Goal: Transaction & Acquisition: Purchase product/service

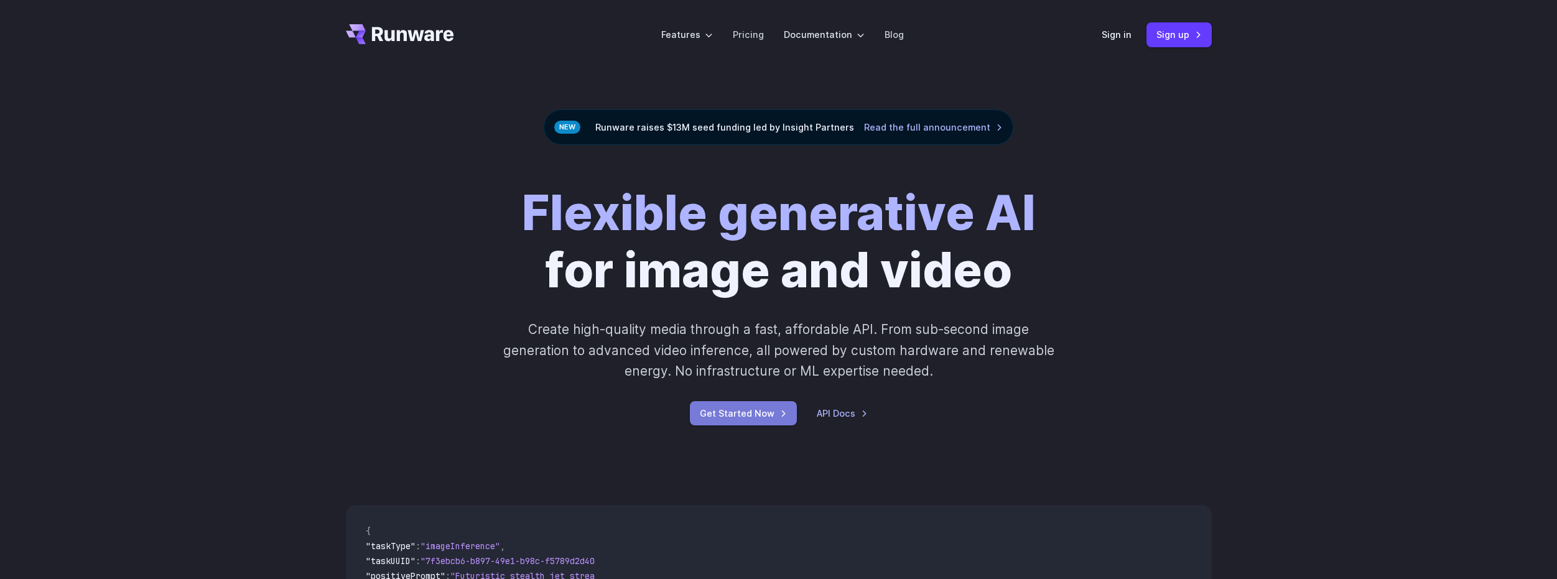
click at [762, 411] on link "Get Started Now" at bounding box center [743, 413] width 107 height 24
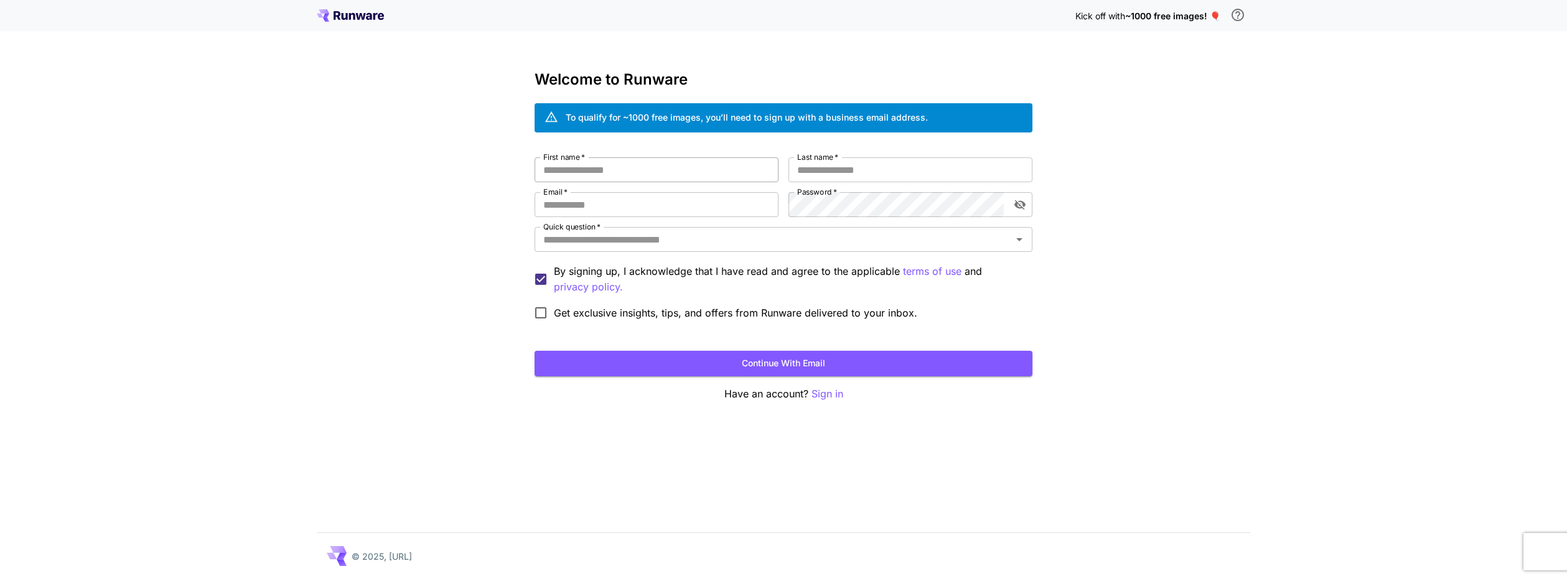
click at [600, 170] on input "First name   *" at bounding box center [656, 169] width 244 height 25
type input "*********"
click at [801, 178] on input "Last name   *" at bounding box center [910, 169] width 244 height 25
type input "*****"
click at [669, 208] on input "Email   *" at bounding box center [656, 204] width 244 height 25
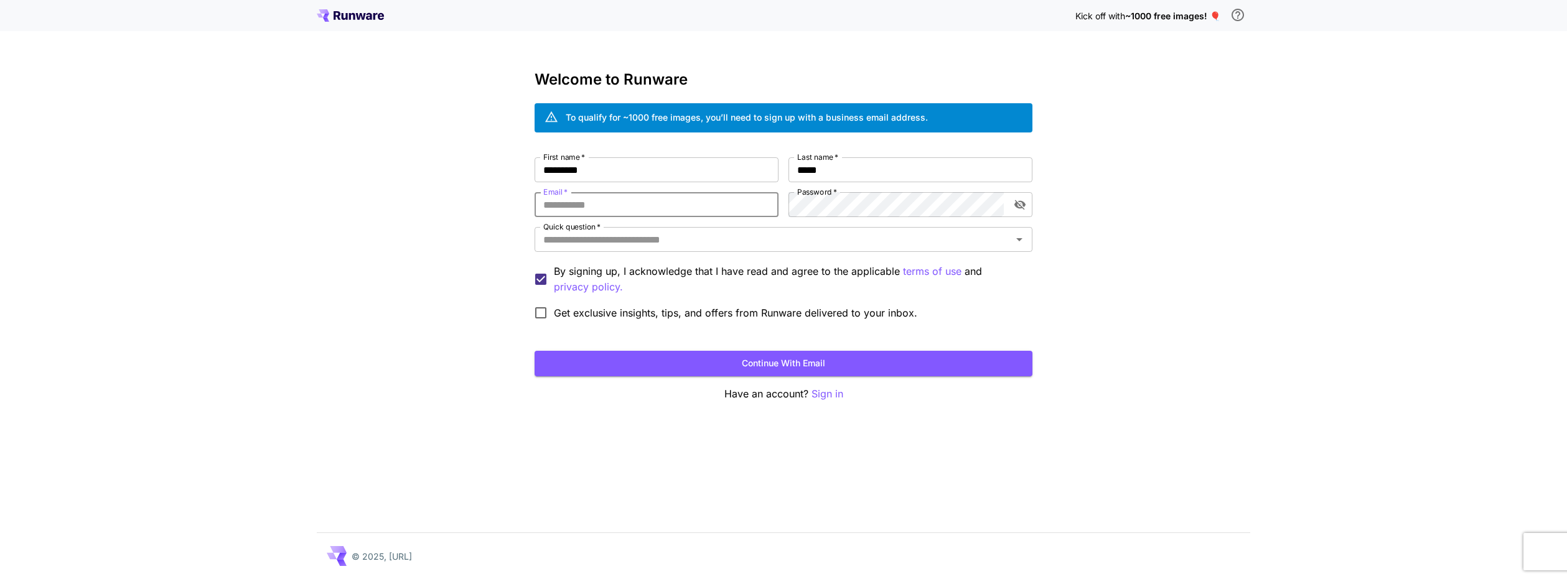
type input "*"
paste input "**********"
type input "**********"
click at [689, 365] on button "Continue with email" at bounding box center [783, 364] width 498 height 26
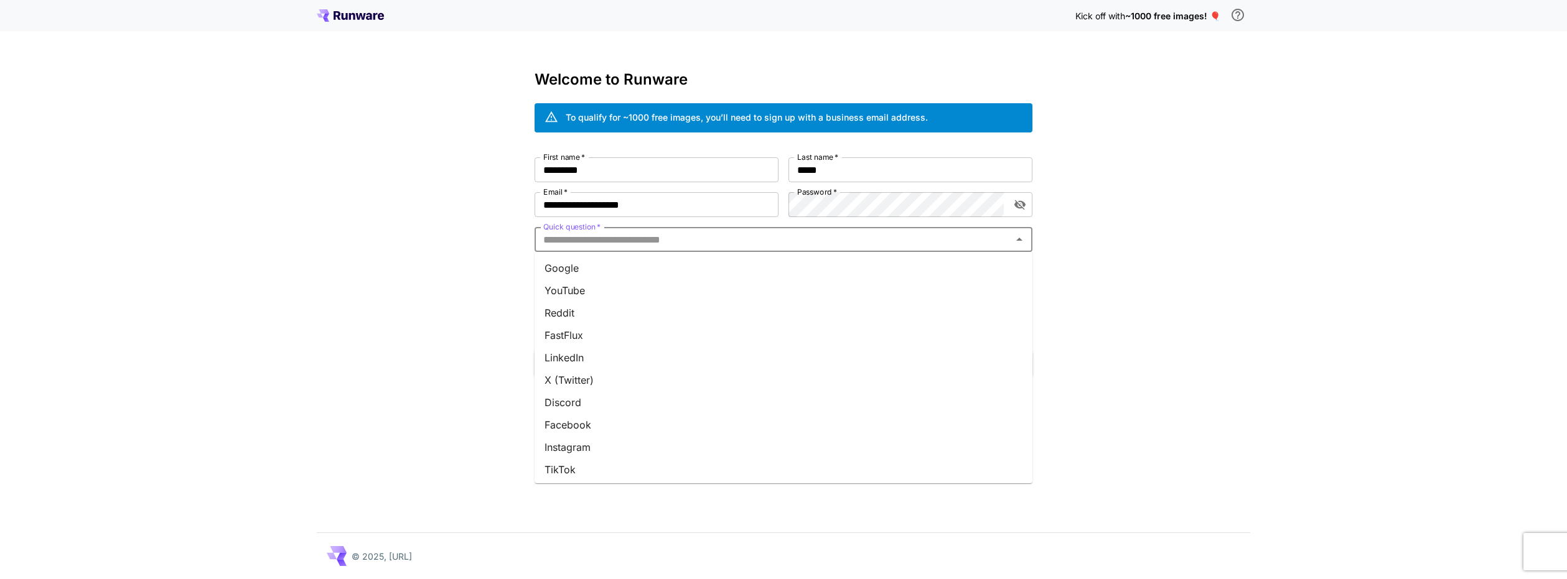
click at [699, 243] on input "Quick question   *" at bounding box center [773, 239] width 470 height 17
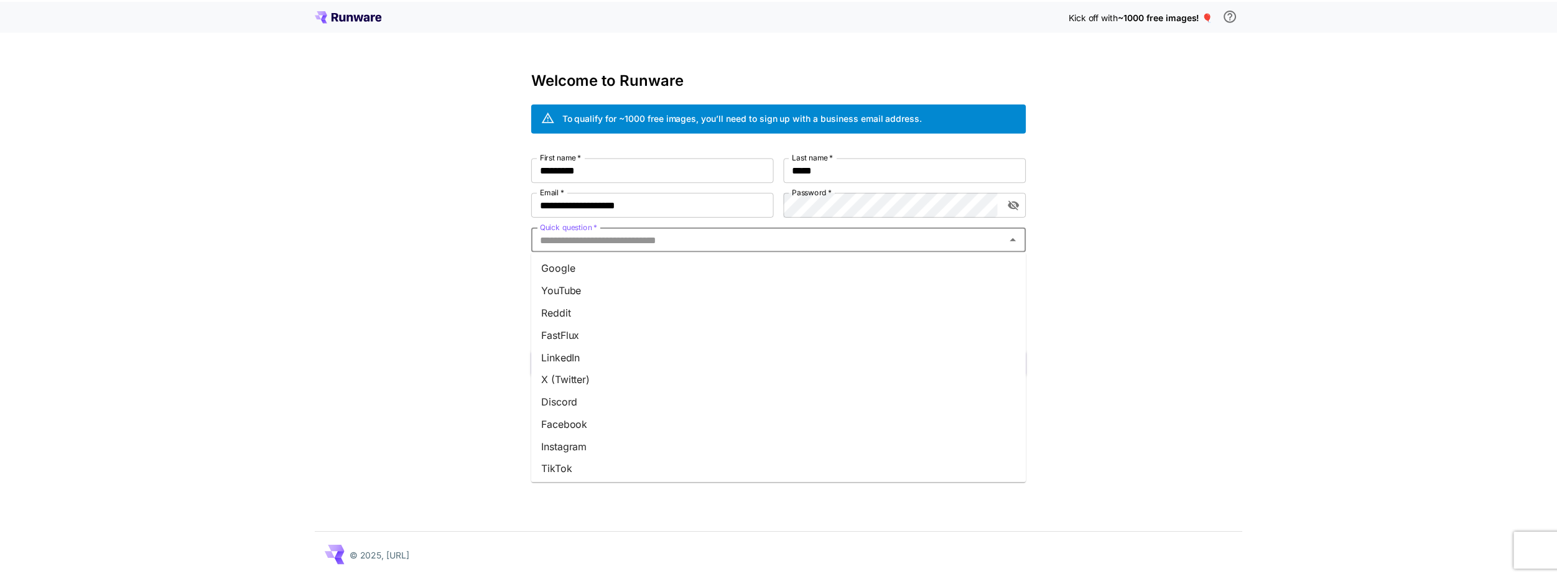
scroll to position [114, 0]
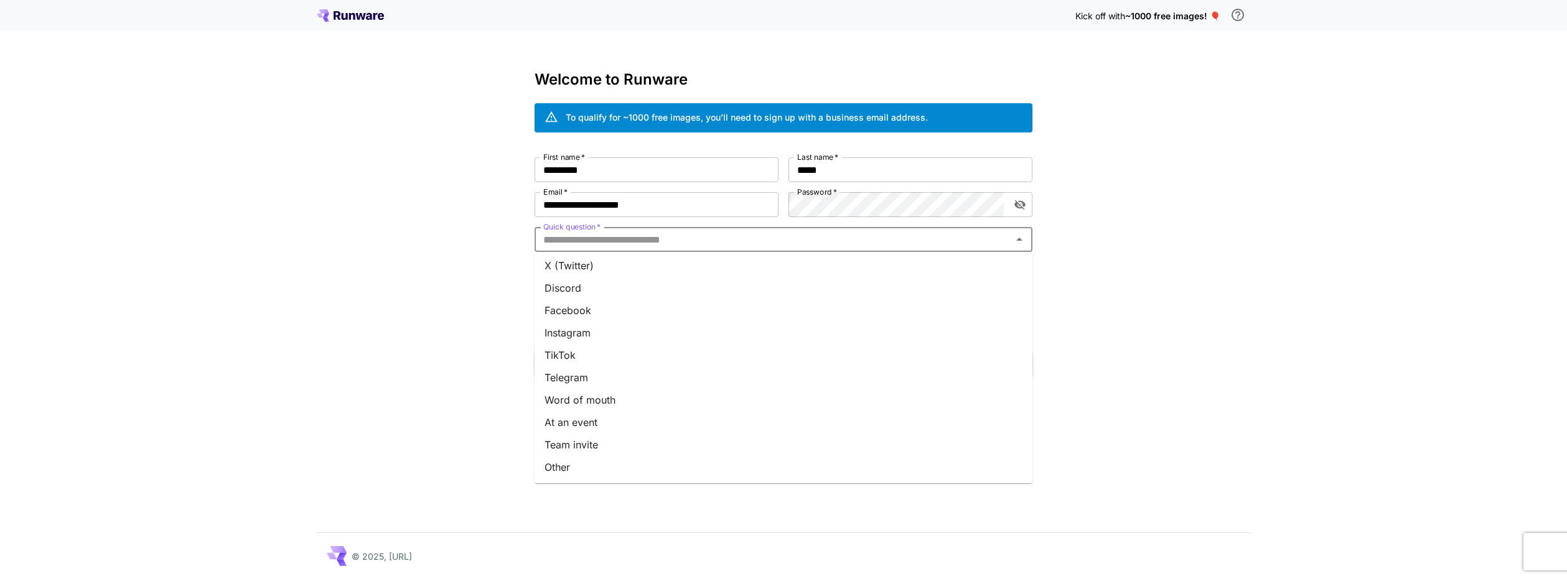
click at [628, 334] on li "Instagram" at bounding box center [783, 333] width 498 height 22
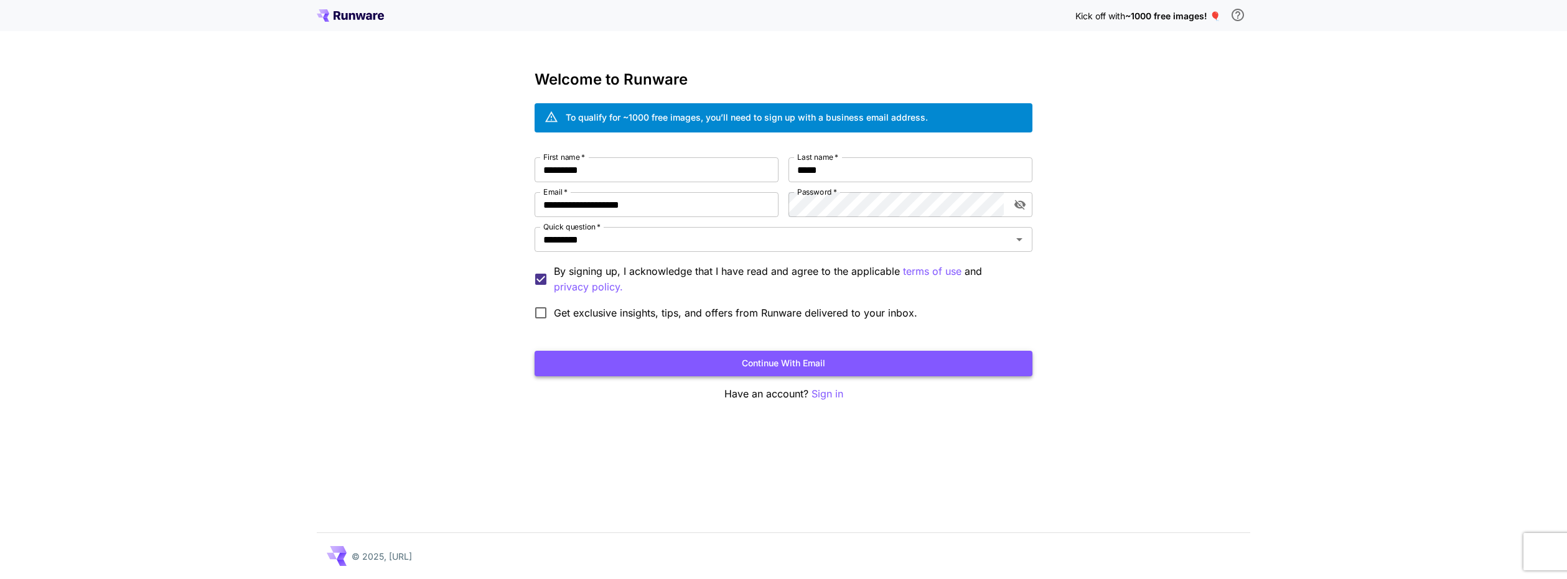
click at [652, 365] on button "Continue with email" at bounding box center [783, 364] width 498 height 26
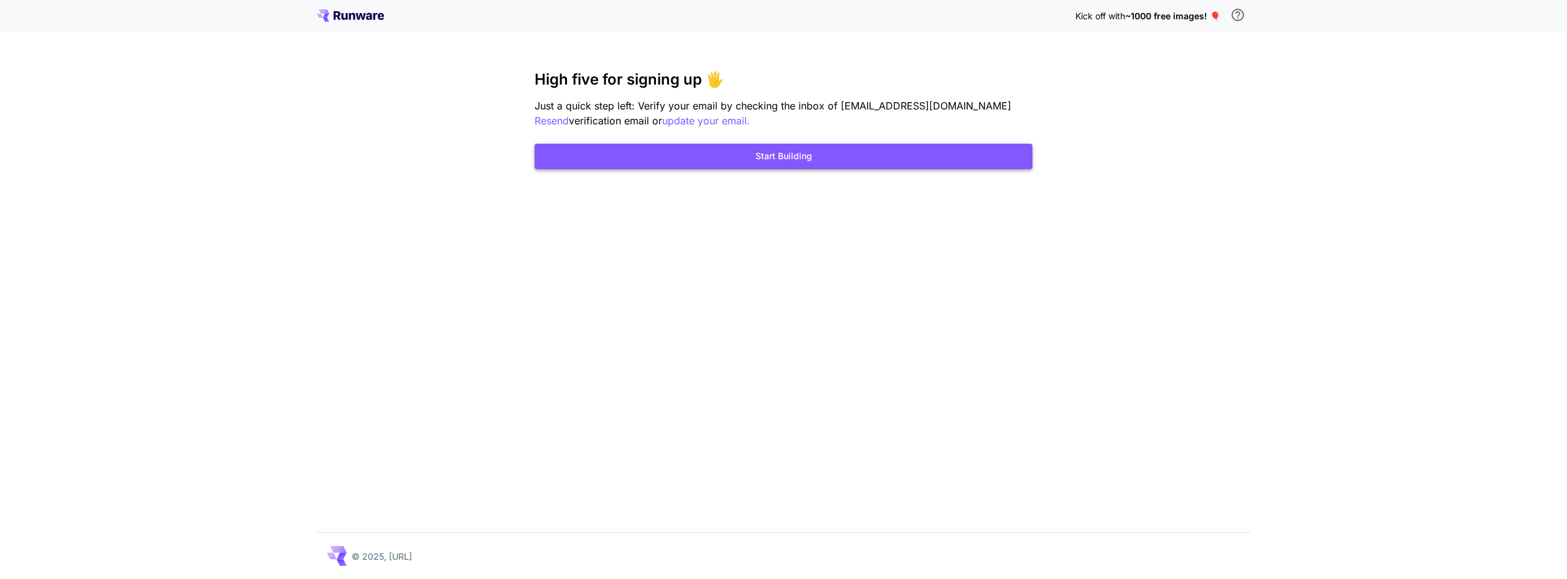
click at [803, 159] on button "Start Building" at bounding box center [783, 157] width 498 height 26
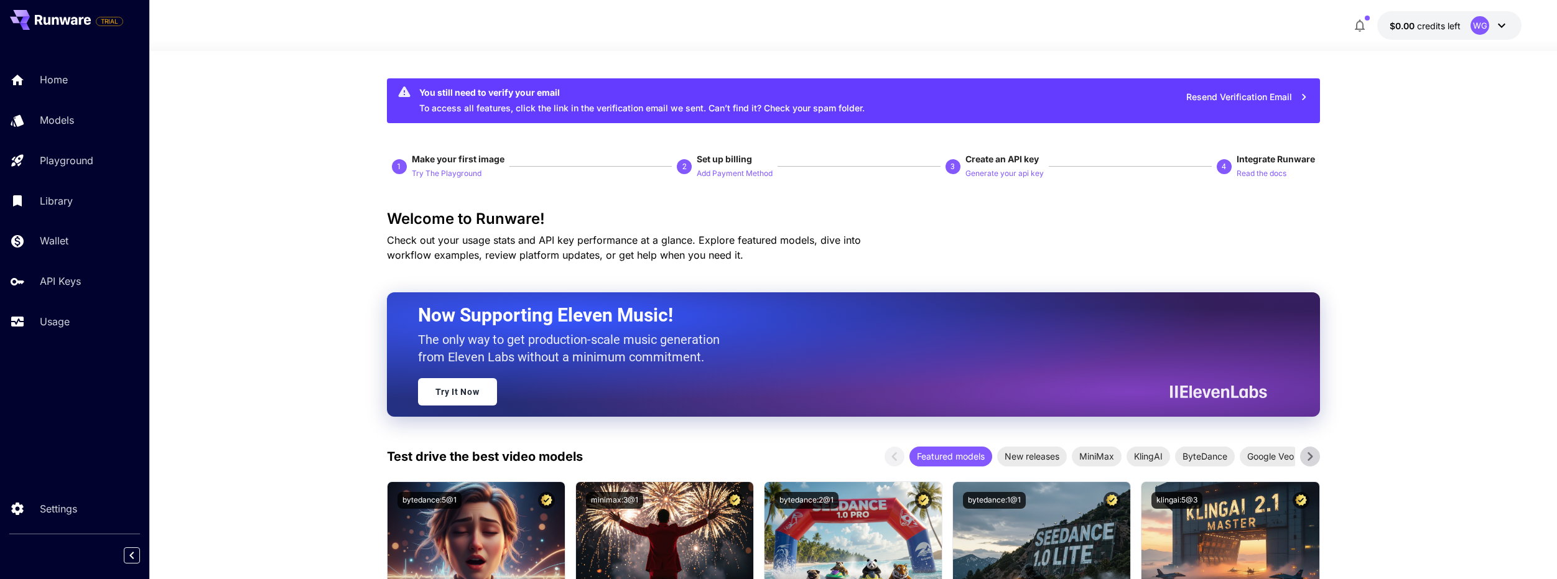
click at [1491, 29] on div "WG" at bounding box center [1490, 25] width 39 height 19
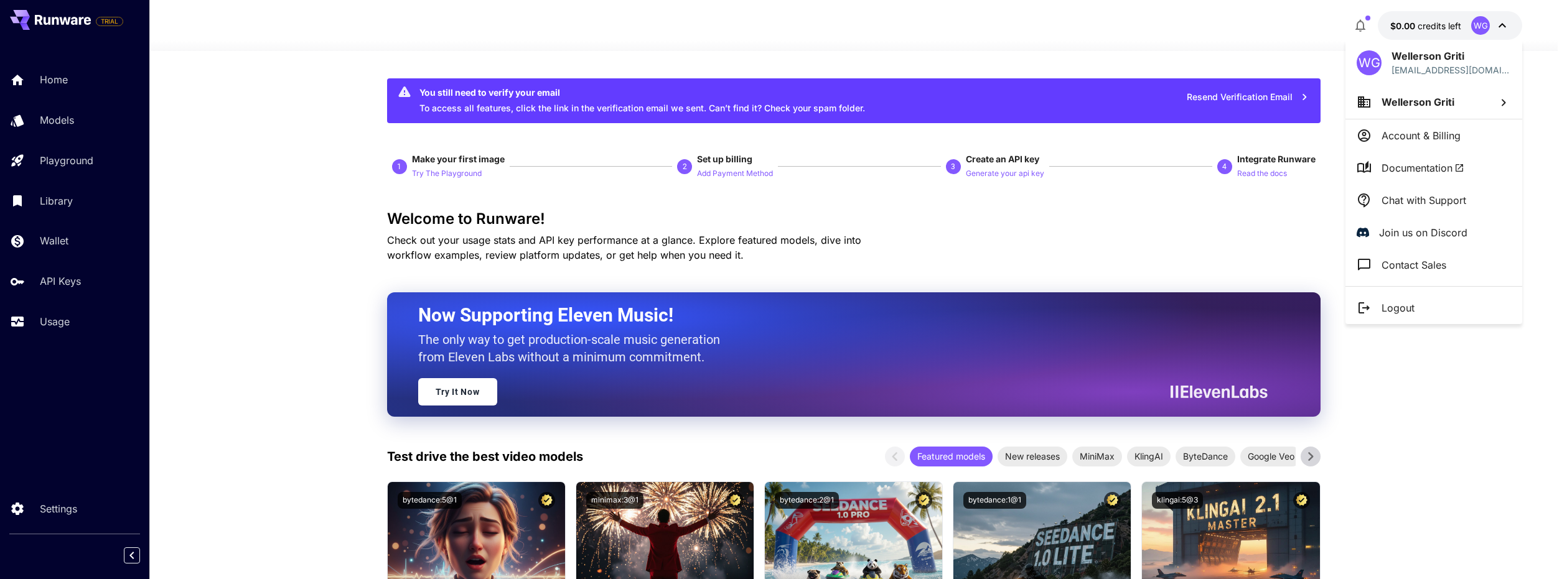
click at [1166, 58] on div at bounding box center [783, 289] width 1567 height 579
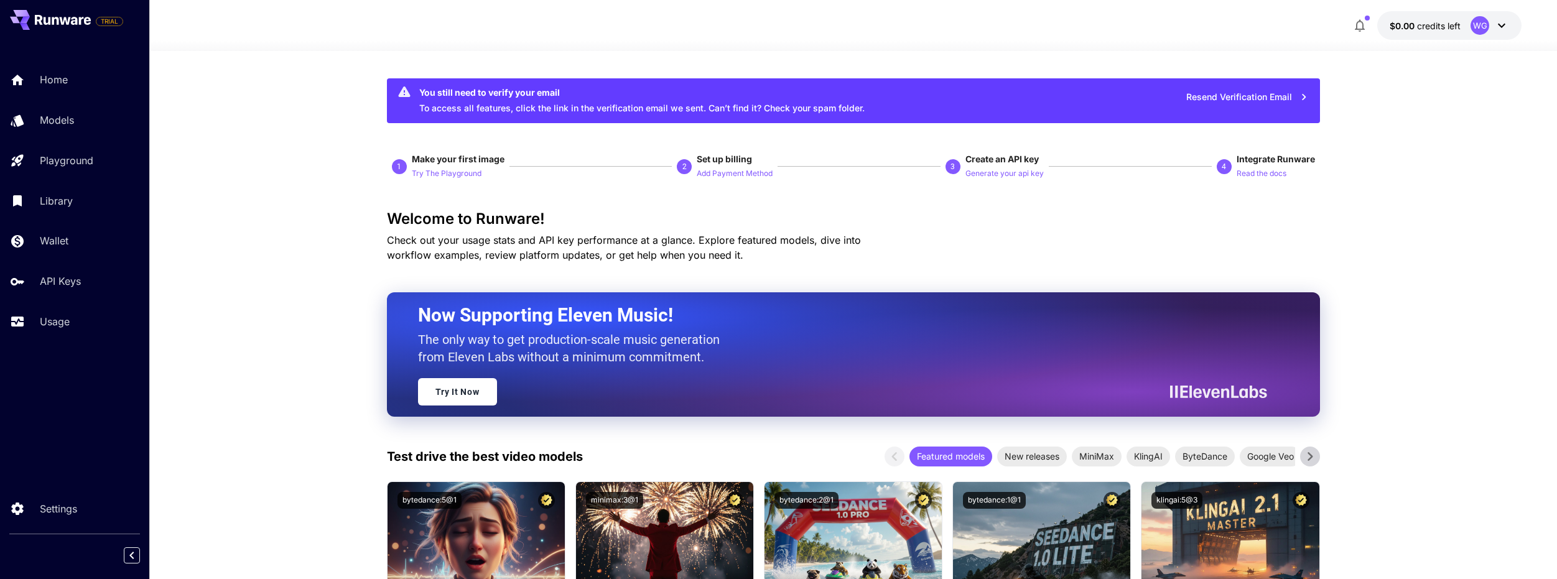
click at [1432, 12] on button "$0.00 credits left WG" at bounding box center [1450, 25] width 144 height 29
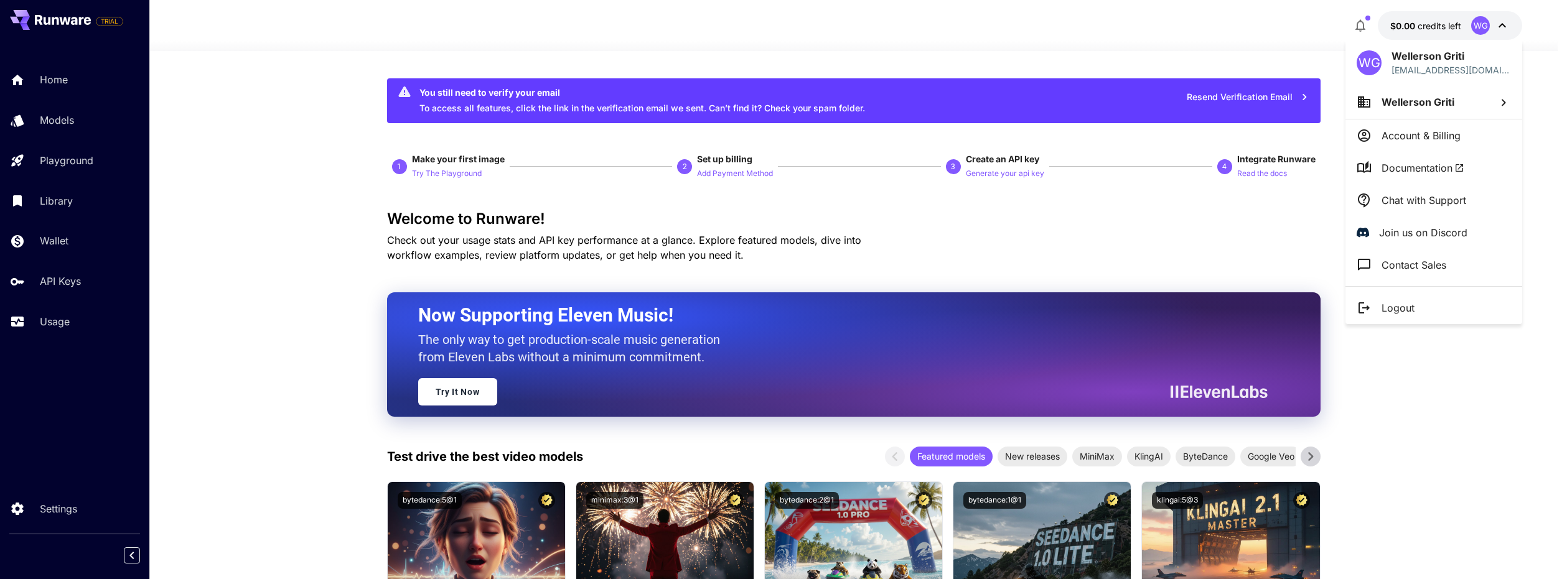
click at [1380, 60] on div "WG" at bounding box center [1368, 62] width 25 height 25
click at [252, 388] on div at bounding box center [783, 289] width 1567 height 579
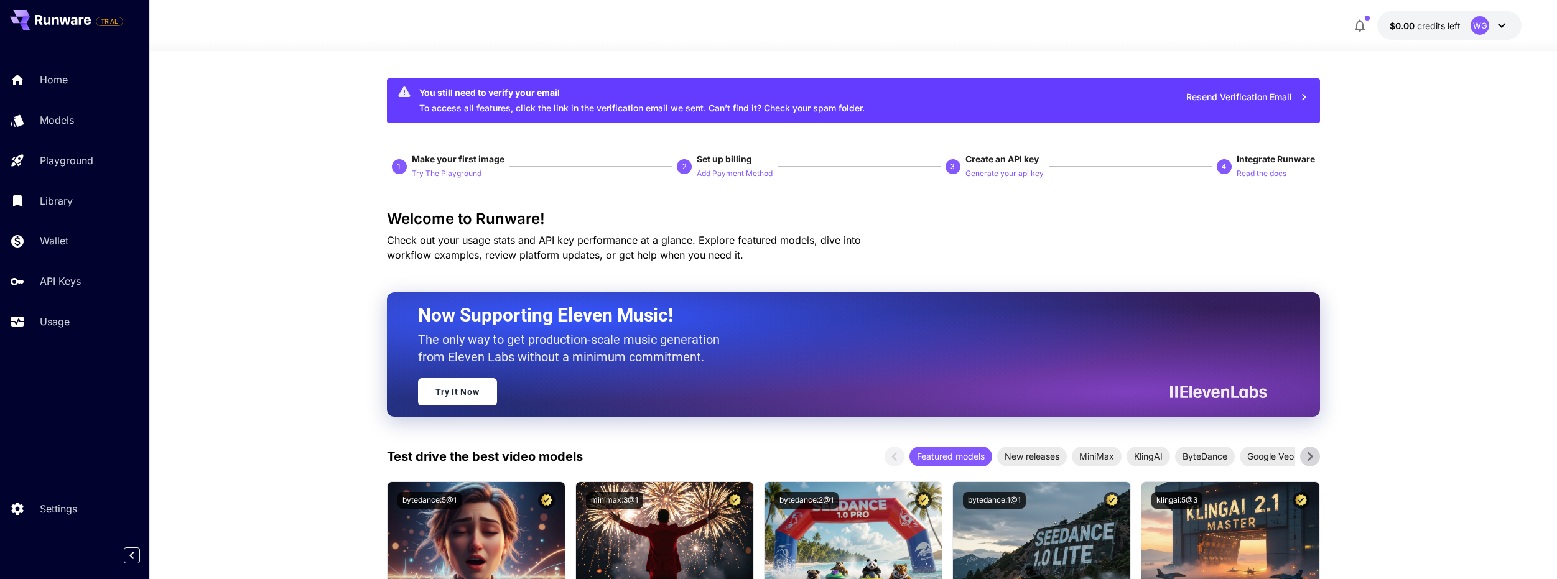
click at [1435, 18] on button "$0.00 credits left WG" at bounding box center [1450, 25] width 144 height 29
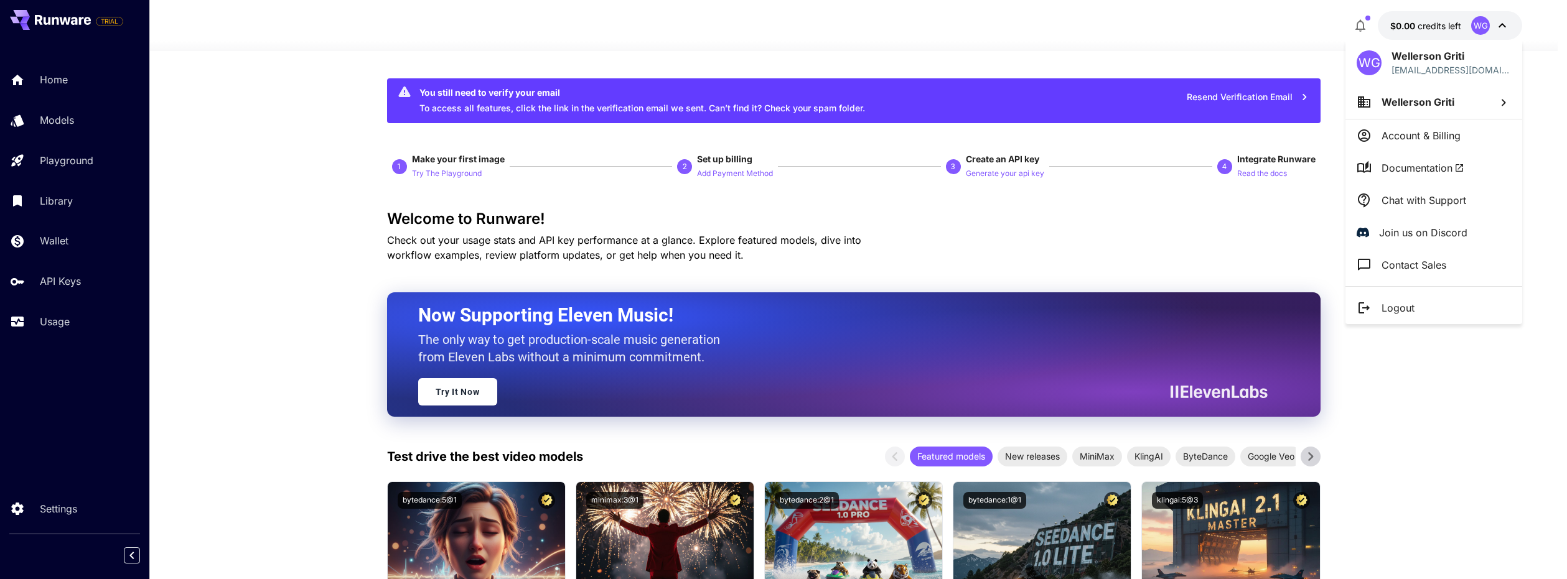
click at [1423, 142] on p "Account & Billing" at bounding box center [1420, 135] width 79 height 15
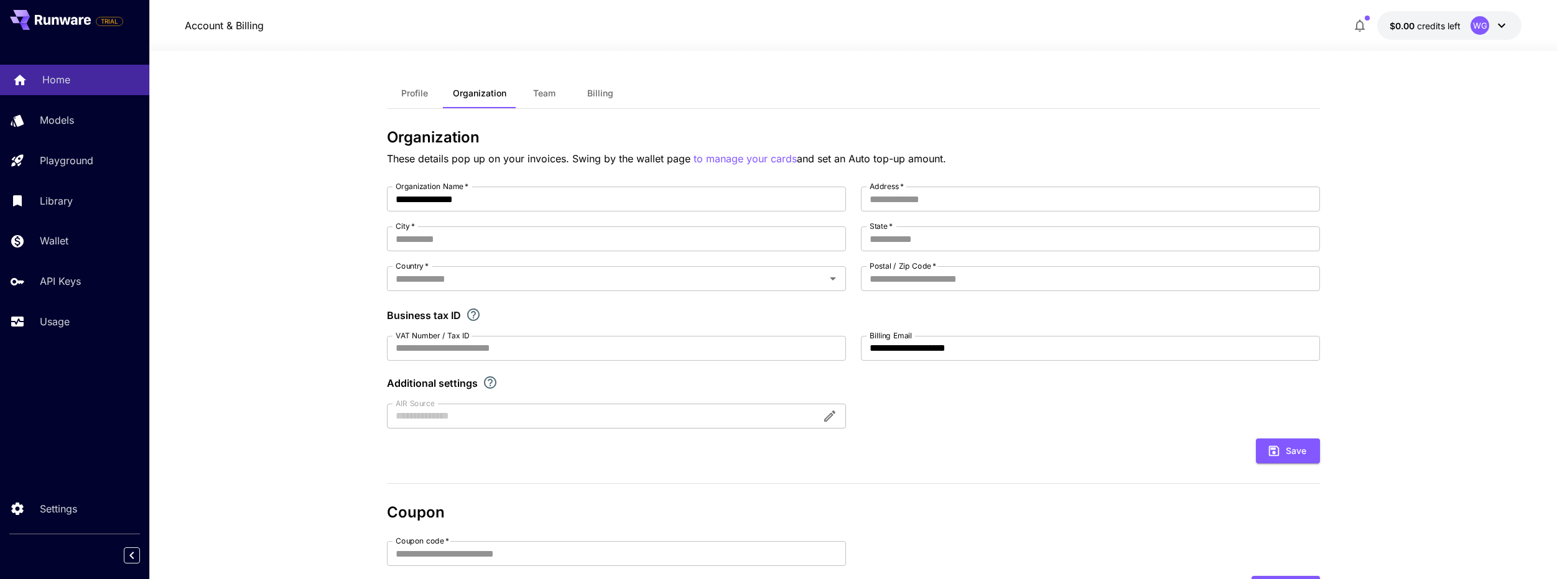
click at [65, 86] on p "Home" at bounding box center [56, 79] width 28 height 15
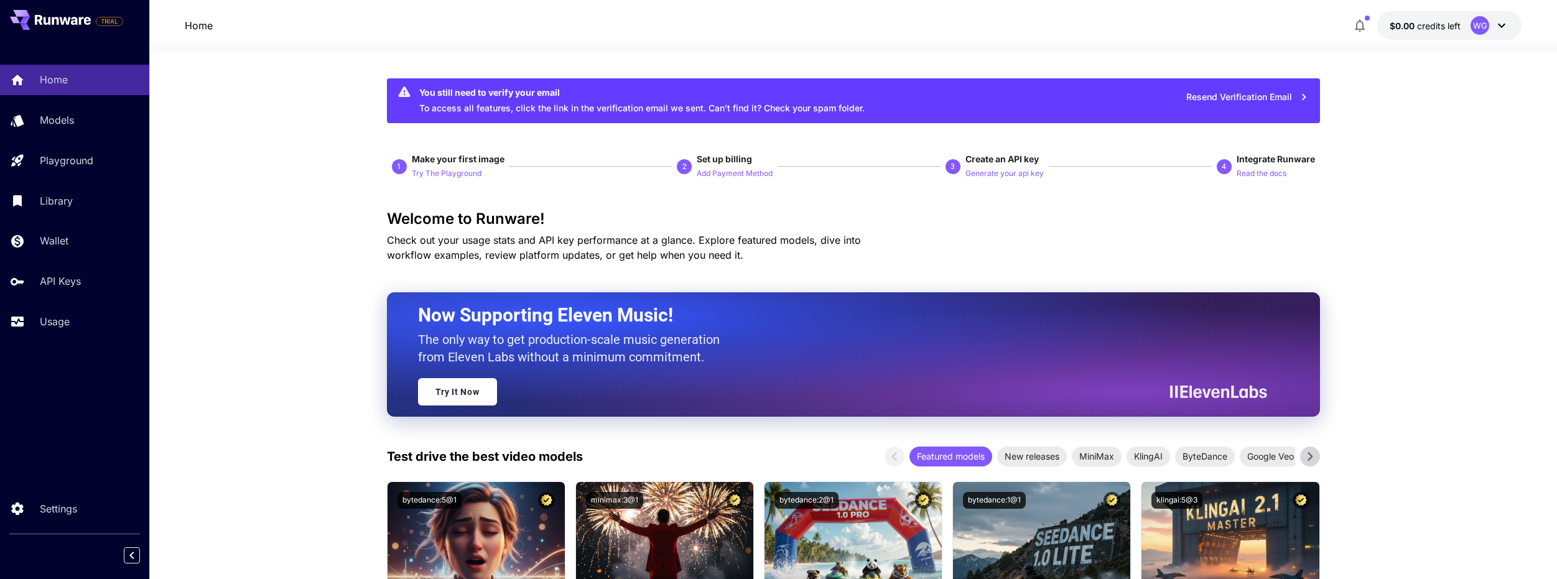
click at [1484, 24] on div "WG" at bounding box center [1480, 25] width 19 height 19
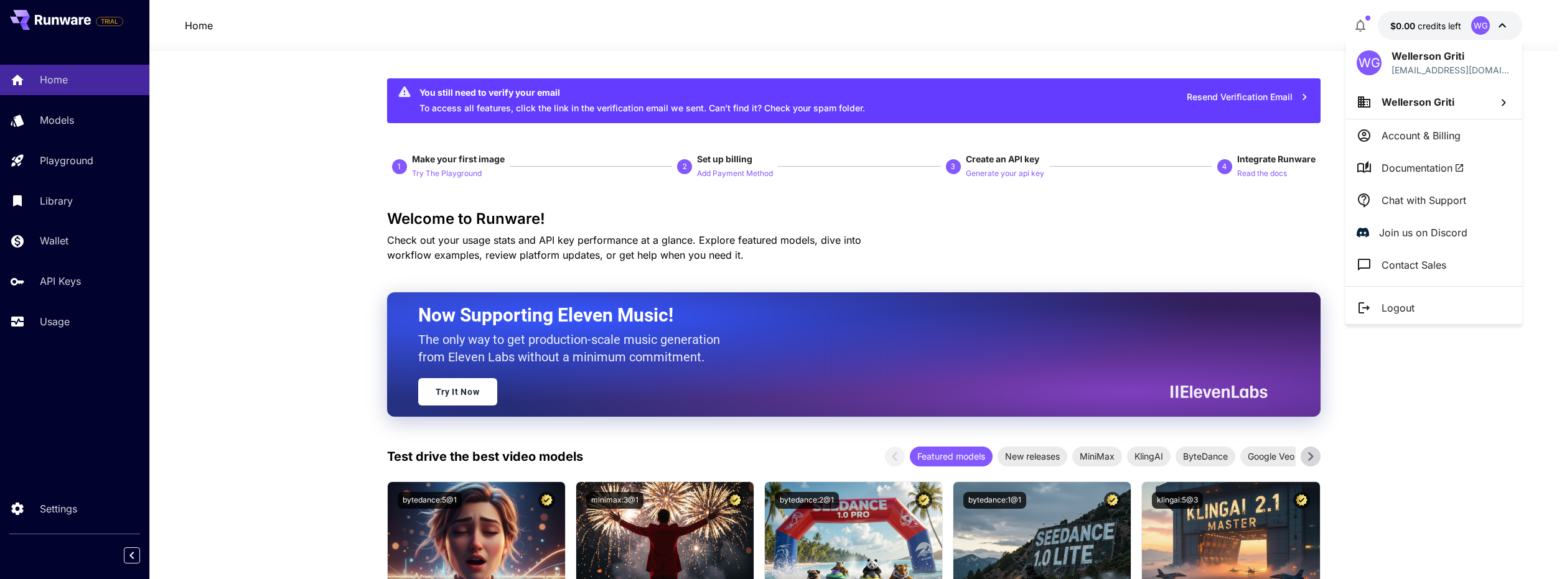
click at [1401, 134] on p "Account & Billing" at bounding box center [1420, 135] width 79 height 15
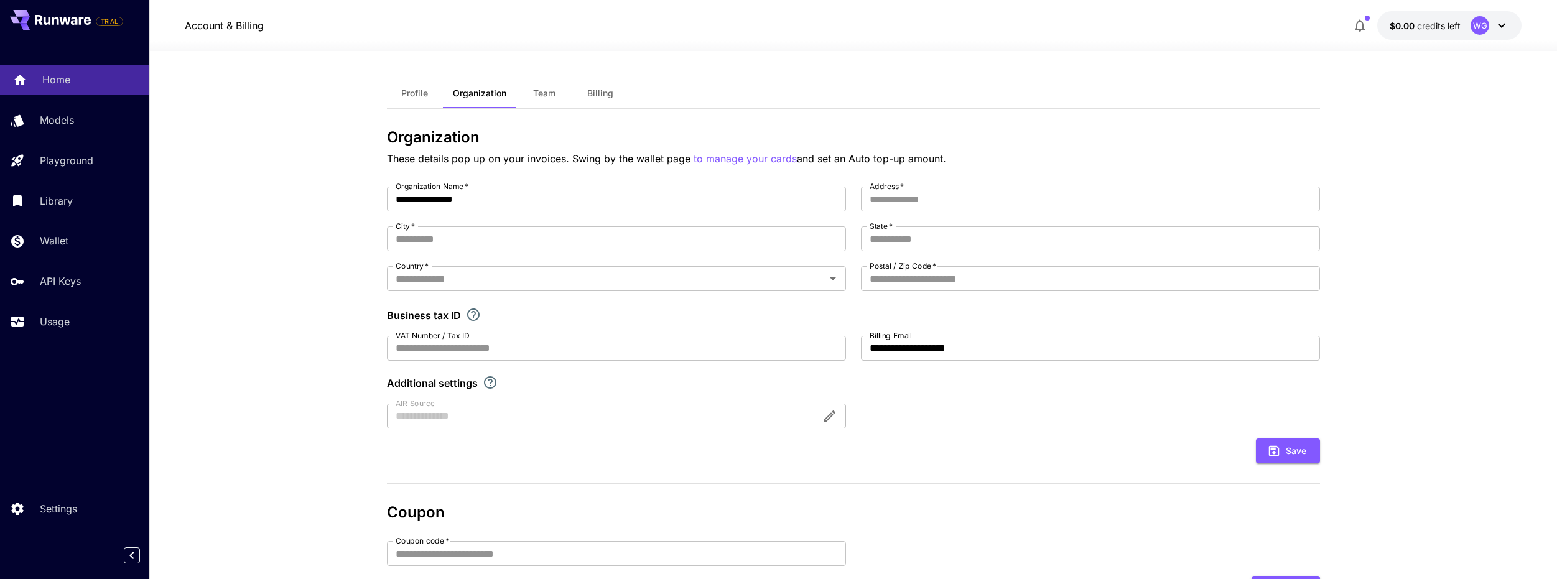
click at [80, 85] on div "Home" at bounding box center [90, 79] width 97 height 15
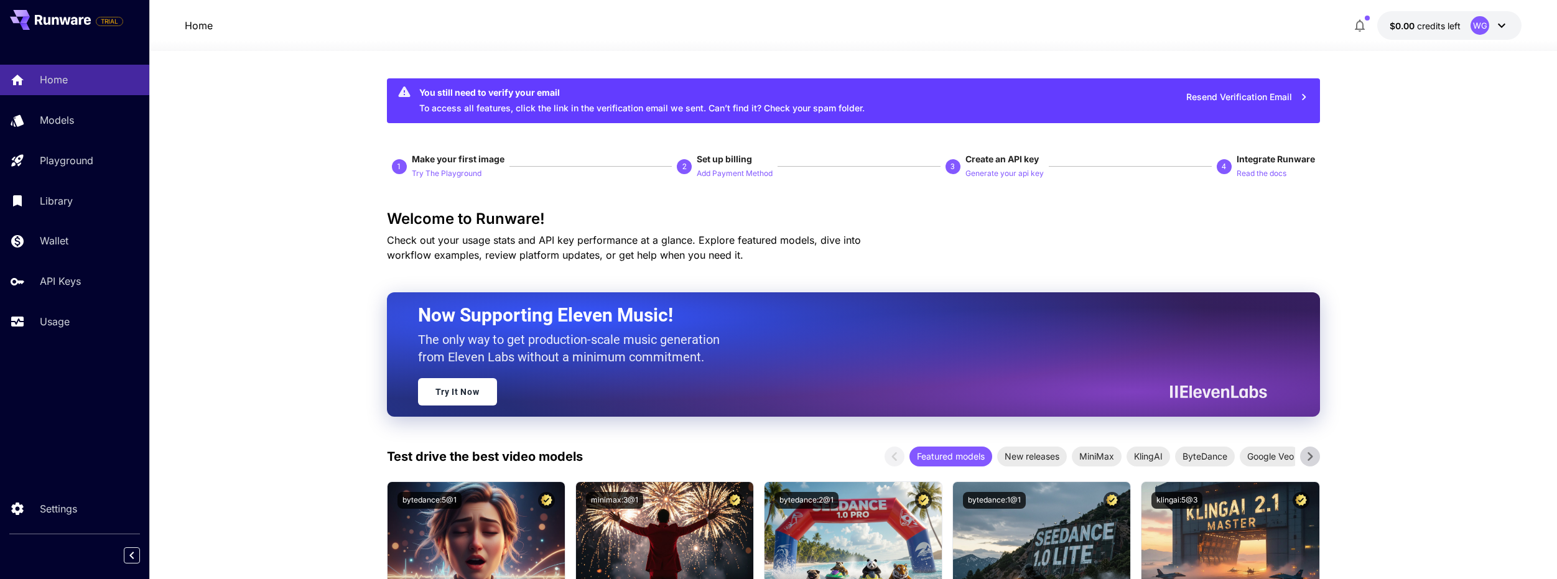
click at [1437, 23] on span "credits left" at bounding box center [1439, 26] width 44 height 11
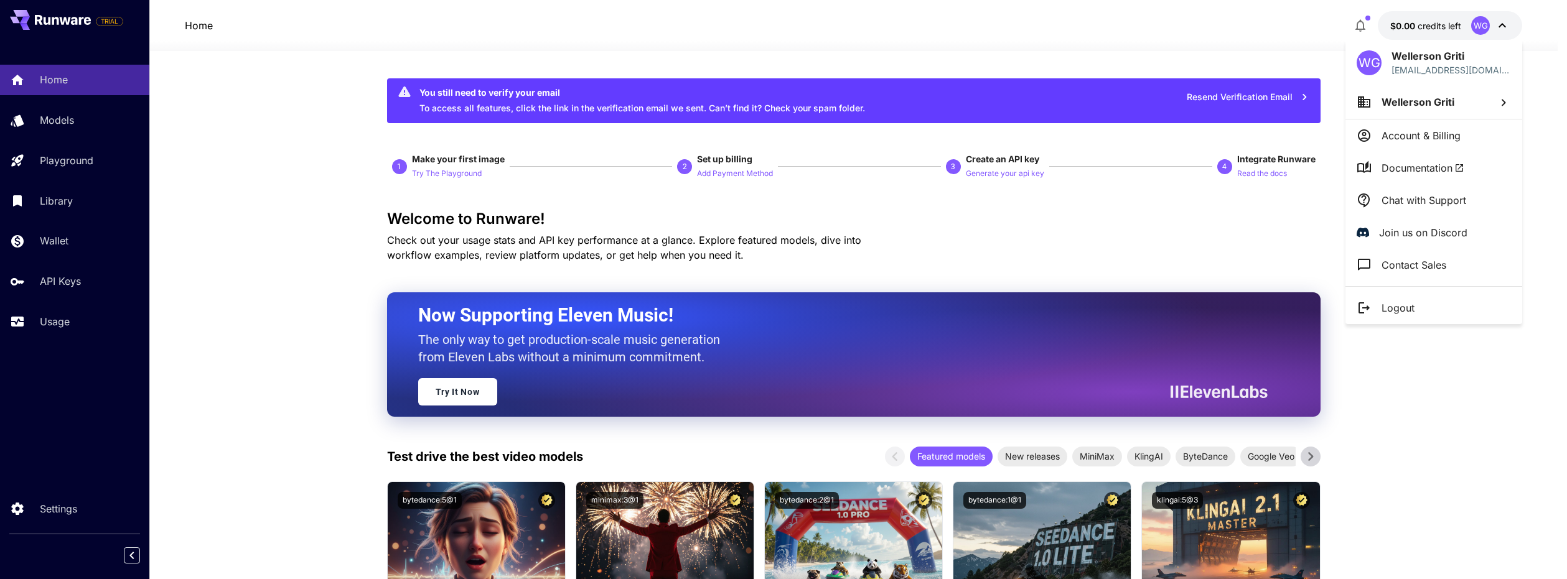
click at [1418, 57] on p "Wellerson Griti" at bounding box center [1450, 56] width 119 height 15
click at [1370, 62] on div "WG" at bounding box center [1368, 62] width 25 height 25
click at [1384, 97] on span "Wellerson Griti" at bounding box center [1417, 102] width 73 height 12
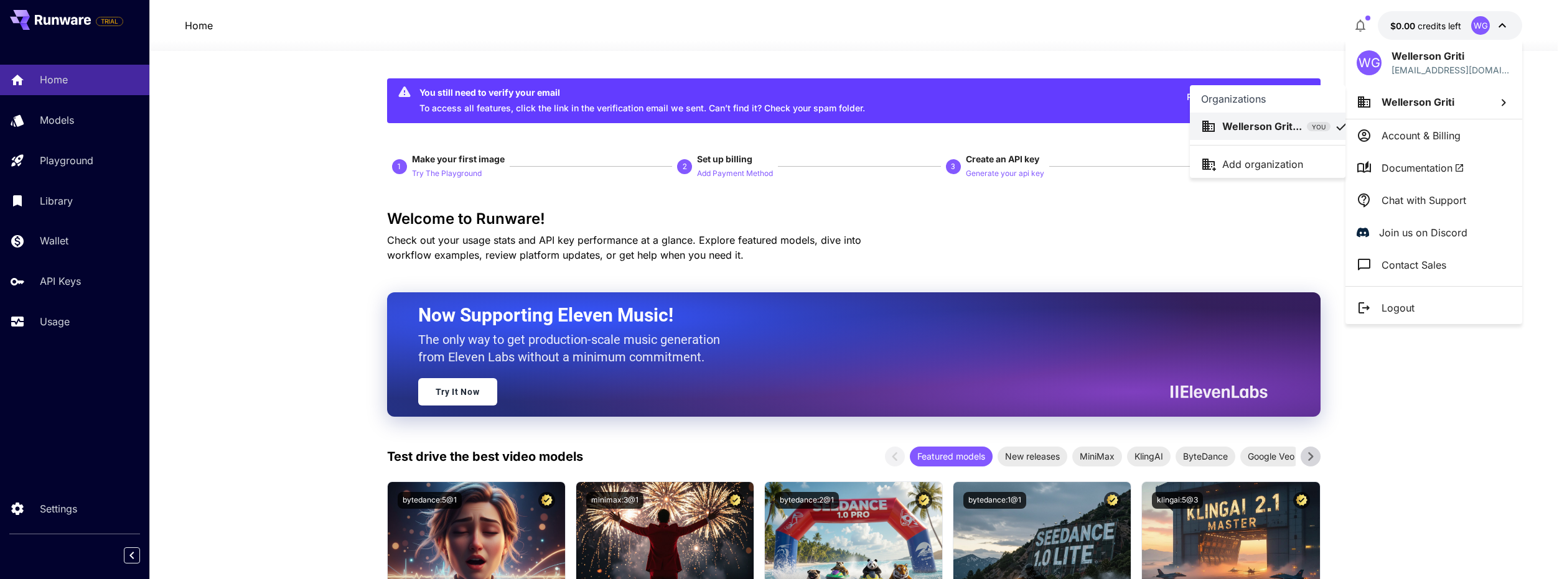
click at [912, 57] on div at bounding box center [783, 289] width 1567 height 579
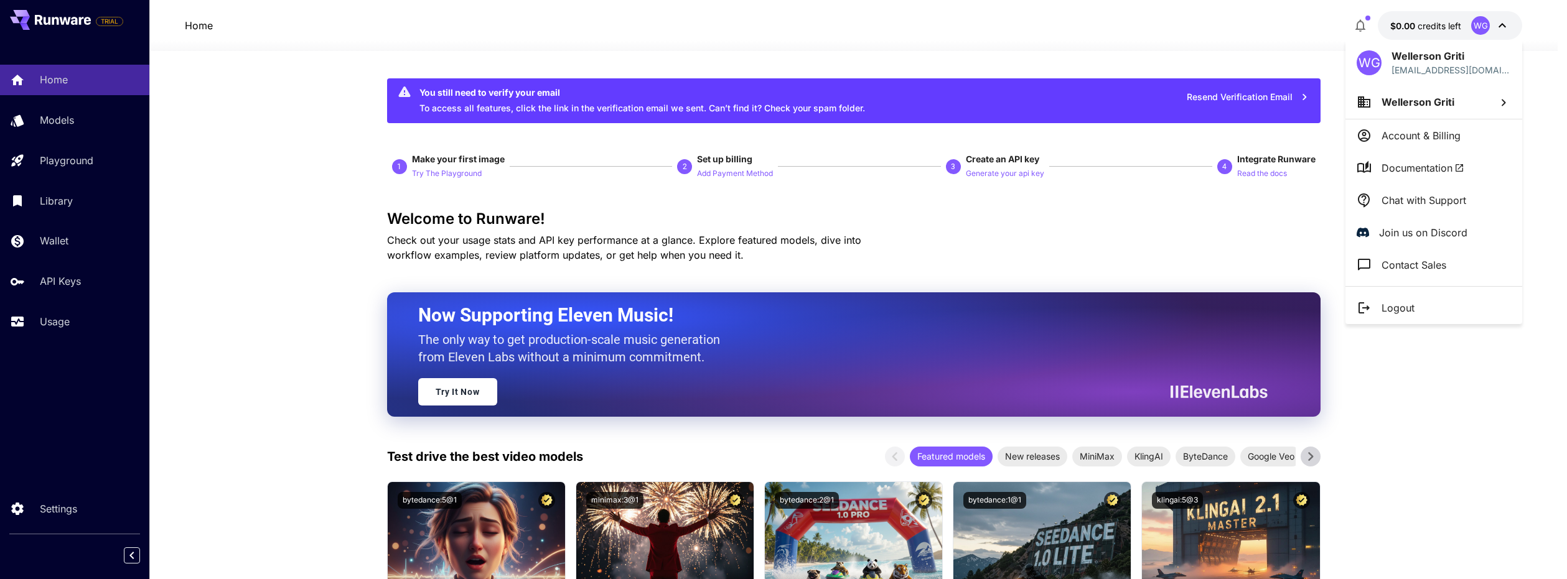
click at [98, 78] on div at bounding box center [783, 289] width 1567 height 579
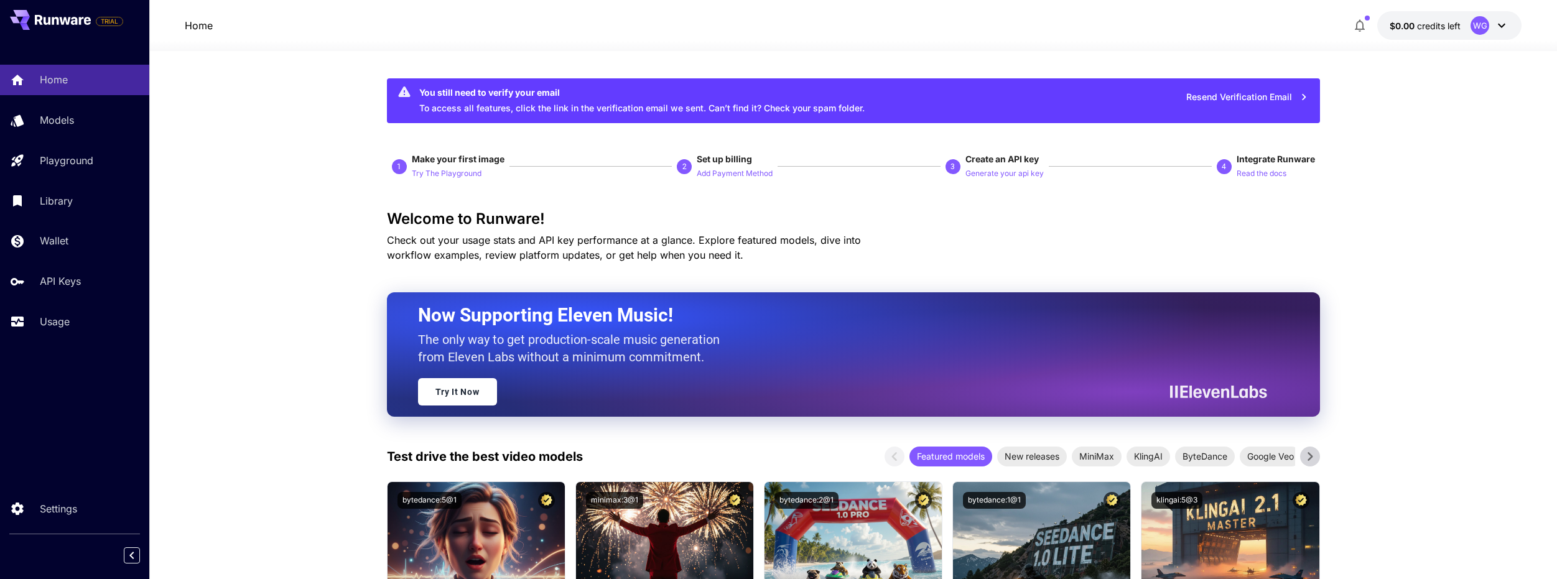
click at [62, 18] on icon at bounding box center [64, 20] width 11 height 7
click at [81, 88] on link "Home" at bounding box center [74, 80] width 149 height 30
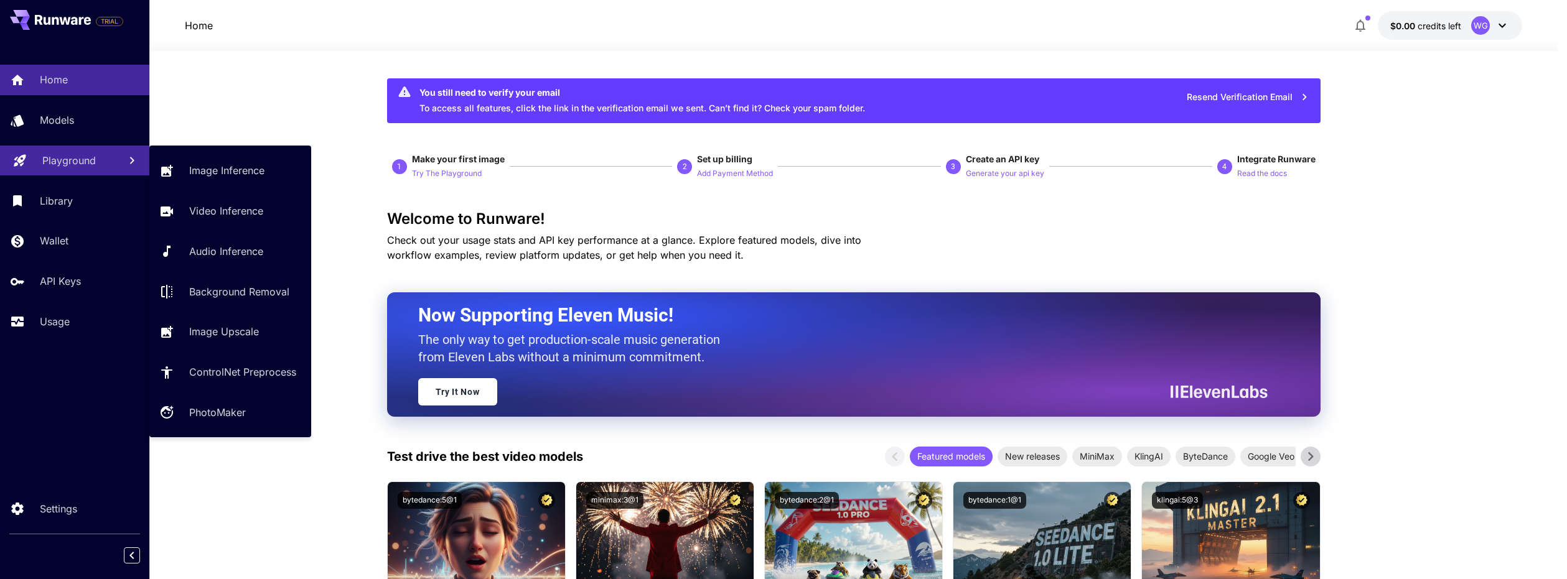
click at [82, 160] on p "Playground" at bounding box center [69, 160] width 54 height 15
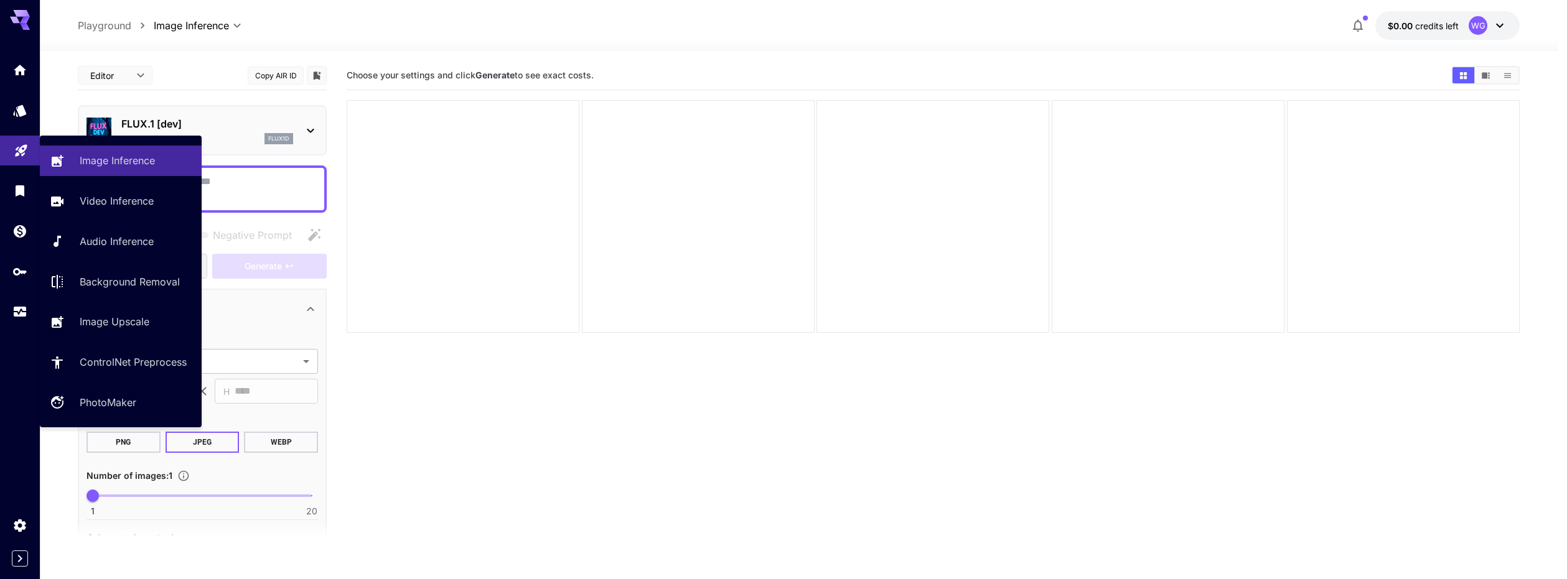
click at [82, 160] on link "Image Inference" at bounding box center [121, 161] width 162 height 30
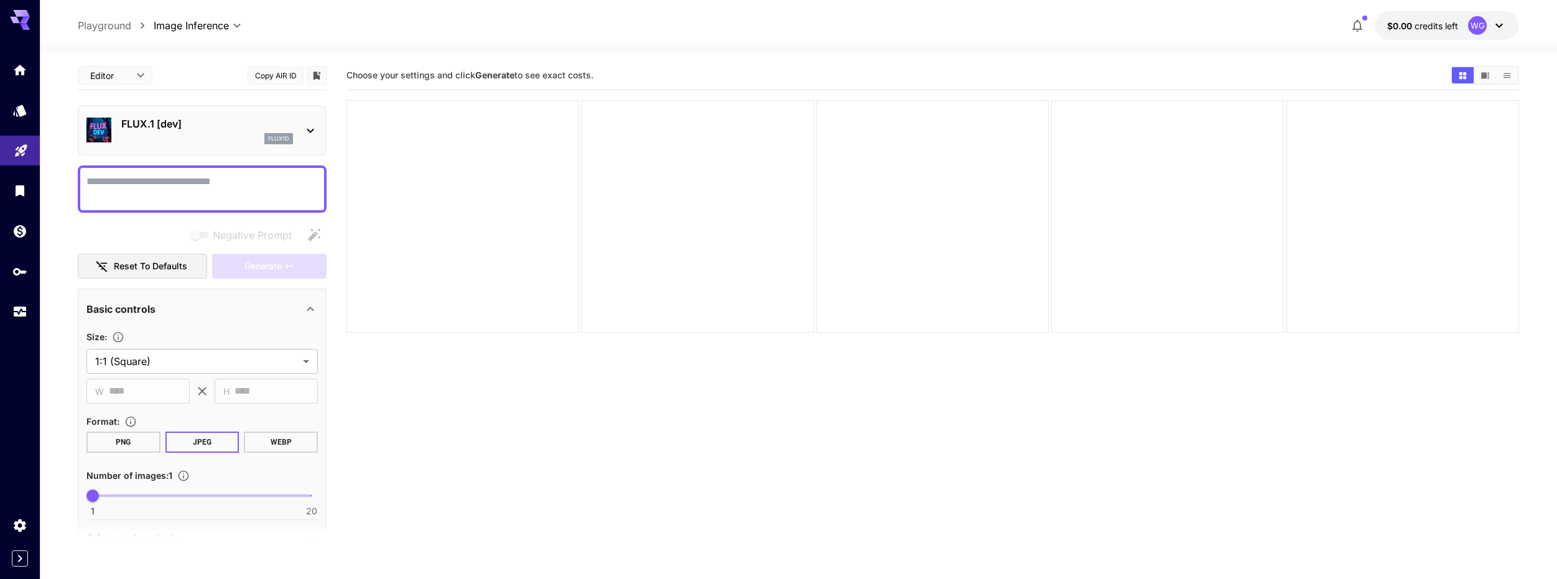
click at [210, 182] on textarea "Negative Prompt" at bounding box center [201, 189] width 231 height 30
click at [291, 130] on p "FLUX.1 [dev]" at bounding box center [207, 123] width 172 height 15
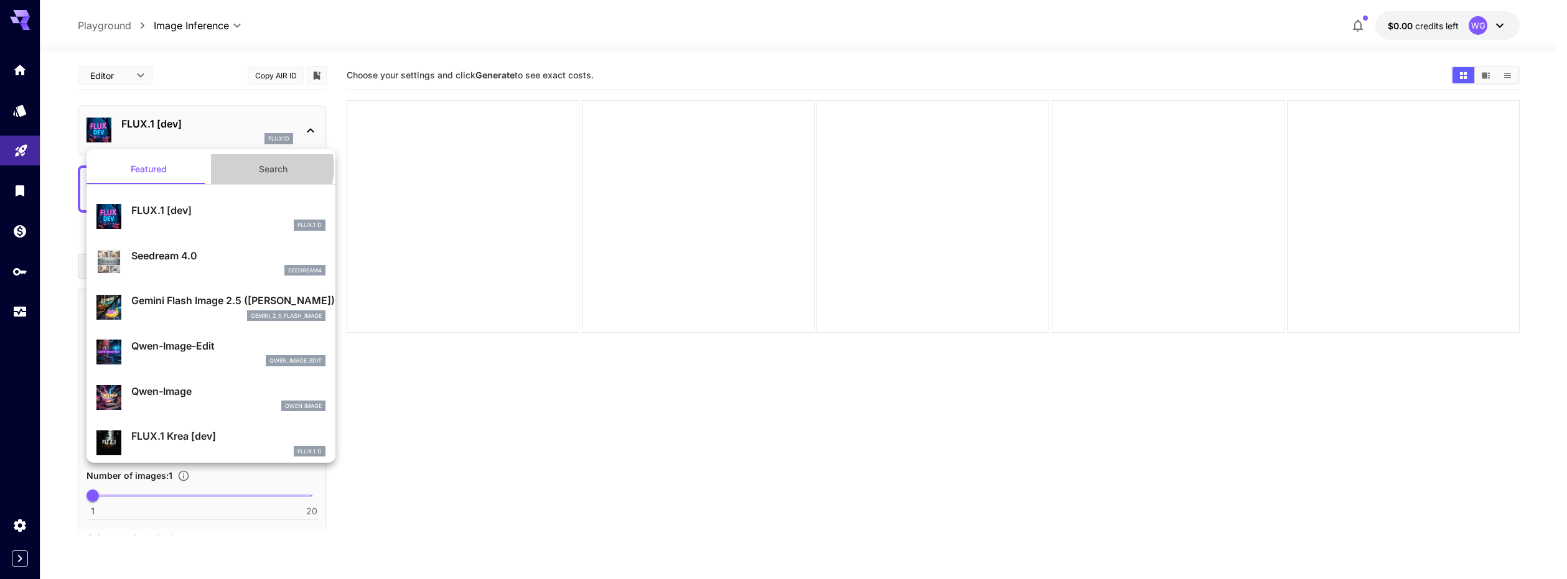
click at [264, 168] on button "Search" at bounding box center [273, 169] width 124 height 30
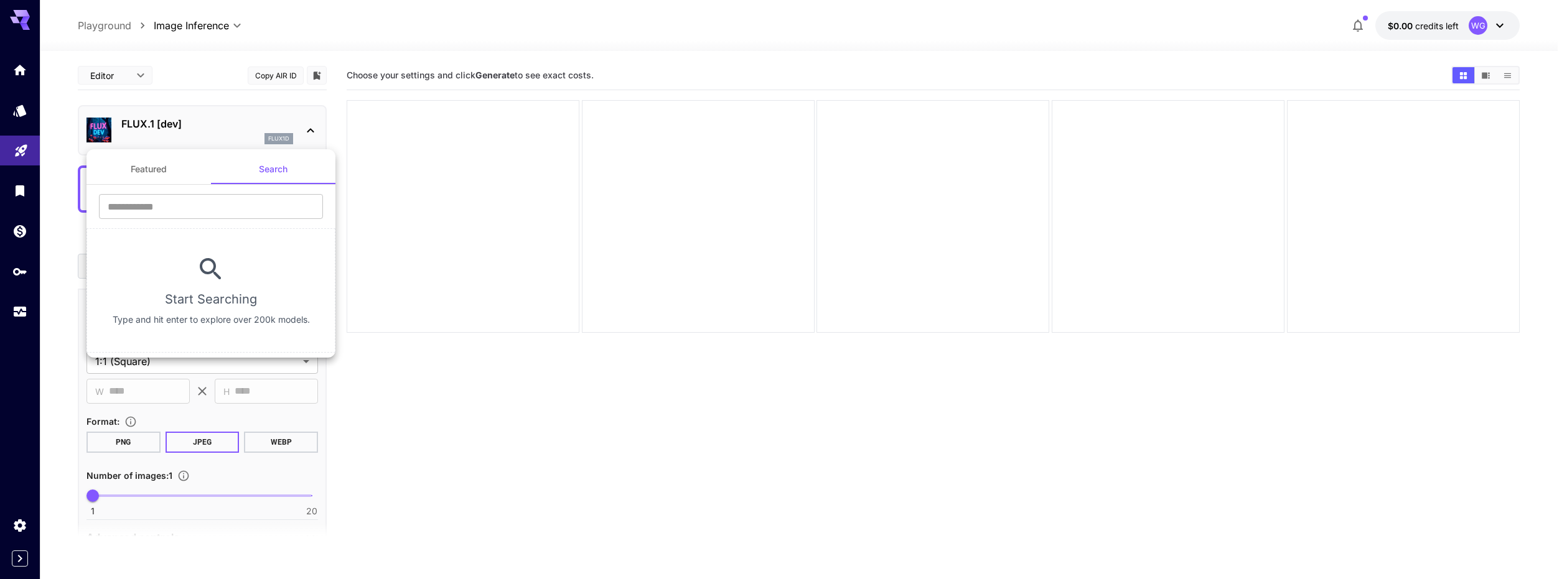
click at [200, 178] on button "Featured" at bounding box center [148, 169] width 124 height 30
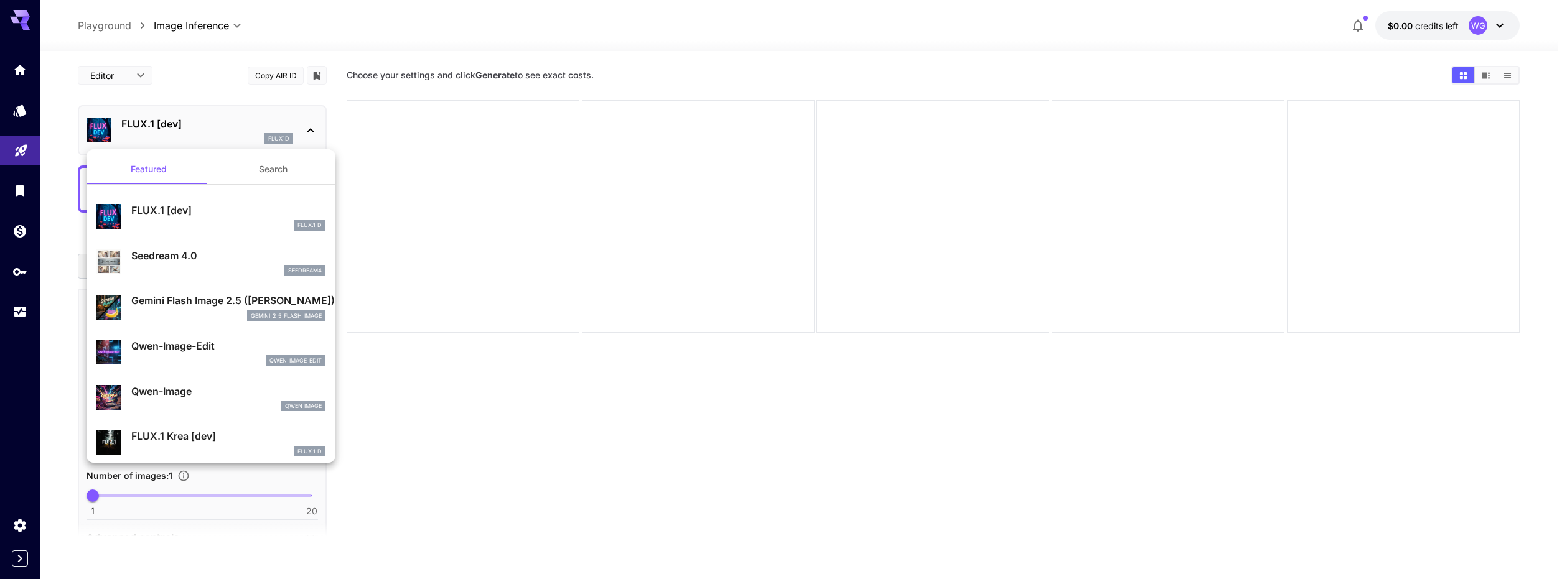
click at [579, 424] on div at bounding box center [783, 289] width 1567 height 579
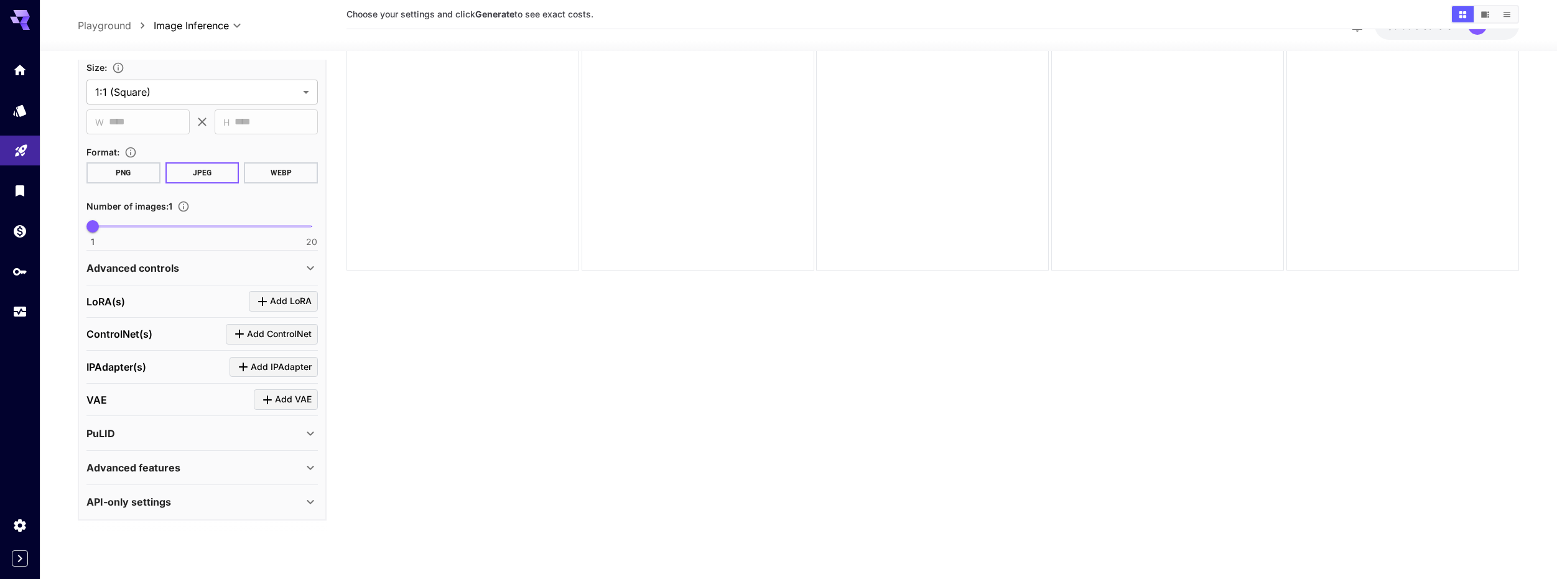
scroll to position [206, 0]
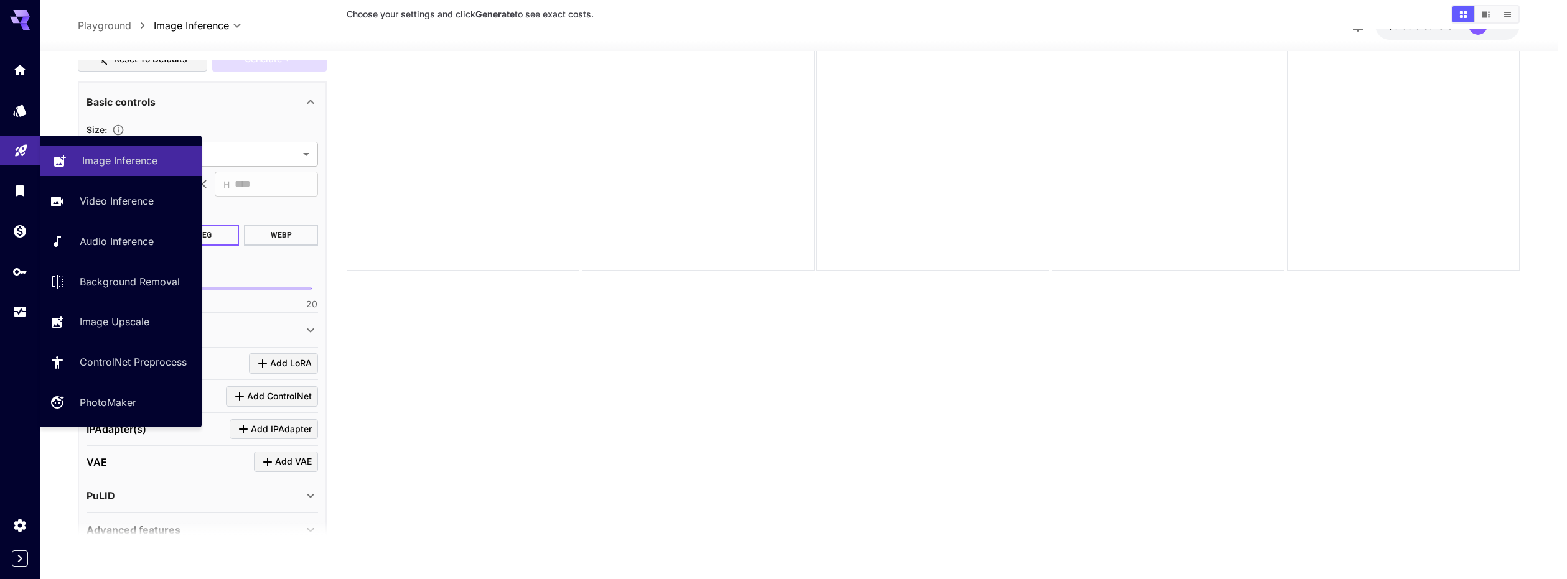
click at [105, 164] on p "Image Inference" at bounding box center [119, 160] width 75 height 15
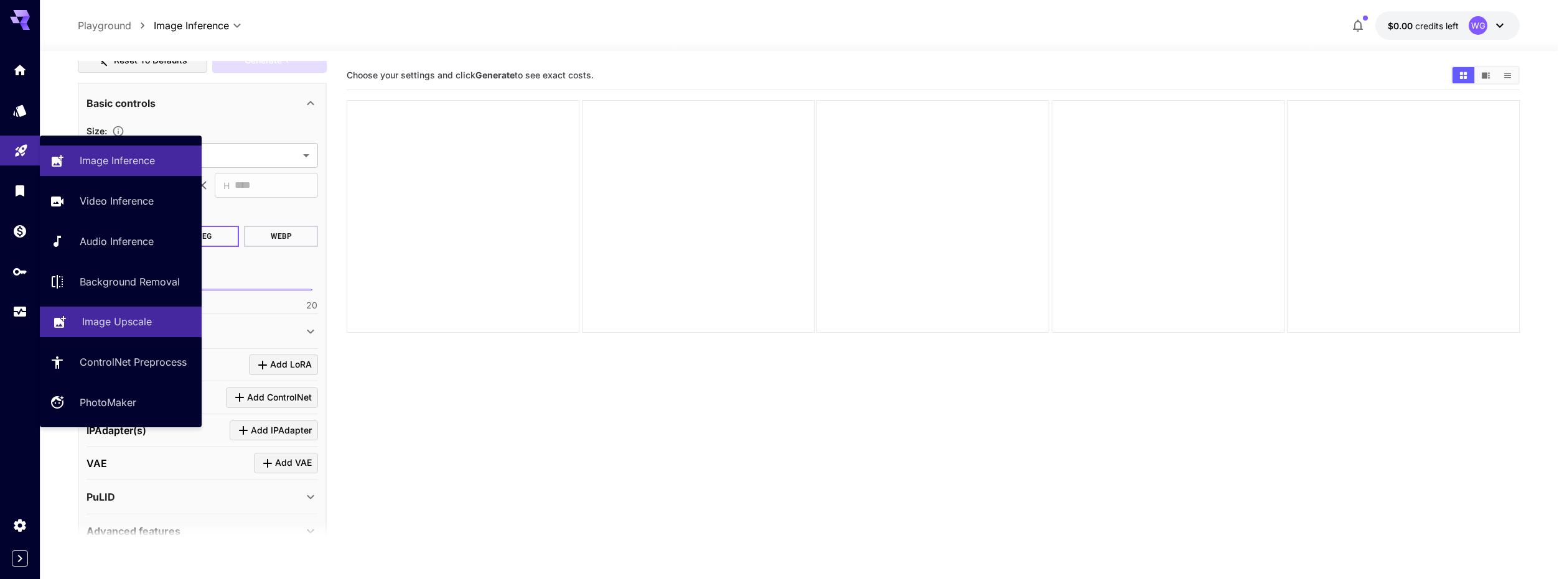
click at [163, 320] on div "Image Upscale" at bounding box center [137, 321] width 110 height 15
type input "**********"
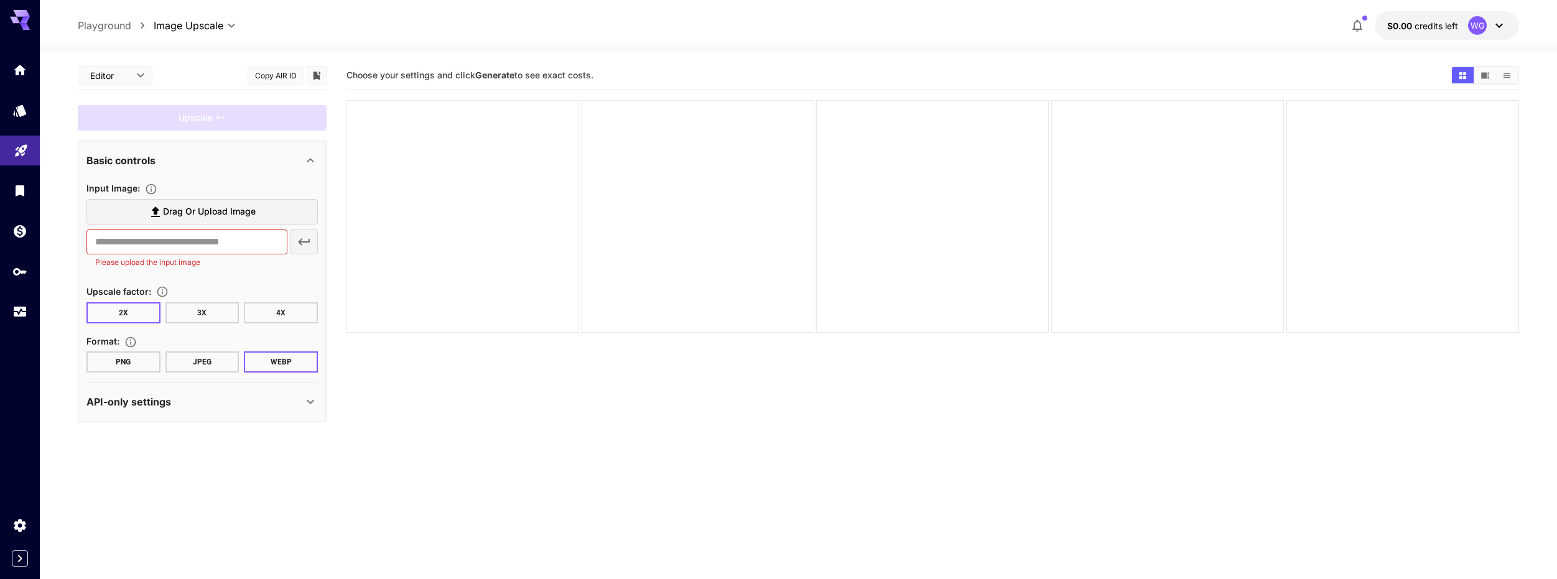
click at [212, 208] on span "Drag or upload image" at bounding box center [209, 212] width 93 height 16
click at [0, 0] on input "Drag or upload image" at bounding box center [0, 0] width 0 height 0
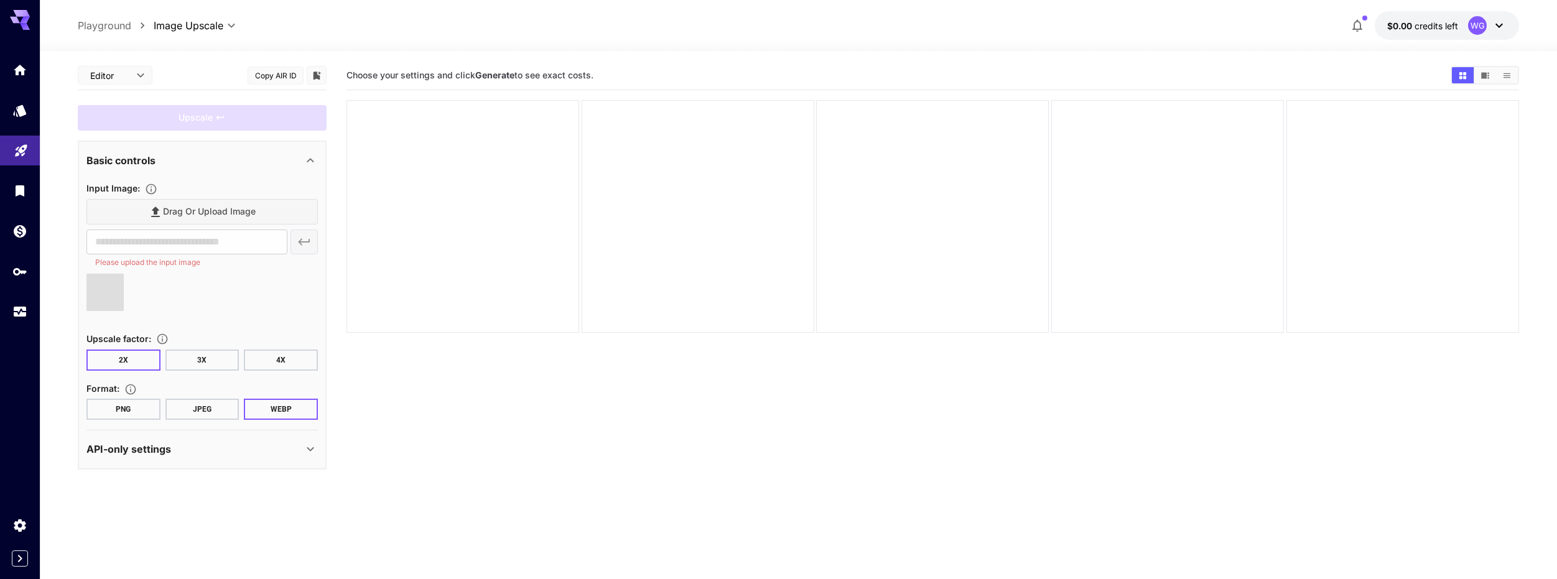
type input "**********"
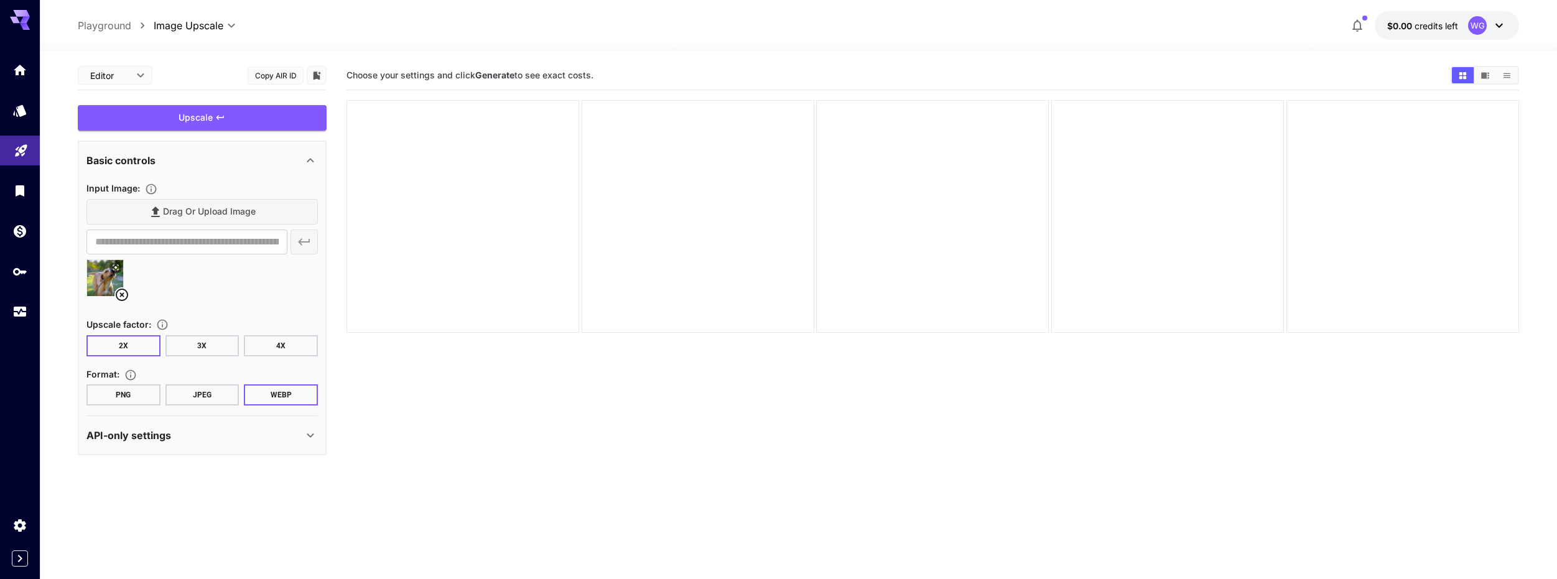
click at [300, 436] on div "API-only settings" at bounding box center [194, 435] width 217 height 15
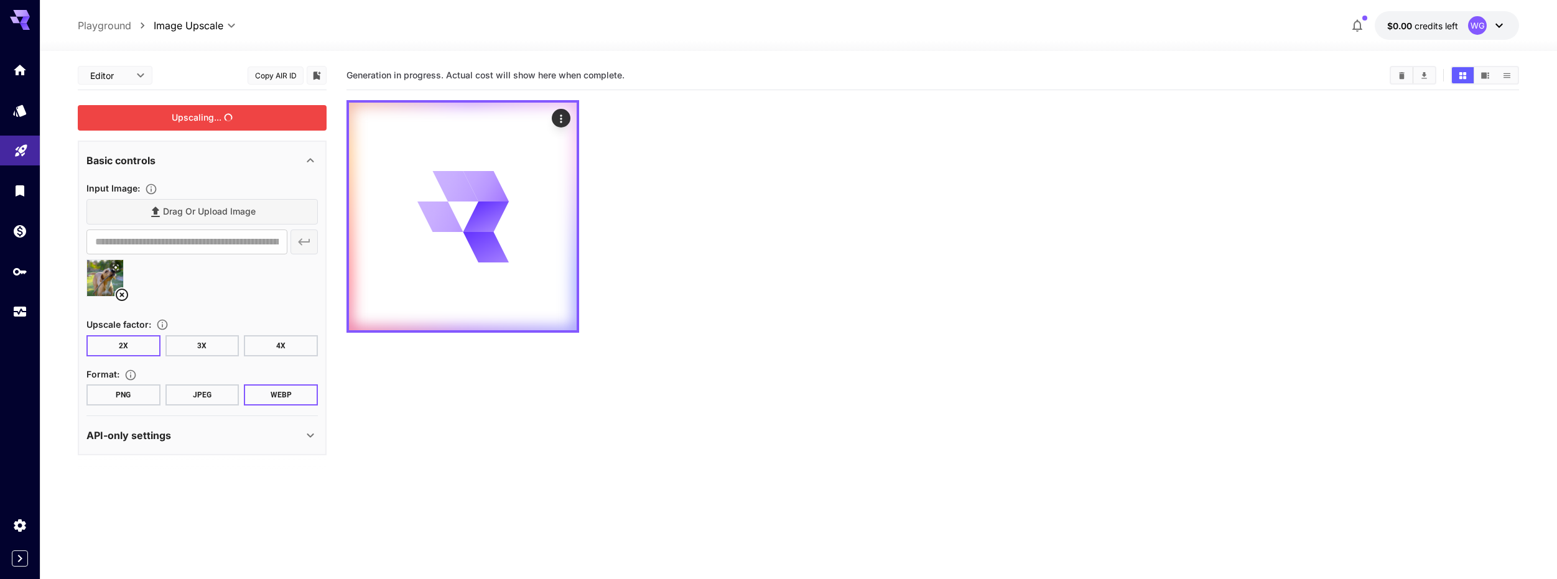
click at [205, 119] on div "Upscaling..." at bounding box center [202, 118] width 249 height 26
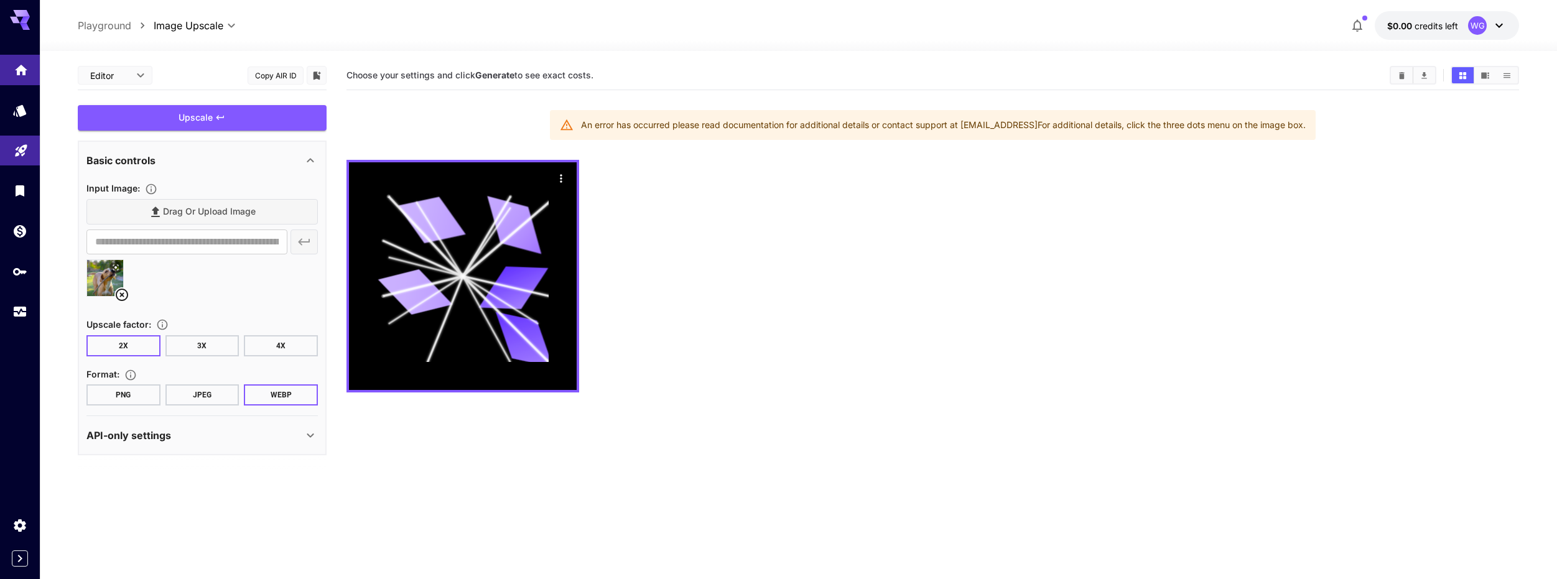
click at [22, 77] on link at bounding box center [20, 70] width 40 height 30
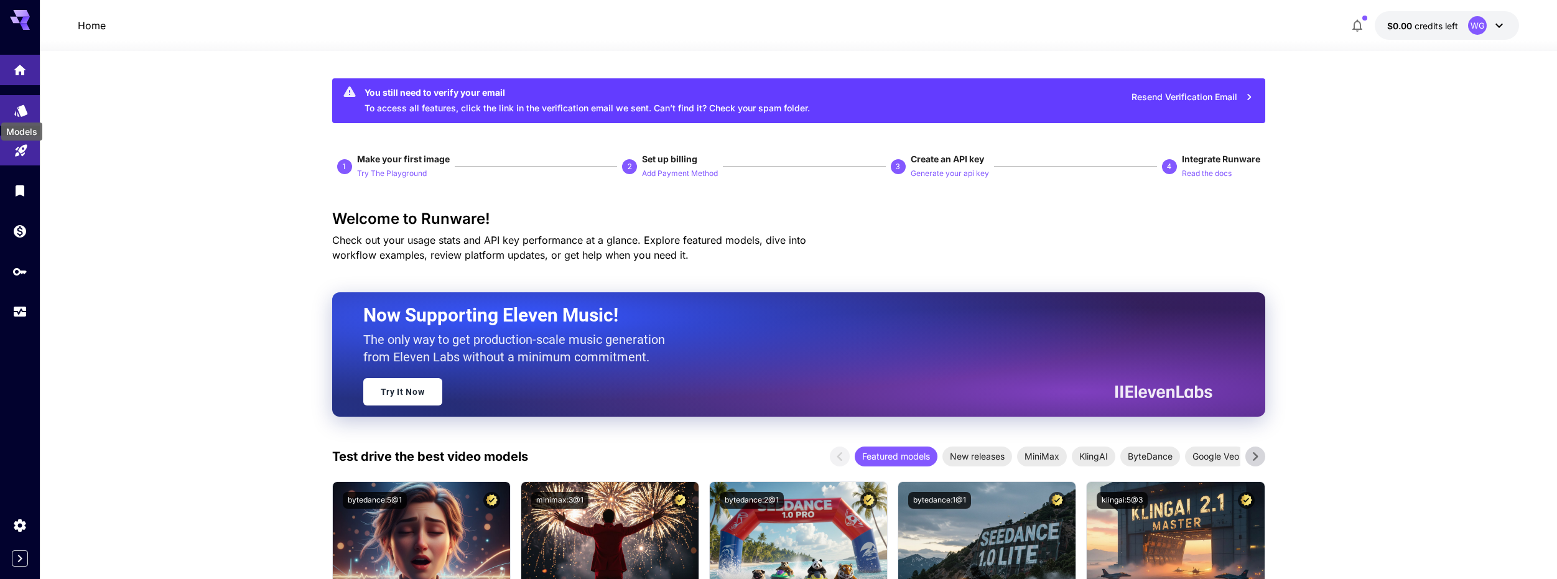
click at [24, 103] on icon "Models" at bounding box center [21, 106] width 15 height 15
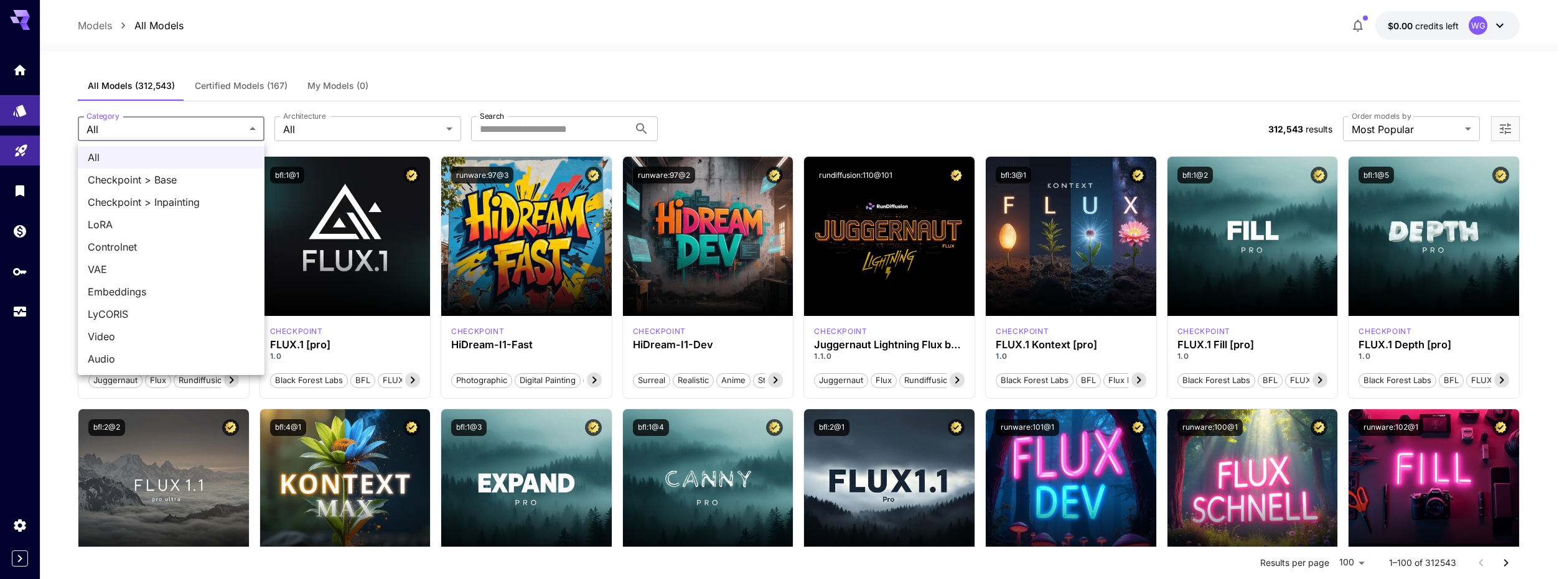
click at [136, 335] on span "Video" at bounding box center [171, 336] width 167 height 15
type input "*****"
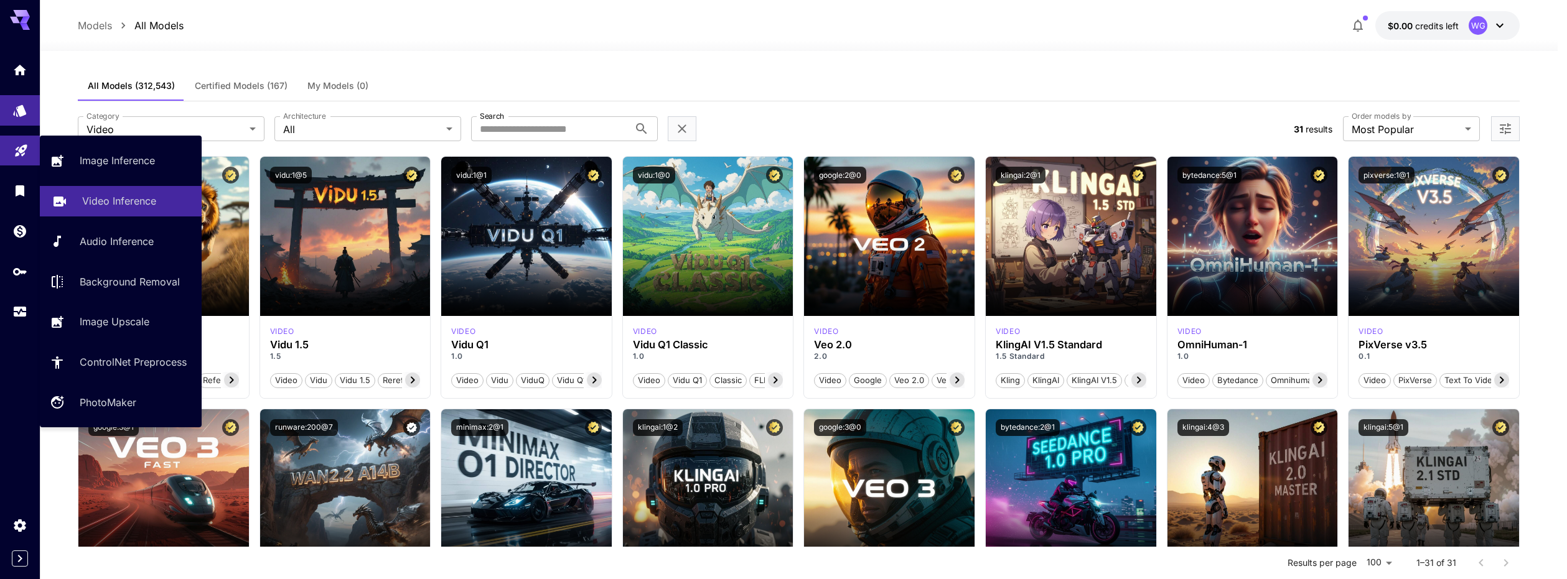
click at [118, 192] on link "Video Inference" at bounding box center [121, 201] width 162 height 30
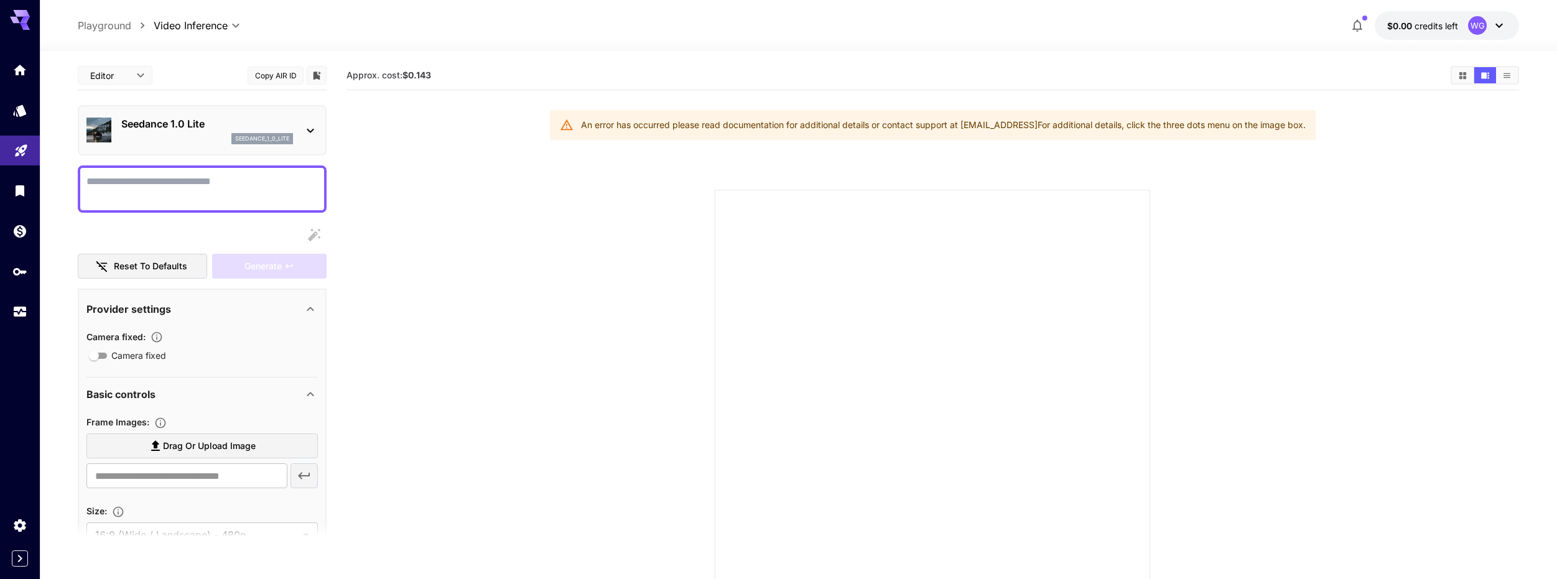
click at [305, 139] on div "Seedance 1.0 Lite seedance_1_0_lite" at bounding box center [201, 130] width 231 height 38
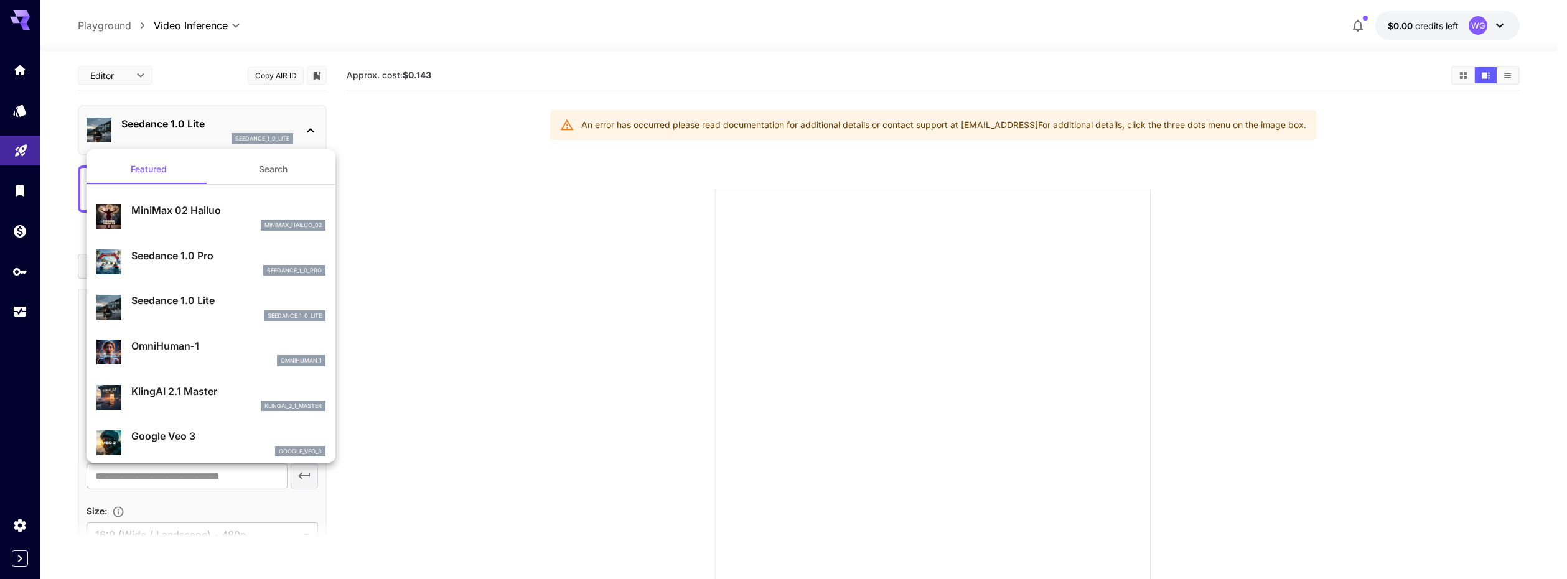
click at [310, 126] on div at bounding box center [783, 289] width 1567 height 579
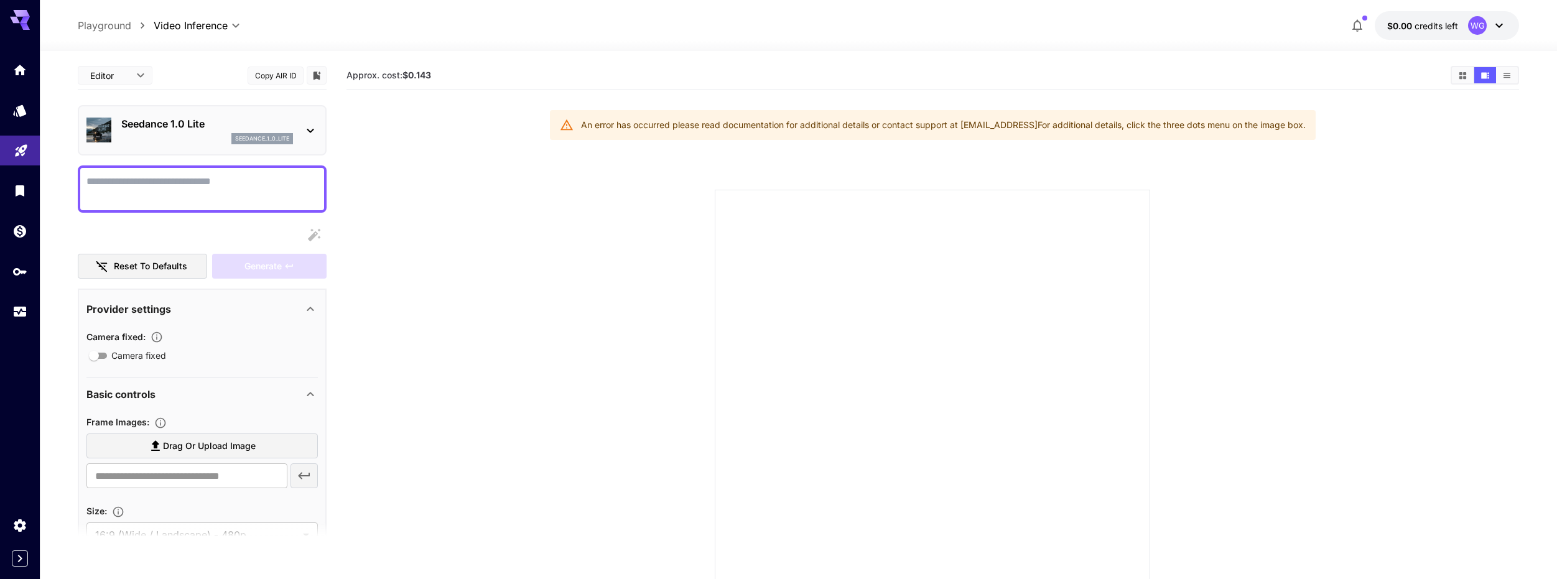
click at [285, 175] on textarea "Camera fixed" at bounding box center [201, 189] width 231 height 30
click at [273, 187] on textarea "Camera fixed" at bounding box center [201, 189] width 231 height 30
click at [229, 447] on span "Drag or upload image" at bounding box center [209, 447] width 93 height 16
click at [0, 0] on input "Drag or upload image" at bounding box center [0, 0] width 0 height 0
type input "**********"
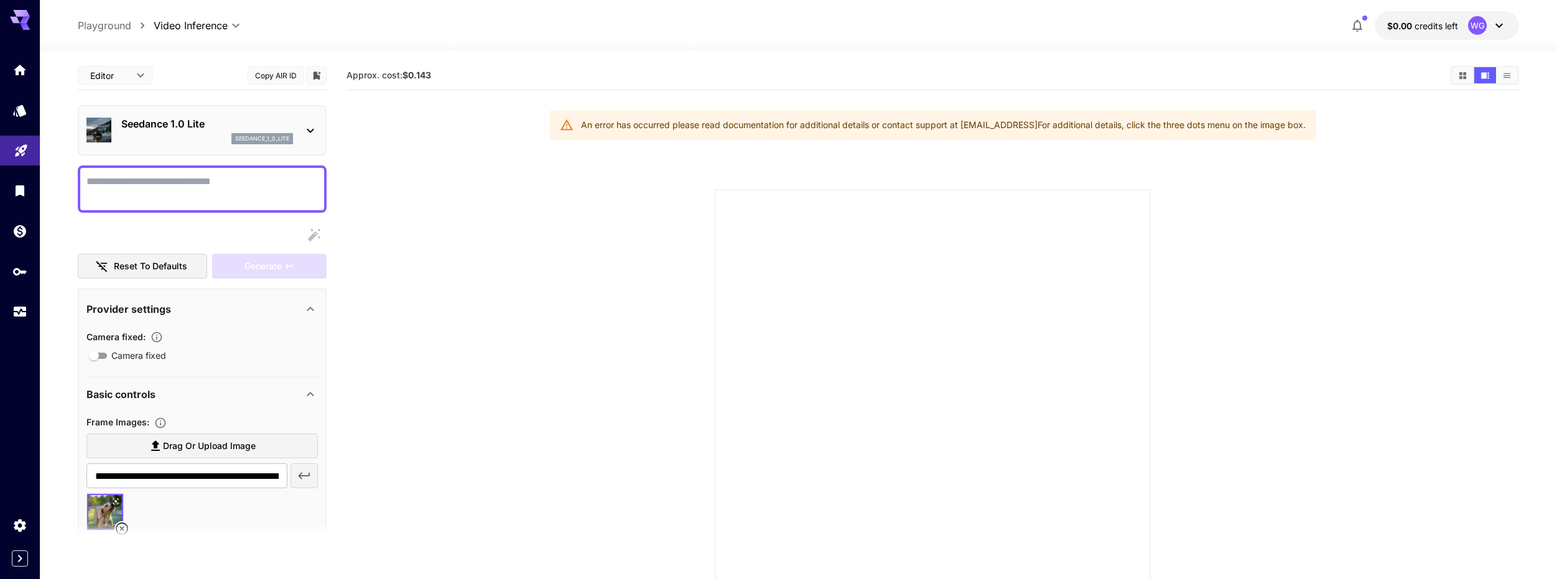
click at [180, 180] on textarea "Camera fixed" at bounding box center [201, 189] width 231 height 30
paste textarea "**********"
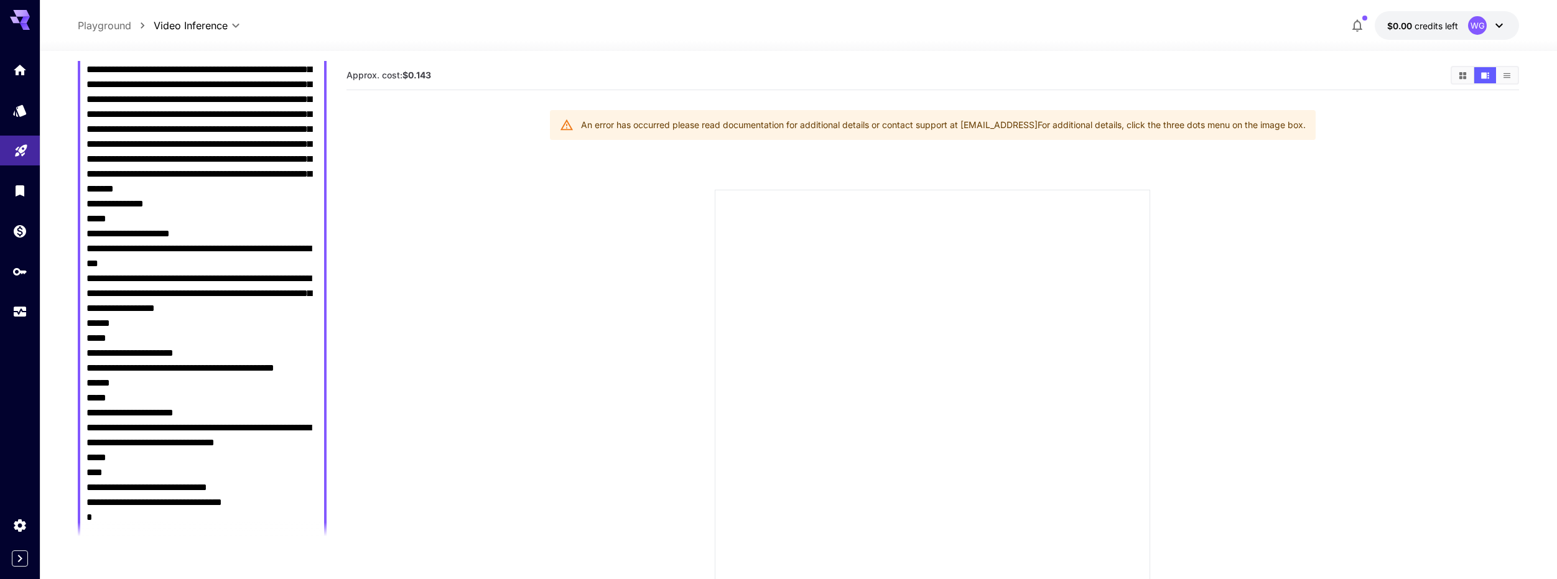
scroll to position [436, 0]
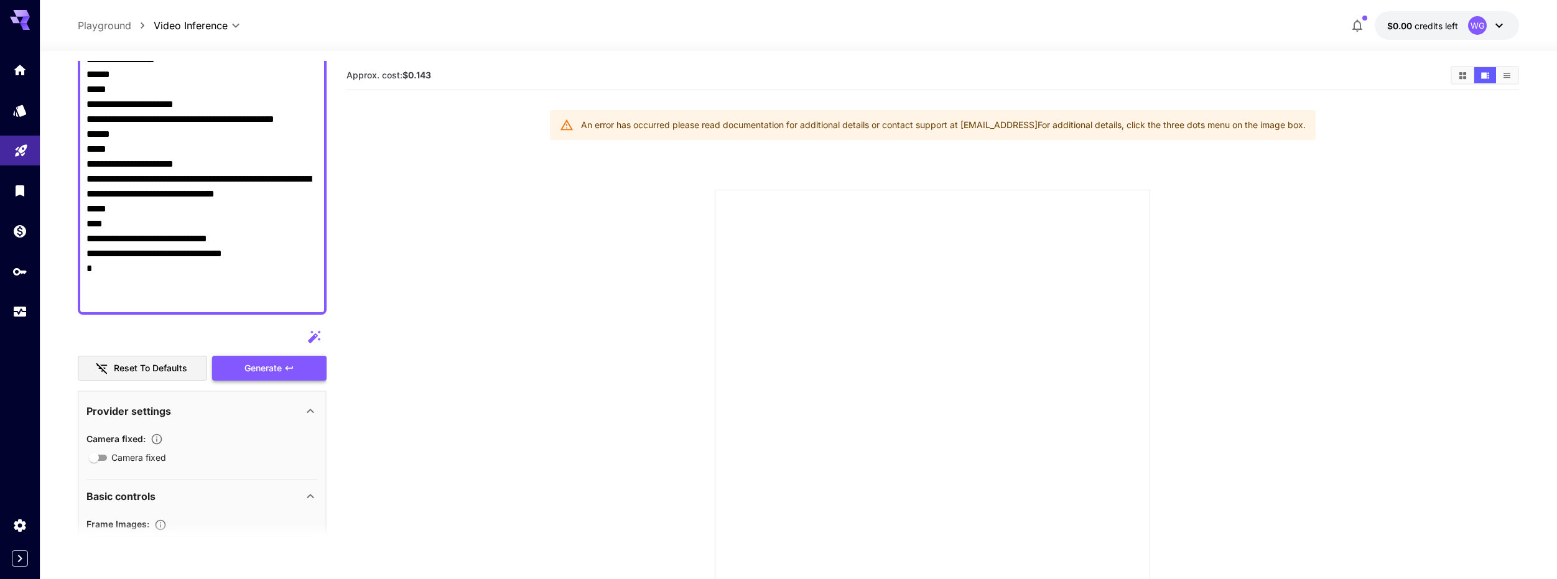
type textarea "**********"
click at [259, 366] on div "Generate" at bounding box center [269, 369] width 114 height 26
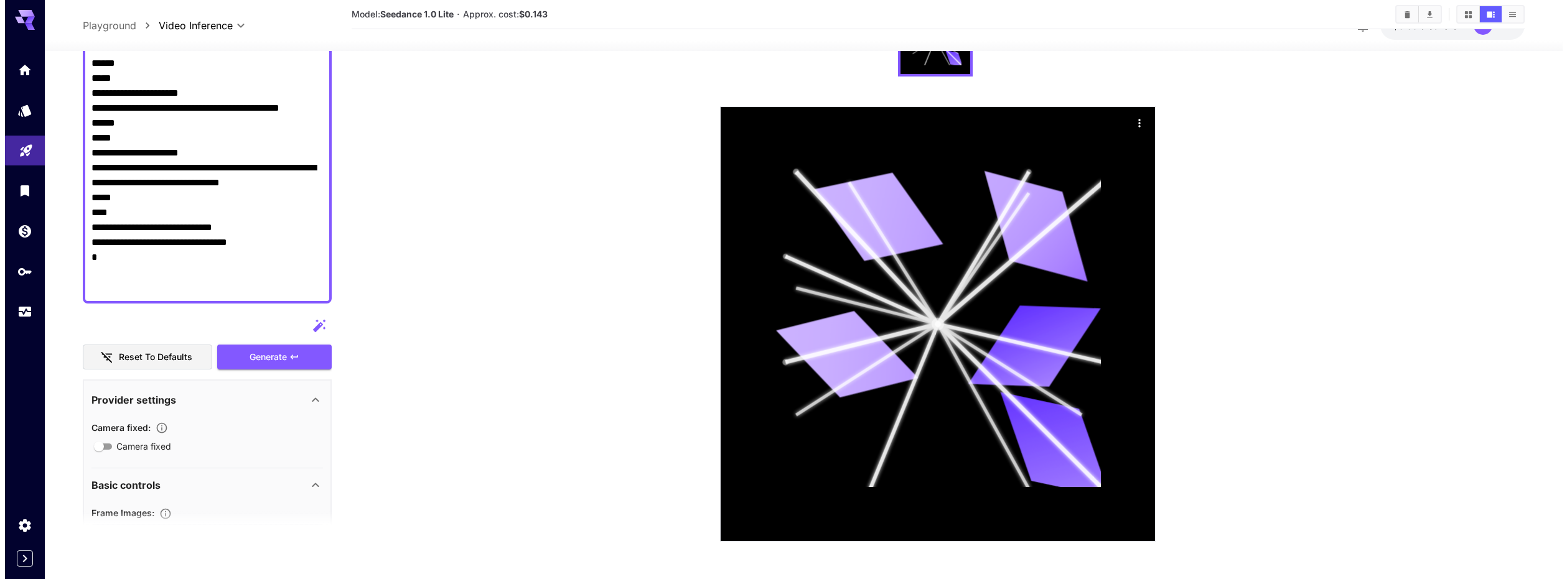
scroll to position [0, 0]
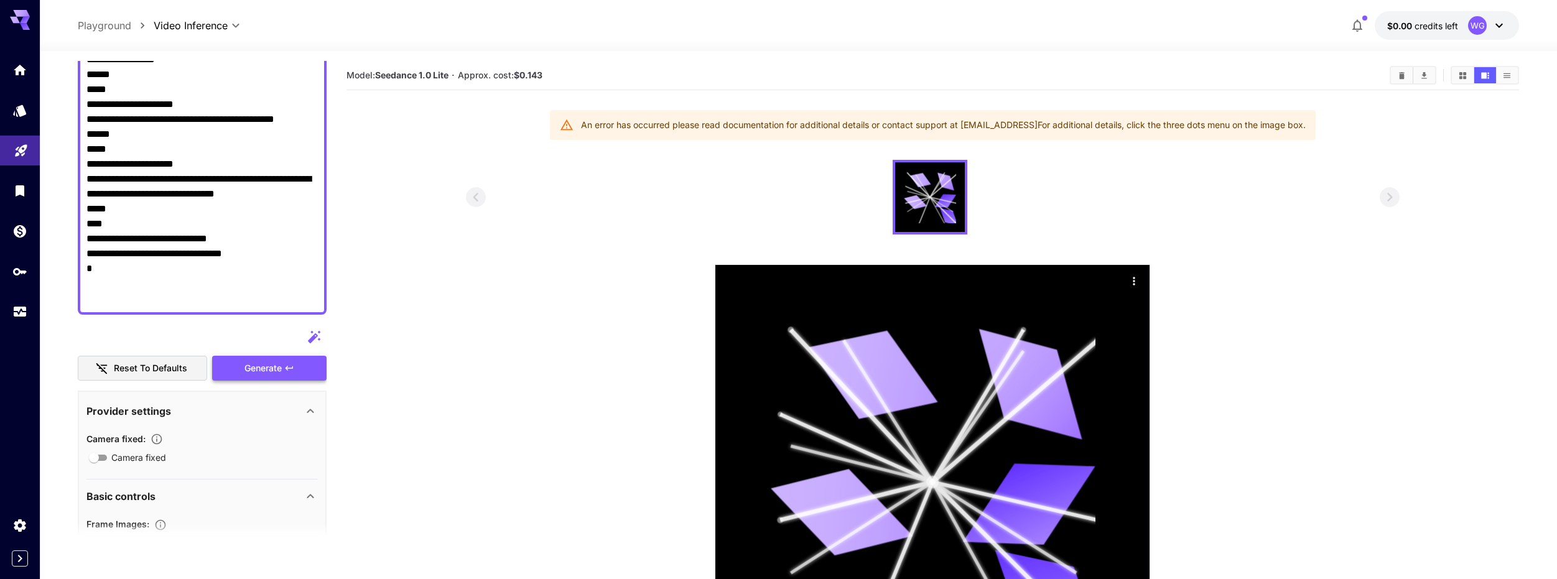
click at [257, 365] on div "Generate" at bounding box center [269, 369] width 114 height 26
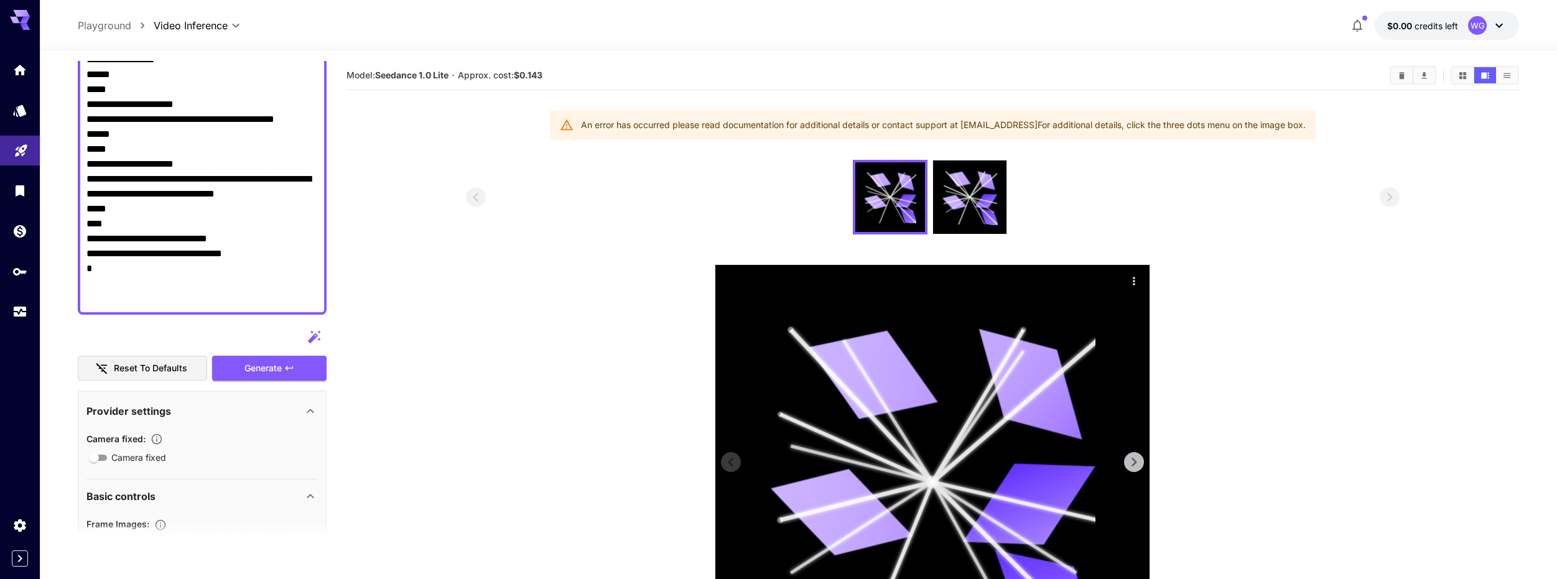
click at [1136, 279] on icon "Actions" at bounding box center [1134, 281] width 12 height 12
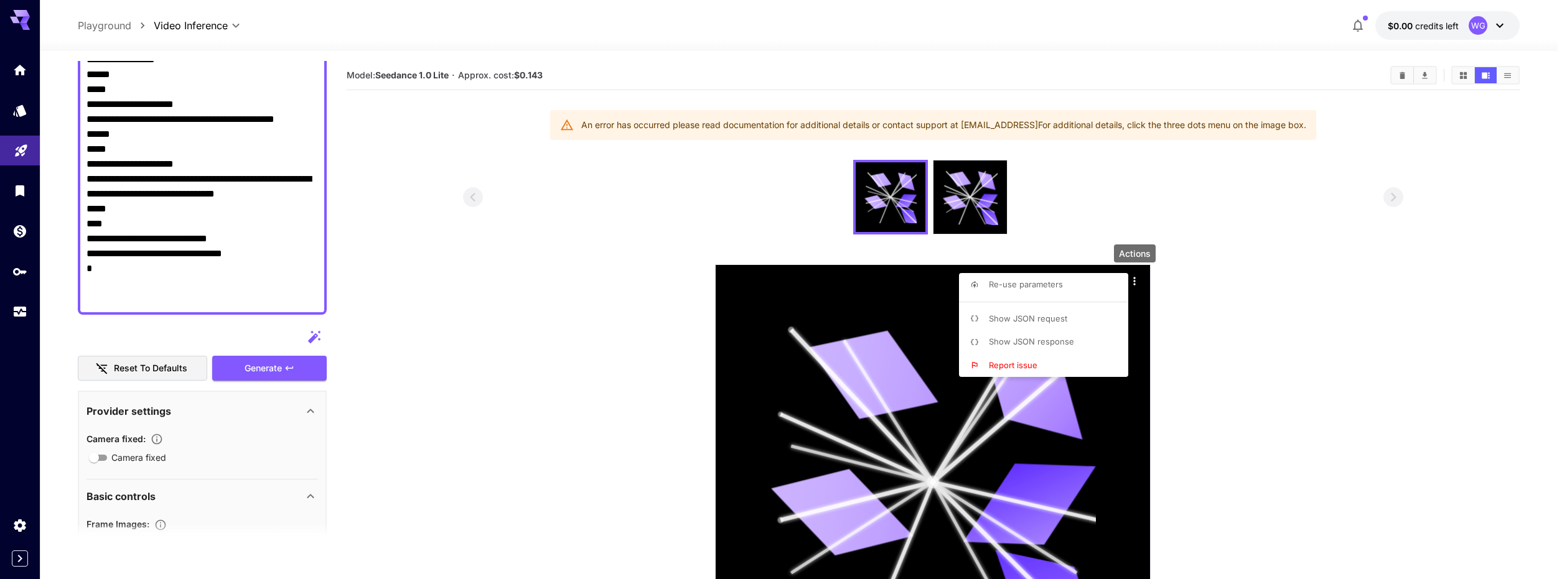
click at [1020, 324] on p "Show JSON request" at bounding box center [1028, 319] width 78 height 12
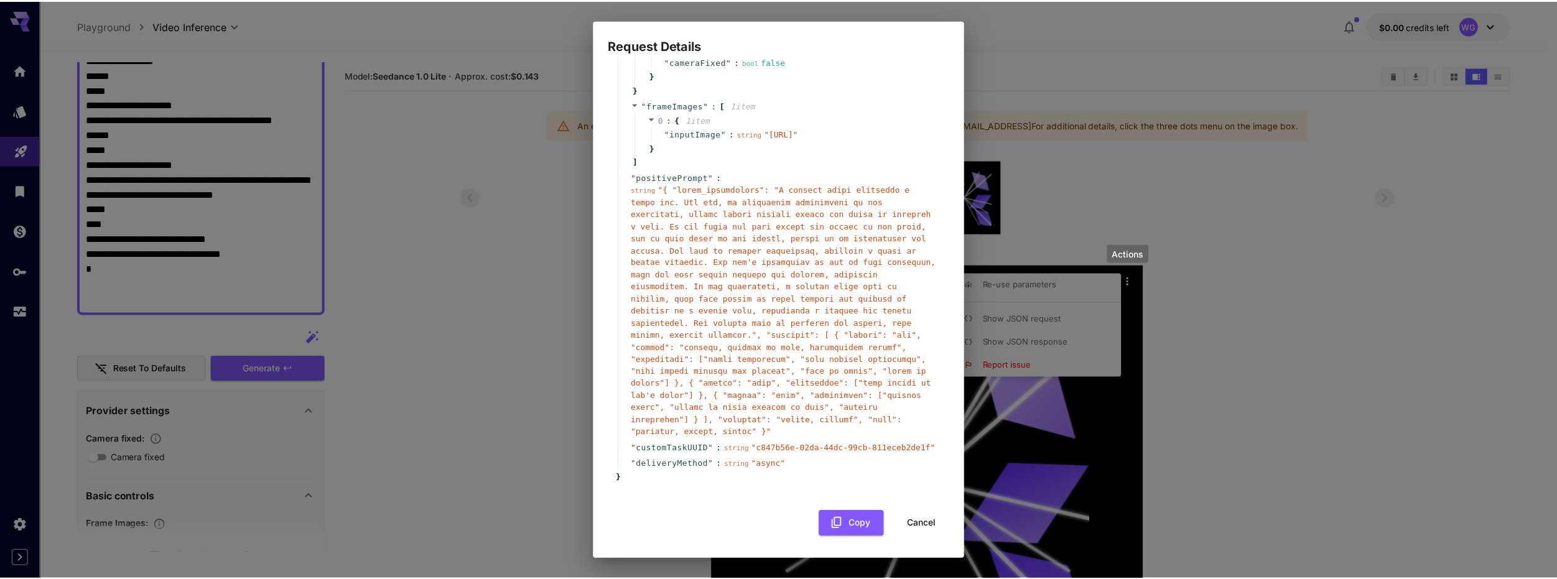
scroll to position [98, 0]
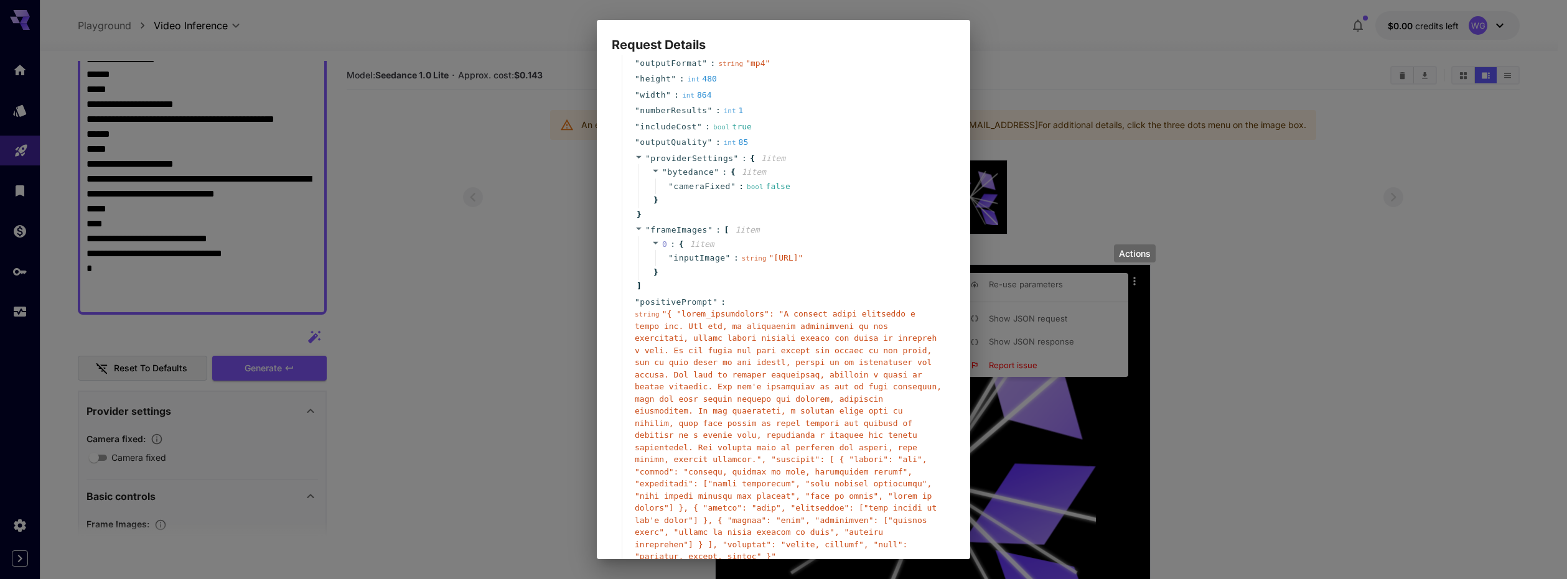
click at [1085, 50] on div "Request Details { 15 item s " taskType " : string " videoInference " " duration…" at bounding box center [783, 289] width 1567 height 579
click at [953, 55] on div "{ 15 item s " taskType " : string " videoInference " " duration " : int 5 " fps…" at bounding box center [783, 307] width 373 height 505
drag, startPoint x: 1023, startPoint y: 41, endPoint x: 1030, endPoint y: 39, distance: 7.1
click at [1024, 40] on div "Request Details { 15 item s " taskType " : string " videoInference " " duration…" at bounding box center [783, 289] width 1567 height 579
click at [1030, 39] on div "Request Details { 15 item s " taskType " : string " videoInference " " duration…" at bounding box center [783, 289] width 1567 height 579
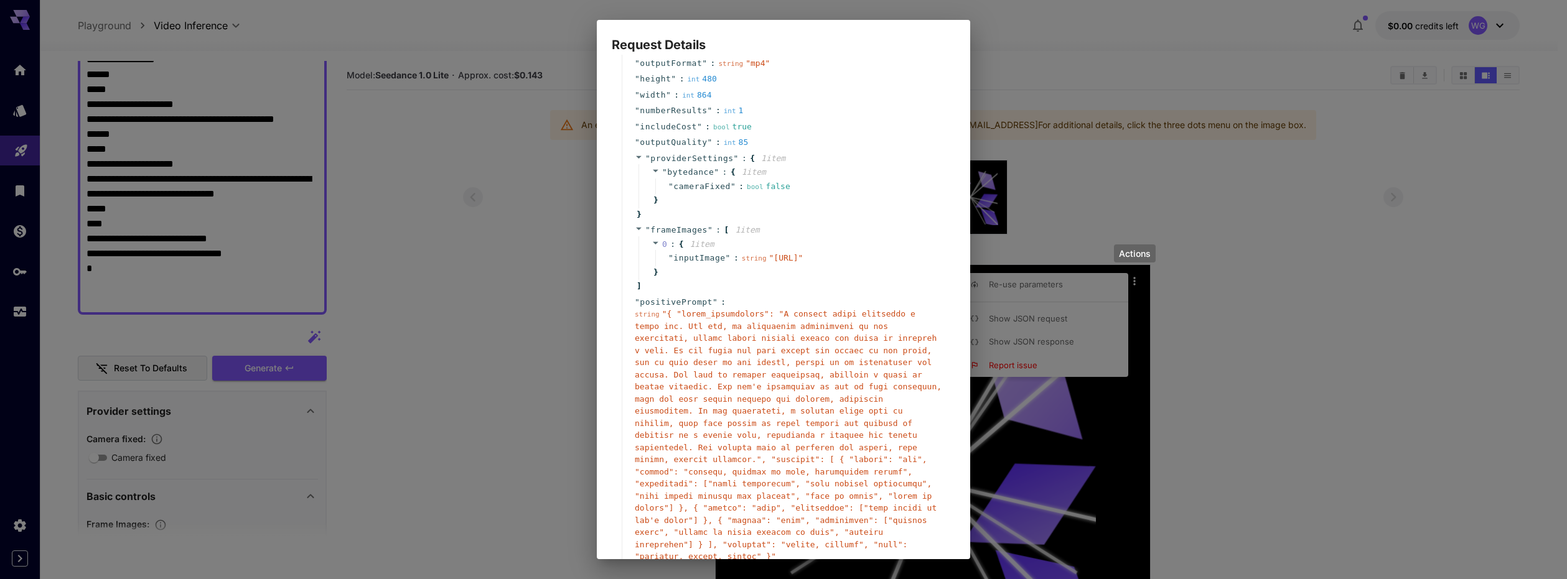
drag, startPoint x: 1047, startPoint y: 166, endPoint x: 1106, endPoint y: 203, distance: 69.7
click at [1050, 170] on div "Request Details { 15 item s " taskType " : string " videoInference " " duration…" at bounding box center [783, 289] width 1567 height 579
drag, startPoint x: 1112, startPoint y: 206, endPoint x: 1152, endPoint y: 220, distance: 42.3
click at [1117, 208] on div "Request Details { 15 item s " taskType " : string " videoInference " " duration…" at bounding box center [783, 289] width 1567 height 579
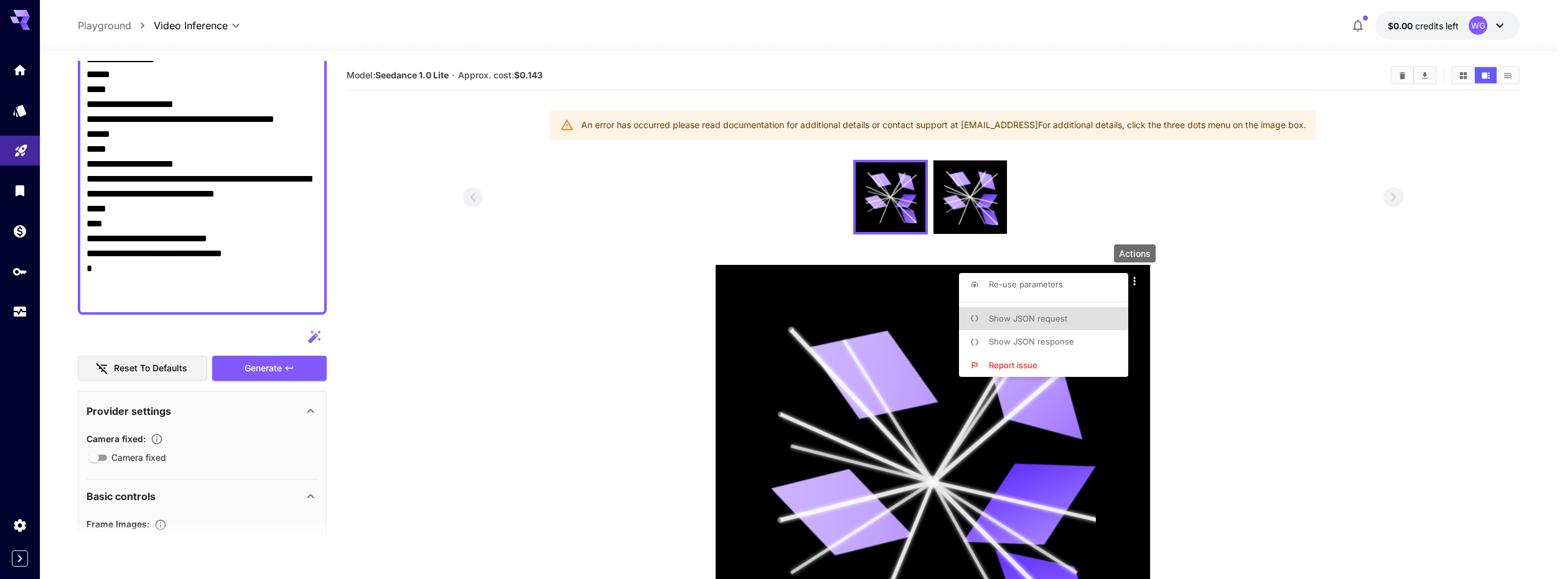
click at [973, 207] on div at bounding box center [783, 289] width 1567 height 579
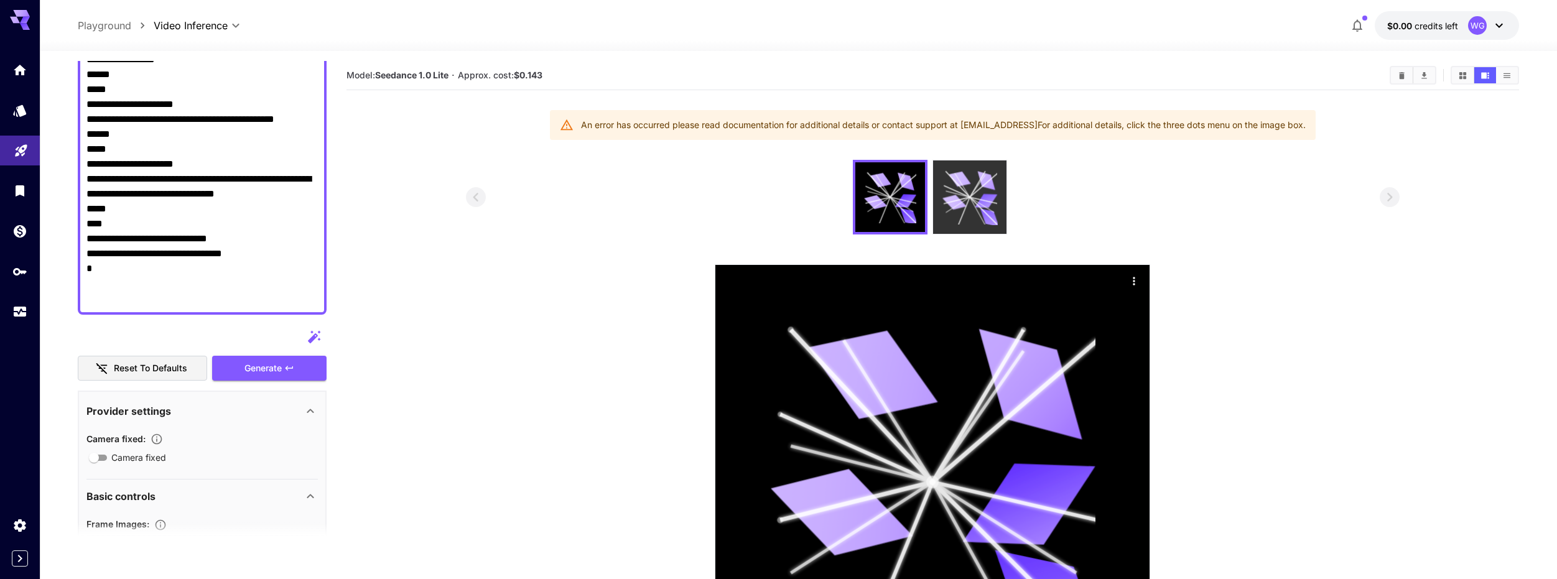
click at [972, 207] on icon at bounding box center [970, 197] width 55 height 55
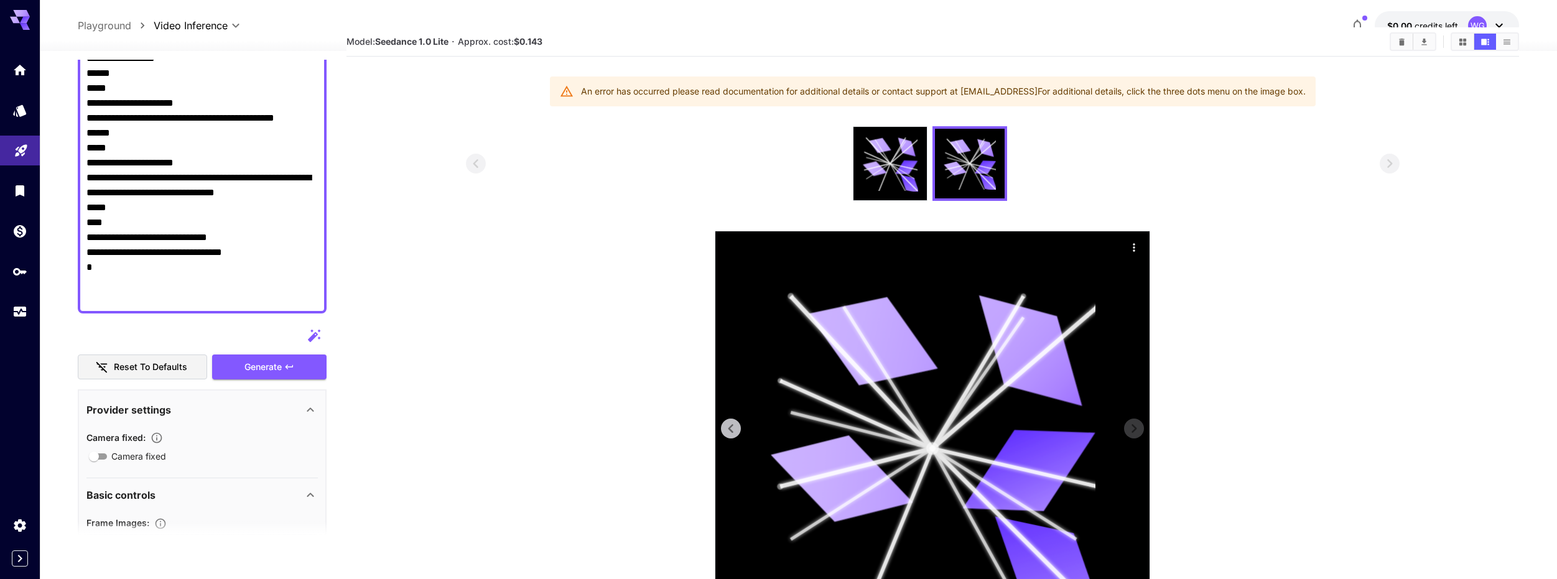
scroll to position [0, 0]
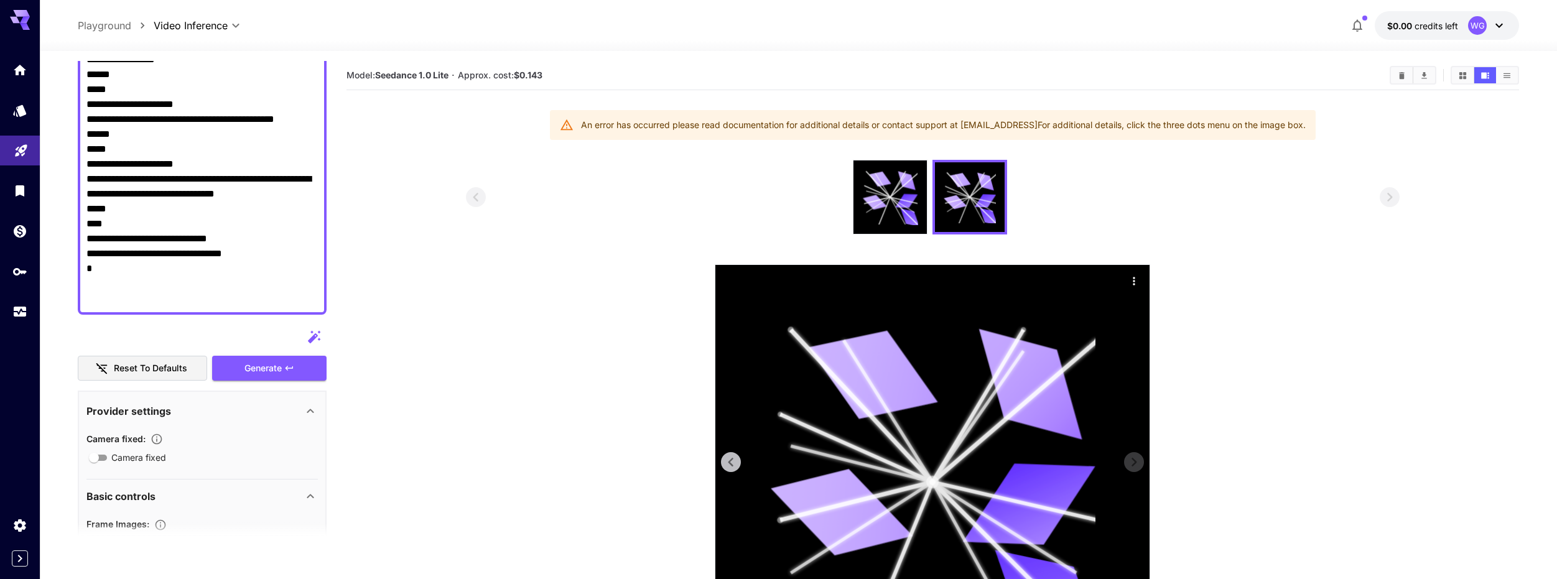
click at [1140, 282] on icon "Actions" at bounding box center [1134, 281] width 12 height 12
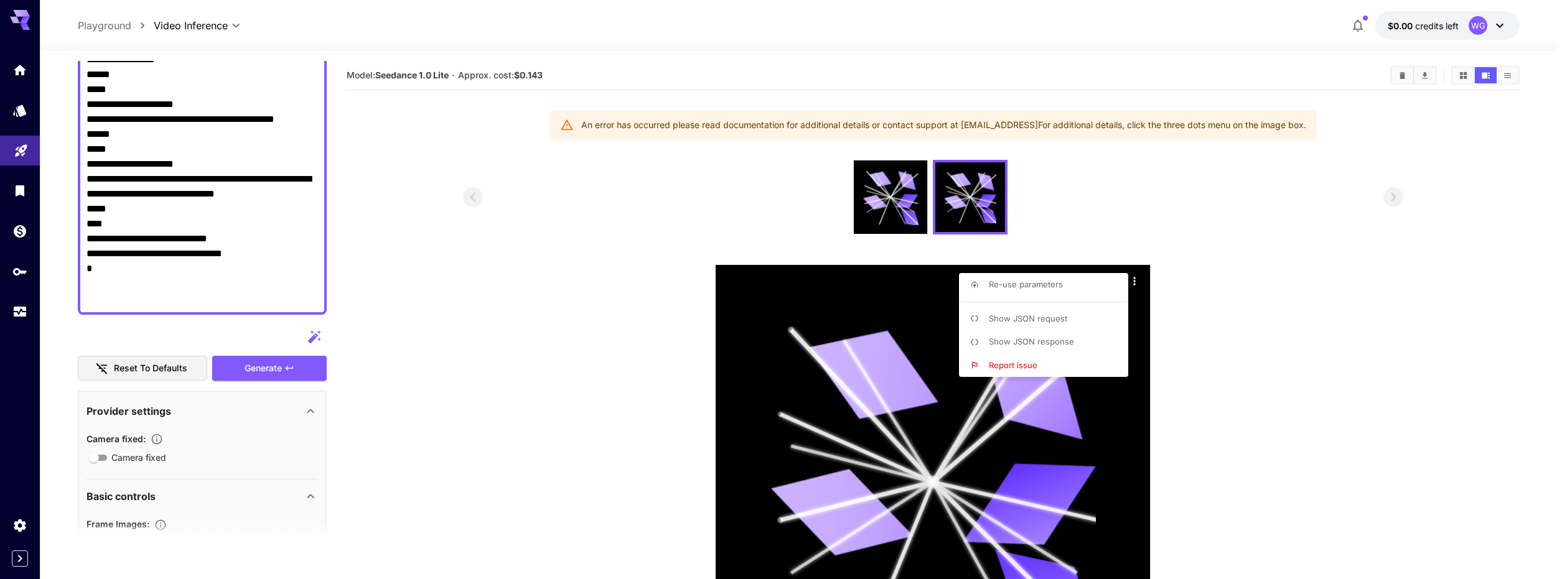
click at [1247, 204] on div at bounding box center [783, 289] width 1567 height 579
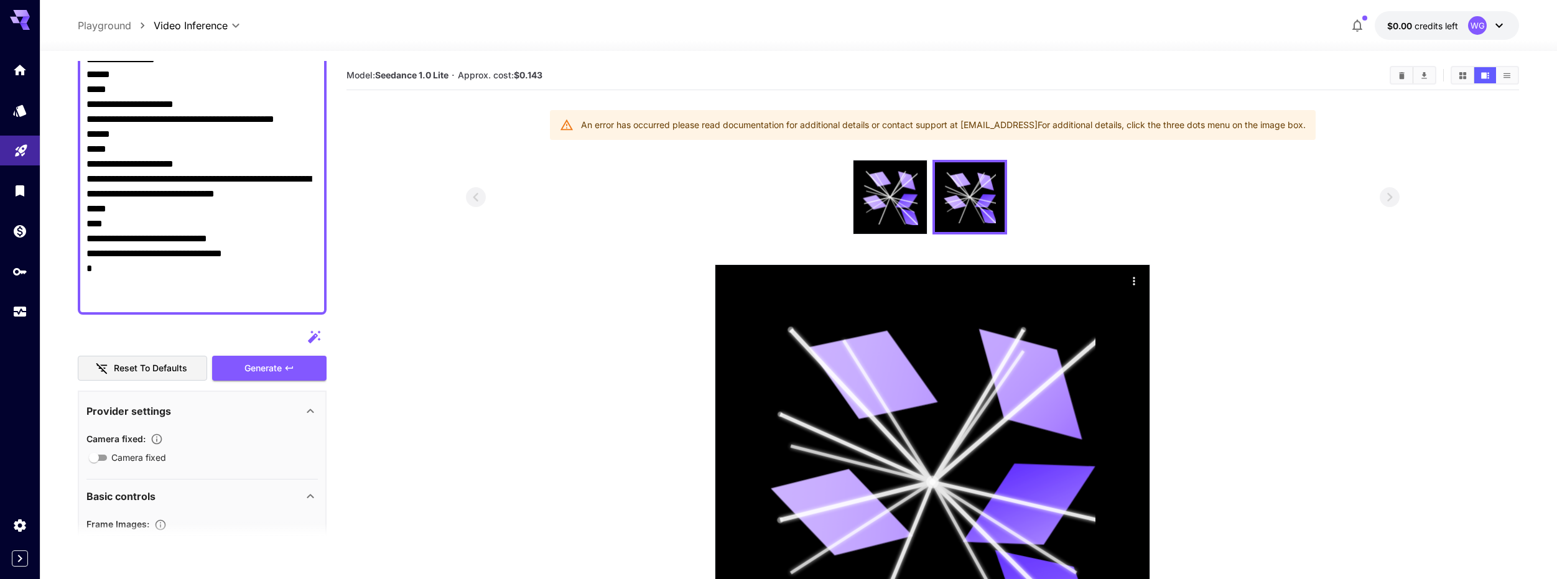
scroll to position [62, 0]
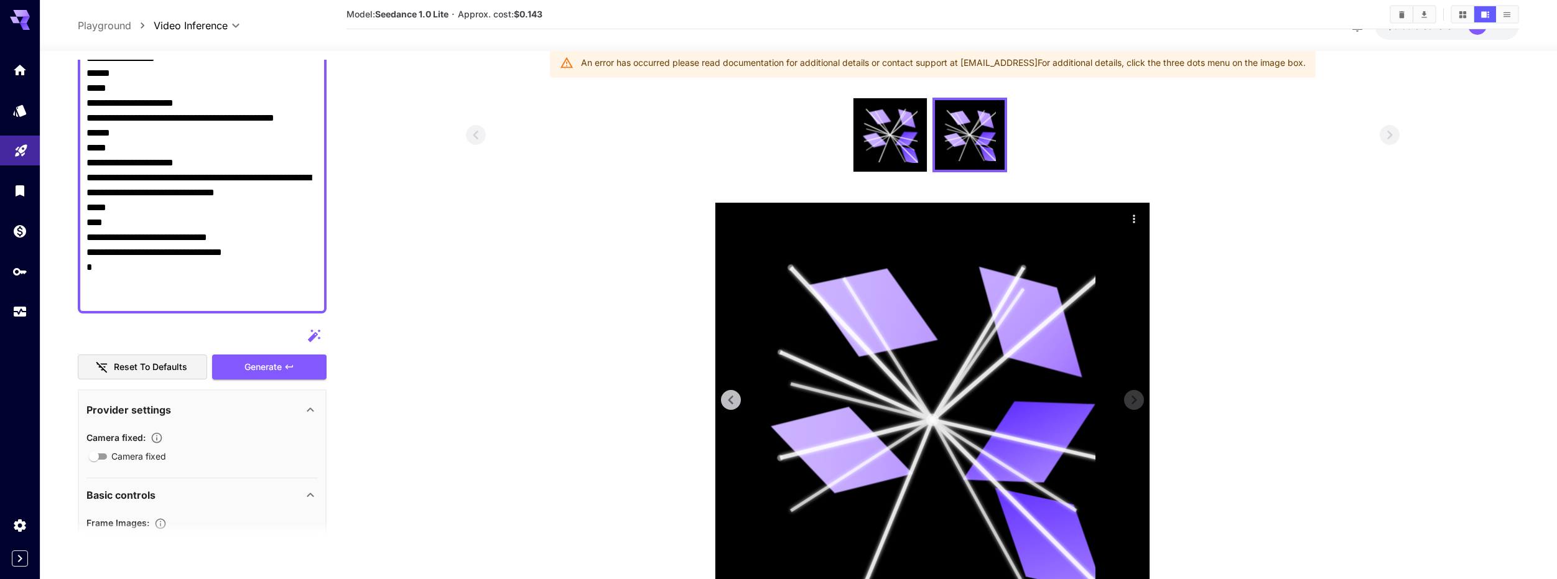
click at [1093, 226] on div at bounding box center [933, 420] width 434 height 434
click at [1139, 216] on icon "Actions" at bounding box center [1134, 219] width 12 height 12
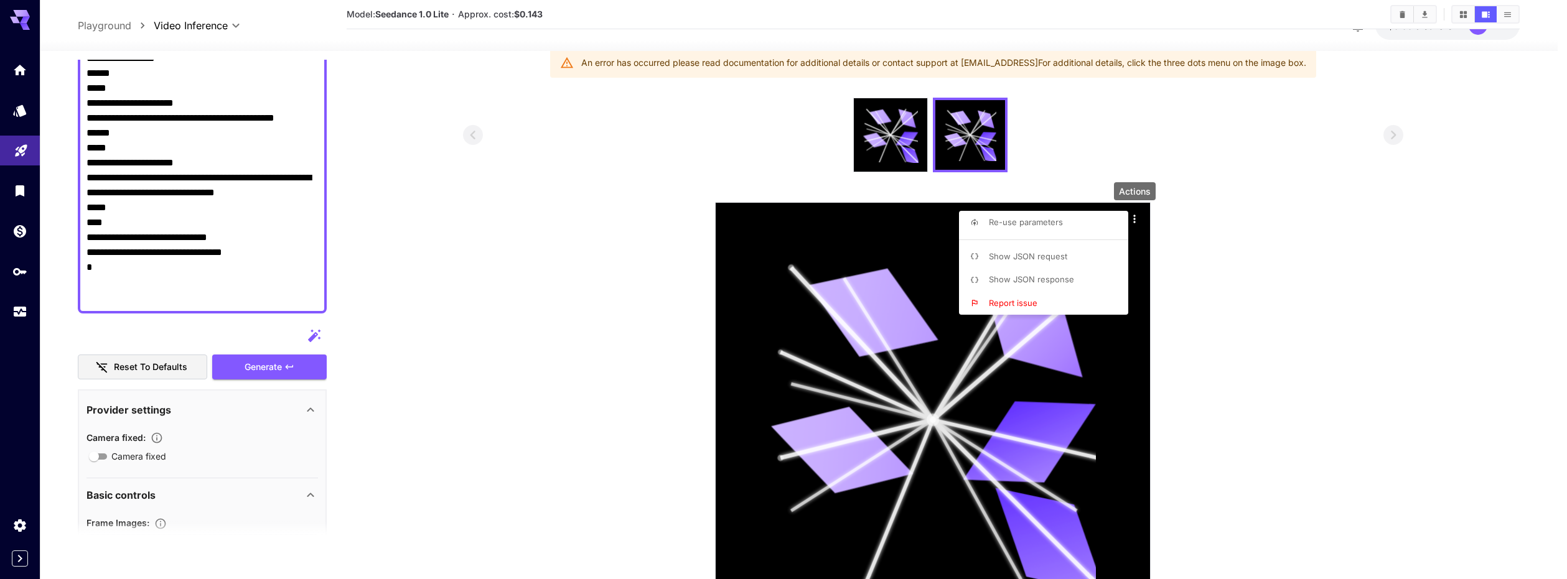
click at [1052, 274] on p "Show JSON response" at bounding box center [1031, 280] width 85 height 12
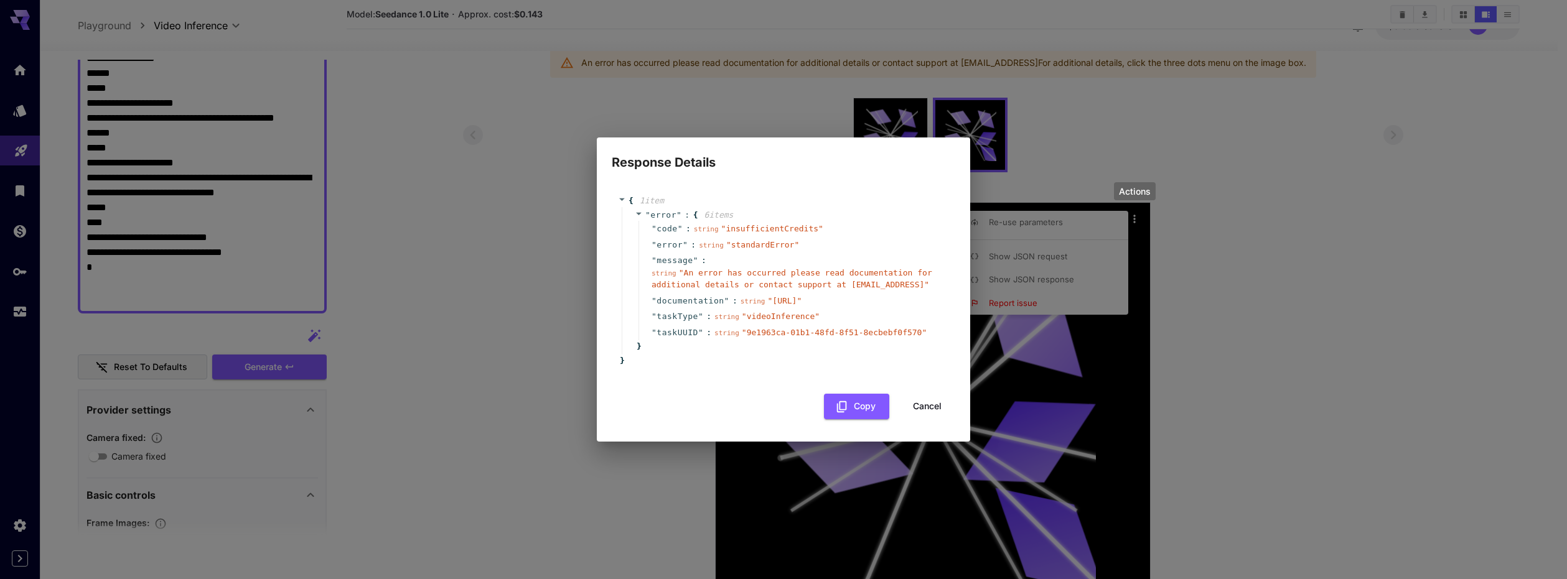
click at [1225, 208] on div "Response Details { 1 item " error " : { 6 item s " code " : string " insufficie…" at bounding box center [783, 289] width 1567 height 579
click at [914, 400] on button "Cancel" at bounding box center [927, 407] width 56 height 26
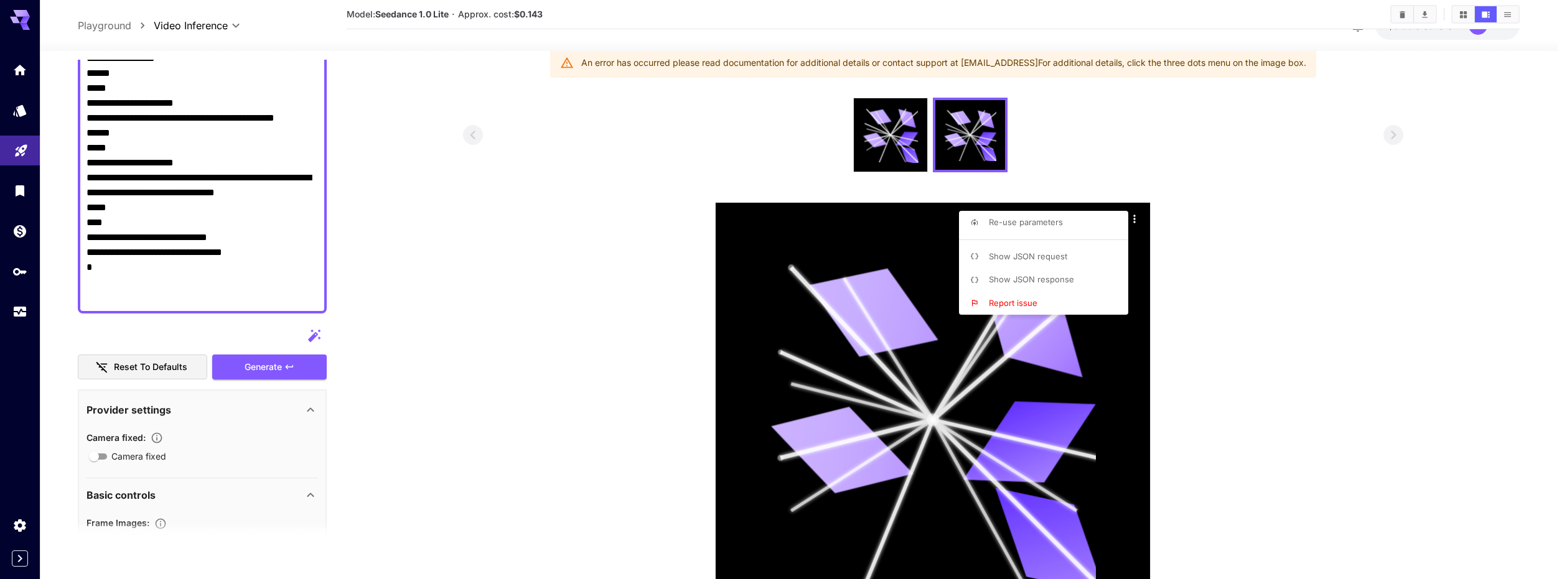
click at [1478, 67] on div at bounding box center [783, 289] width 1567 height 579
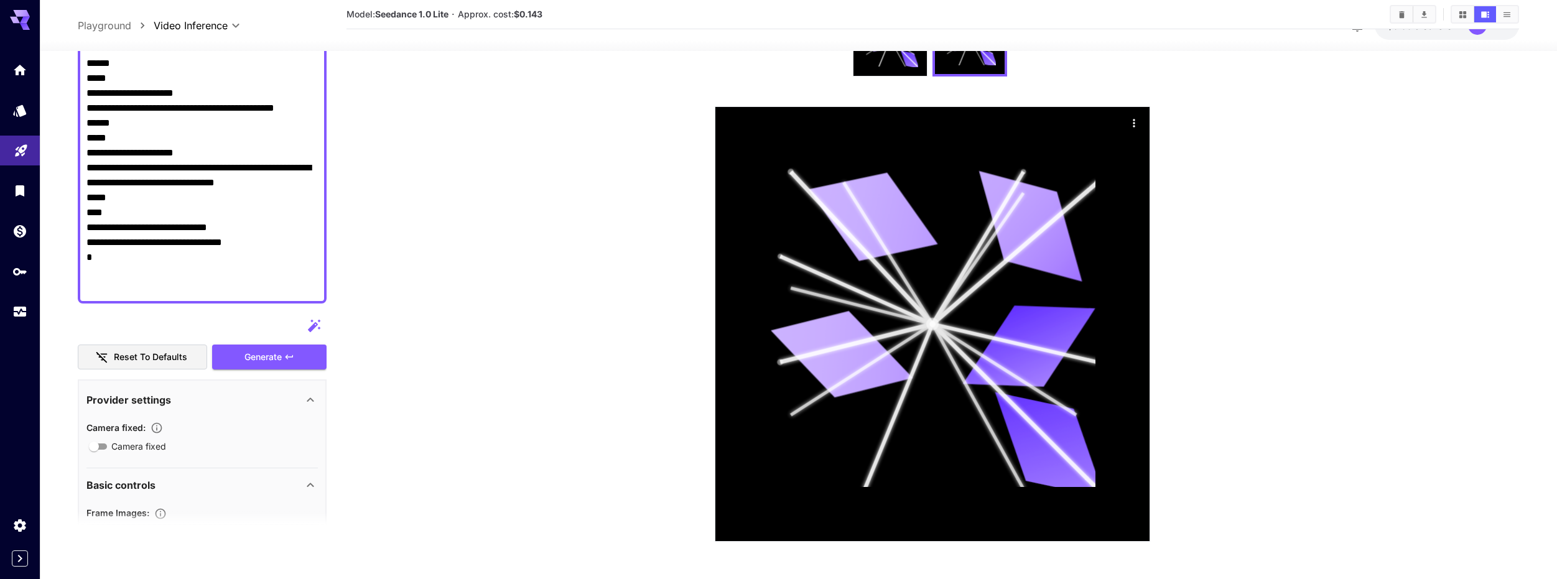
scroll to position [0, 0]
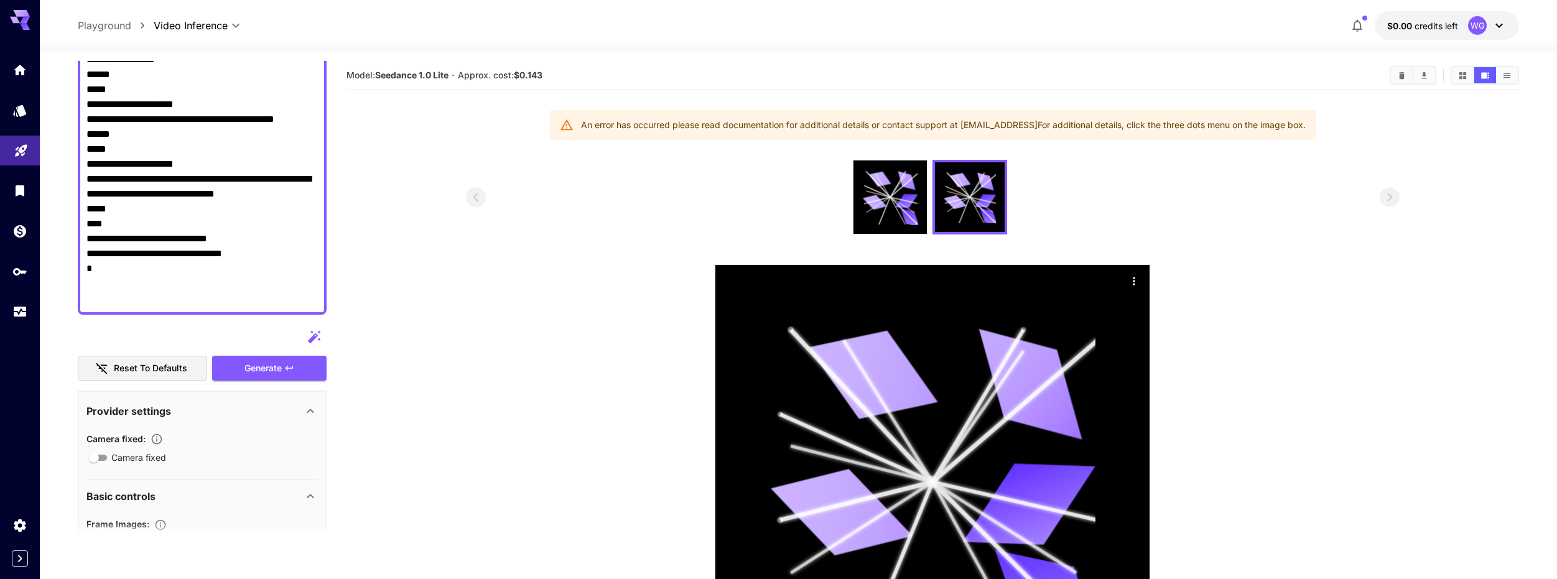
click at [1497, 24] on icon at bounding box center [1499, 26] width 7 height 4
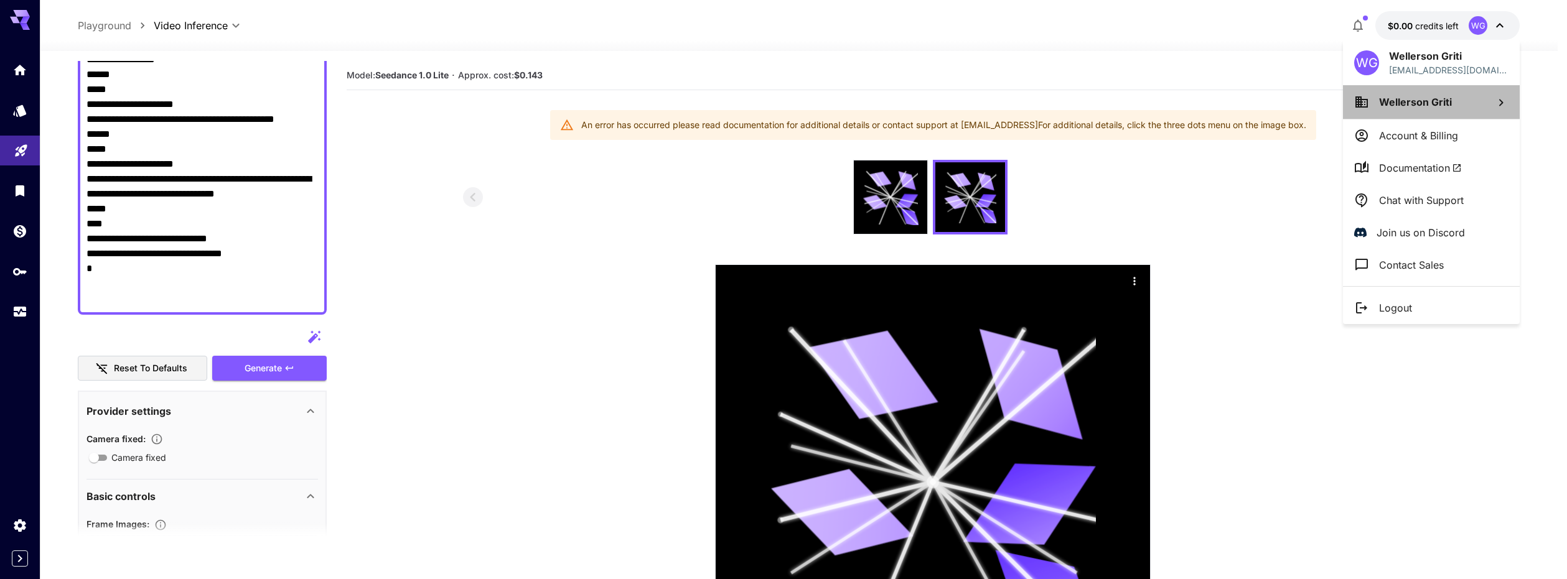
click at [1388, 99] on span "Wellerson Griti" at bounding box center [1415, 102] width 73 height 12
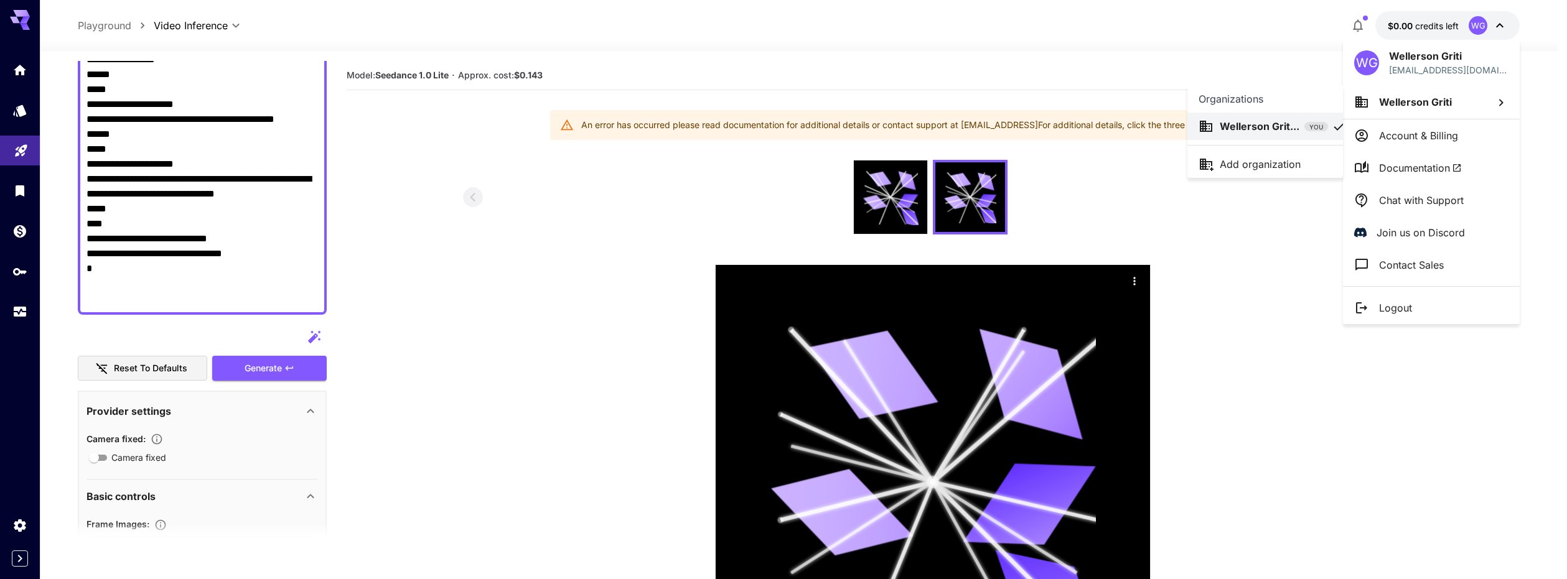
click at [1410, 65] on div at bounding box center [783, 289] width 1567 height 579
click at [1385, 96] on span "Wellerson Griti" at bounding box center [1415, 102] width 73 height 12
click at [1370, 127] on div at bounding box center [783, 289] width 1567 height 579
click at [1379, 134] on p "Account & Billing" at bounding box center [1418, 135] width 79 height 15
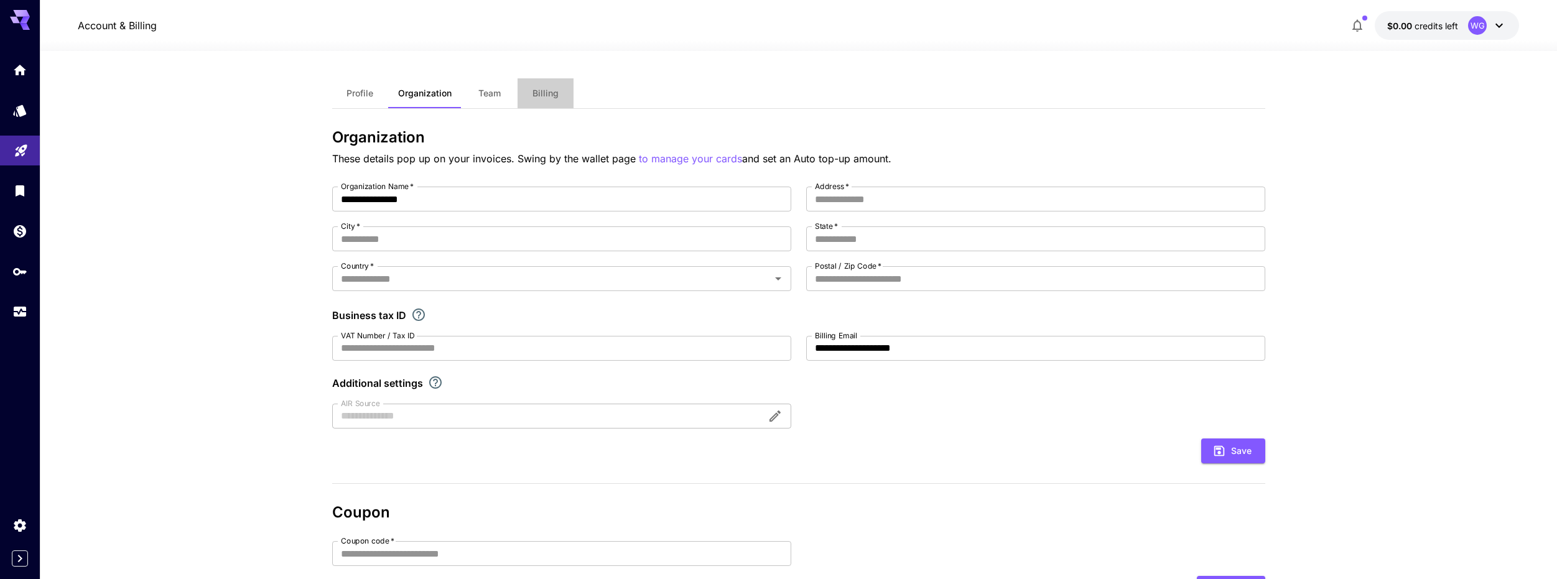
click at [524, 96] on button "Billing" at bounding box center [546, 93] width 56 height 30
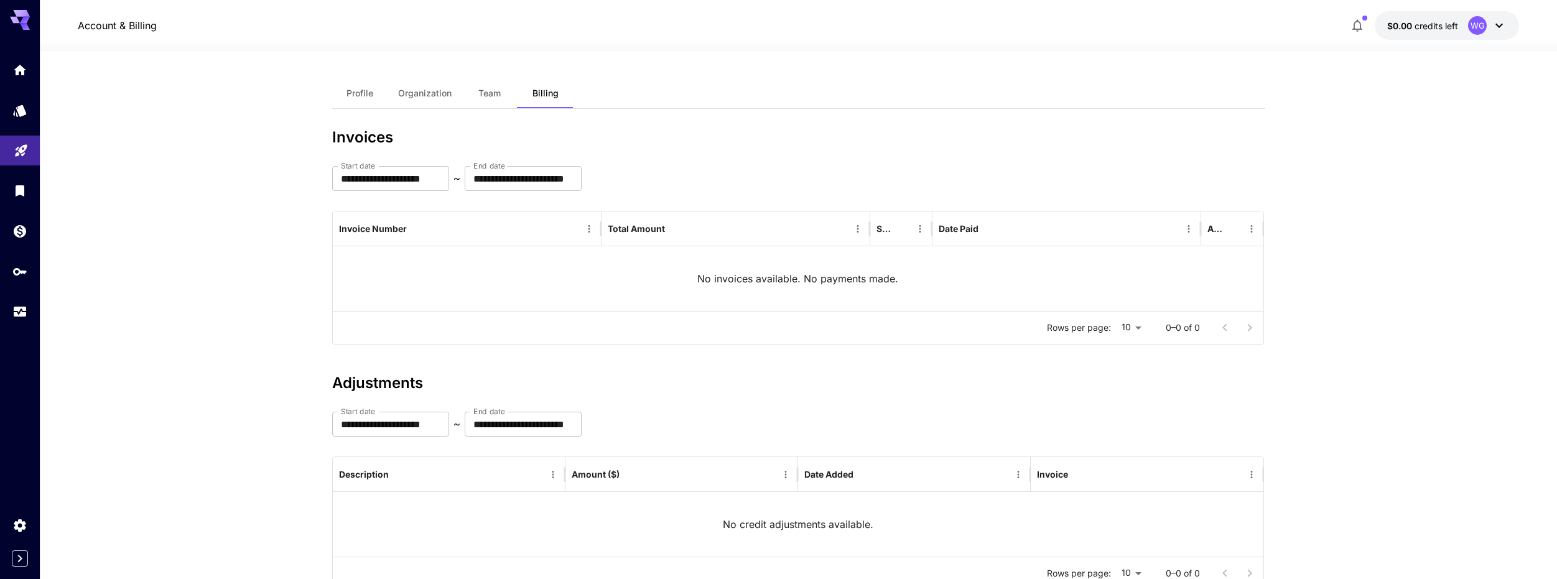
click at [431, 101] on button "Organization" at bounding box center [424, 93] width 73 height 30
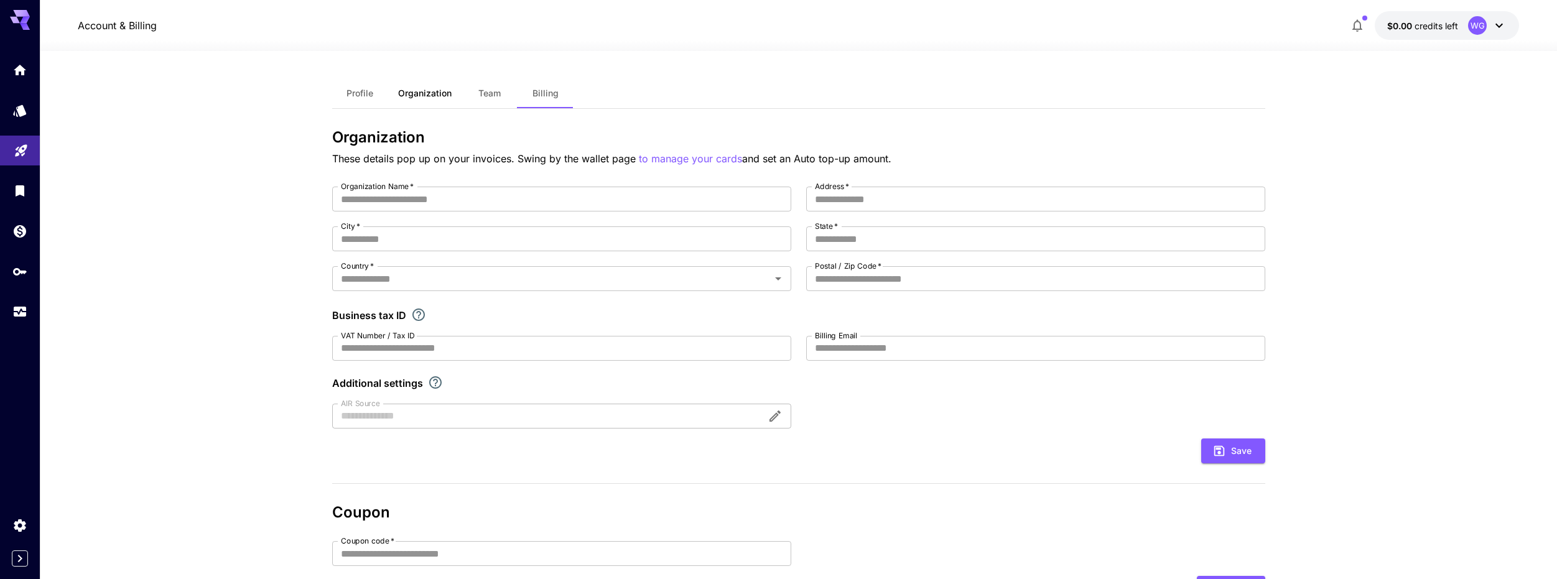
type input "**********"
click at [497, 93] on span "Team" at bounding box center [489, 93] width 22 height 11
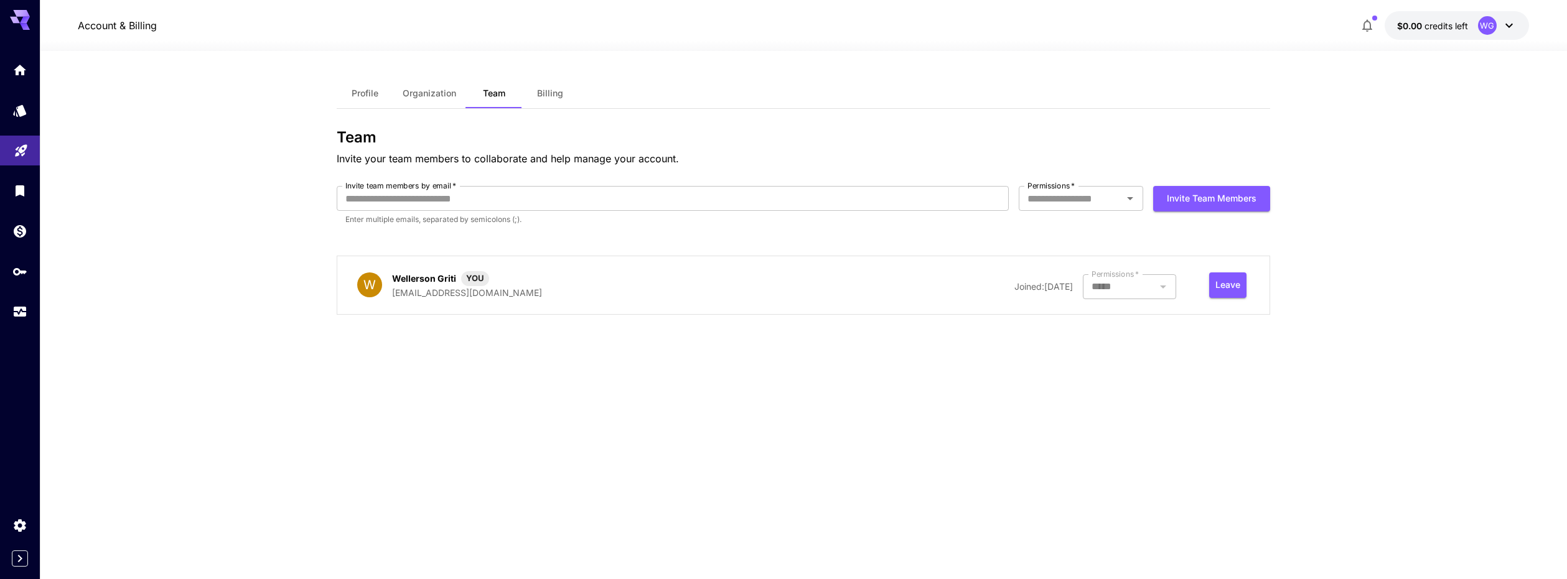
click at [1160, 293] on div at bounding box center [1129, 286] width 93 height 25
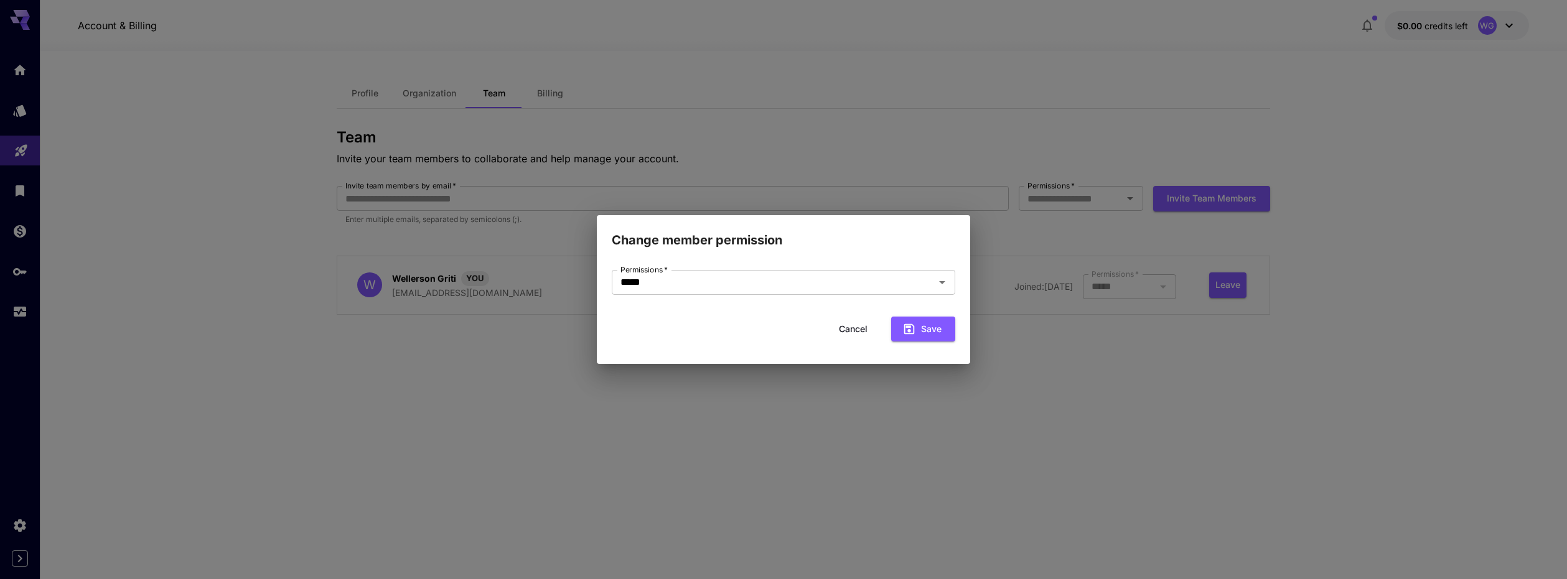
click at [981, 146] on div "Change member permission Permissions   * ***** Permissions   * Cancel Save" at bounding box center [783, 289] width 1567 height 579
click at [861, 320] on button "Cancel" at bounding box center [853, 330] width 56 height 26
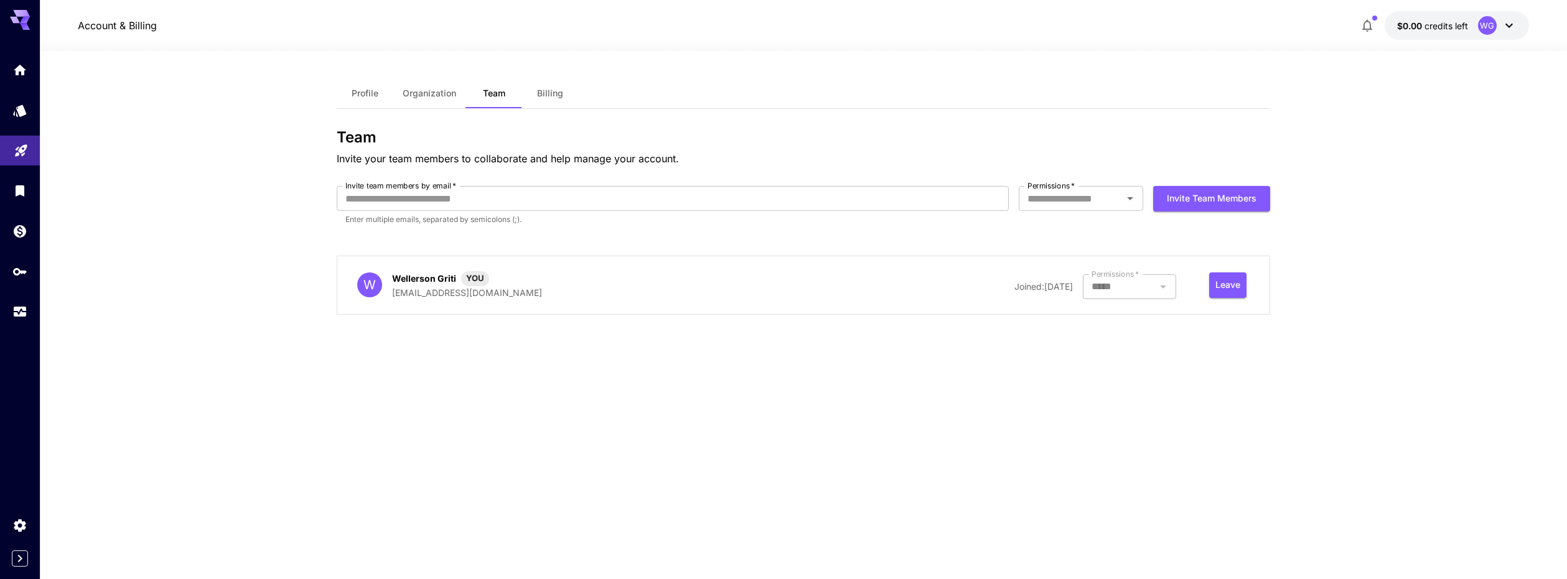
click at [368, 90] on span "Profile" at bounding box center [365, 93] width 27 height 11
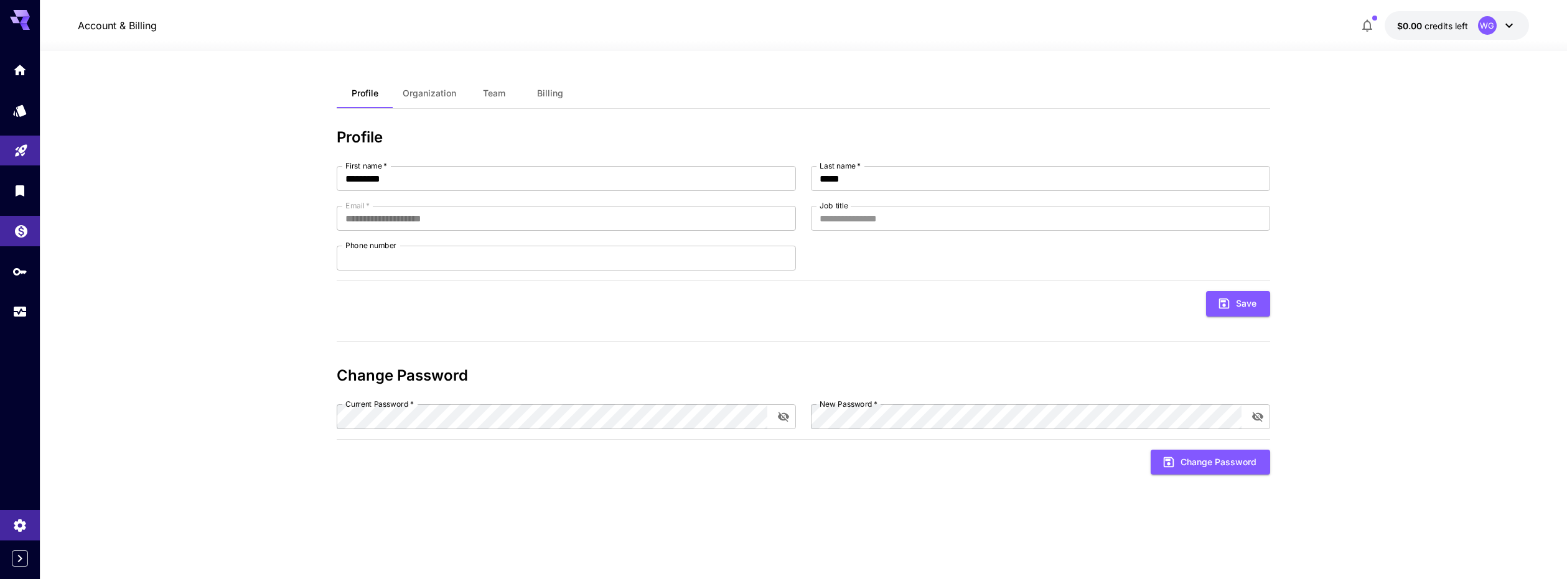
click at [17, 241] on link at bounding box center [20, 231] width 40 height 30
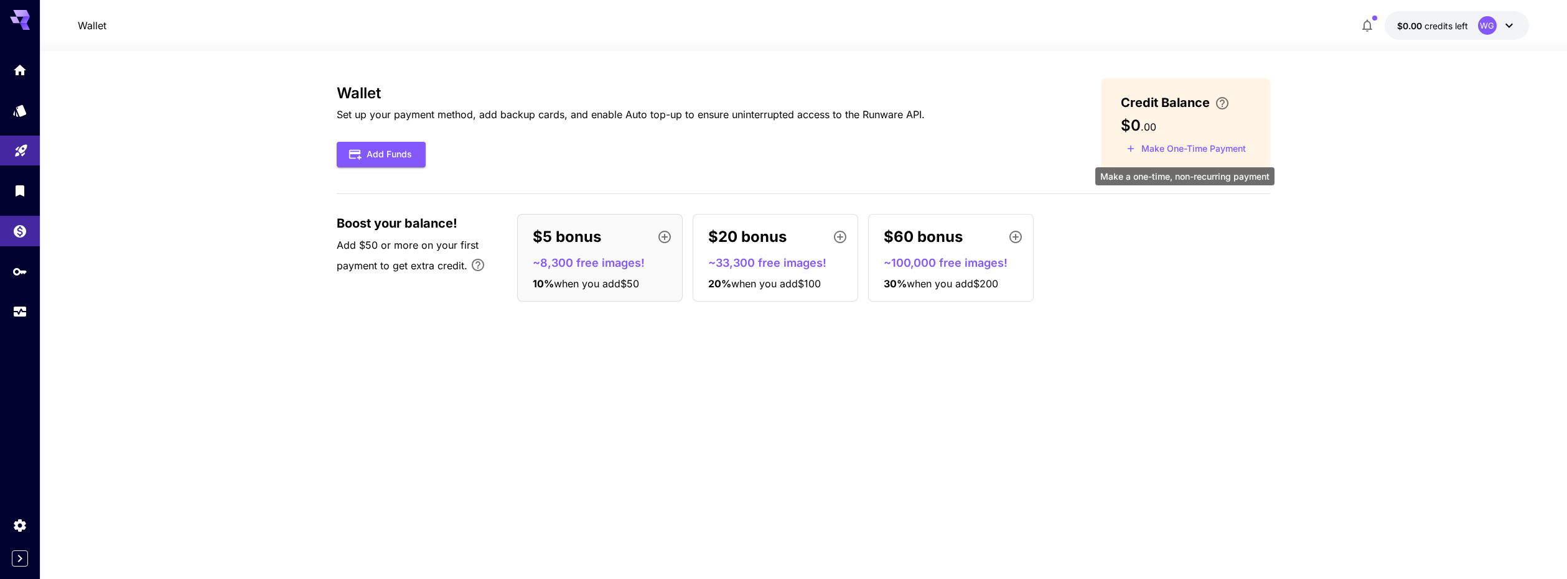
click at [1178, 147] on button "Make One-Time Payment" at bounding box center [1186, 148] width 131 height 19
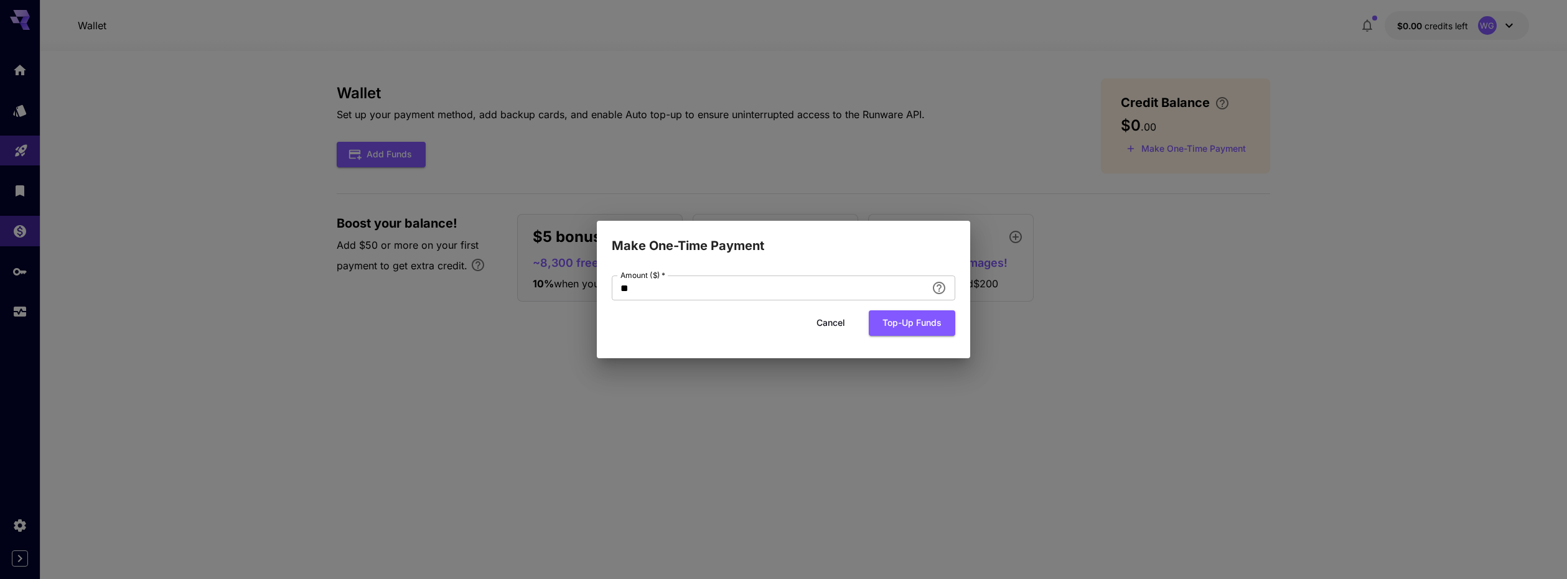
click at [905, 169] on div "Make One-Time Payment Amount ($)   * ** Amount ($)   * Cancel Top-up funds" at bounding box center [783, 289] width 1567 height 579
click at [852, 285] on input "**" at bounding box center [769, 288] width 315 height 25
type input "*"
click at [895, 328] on button "Top-up funds" at bounding box center [912, 323] width 86 height 26
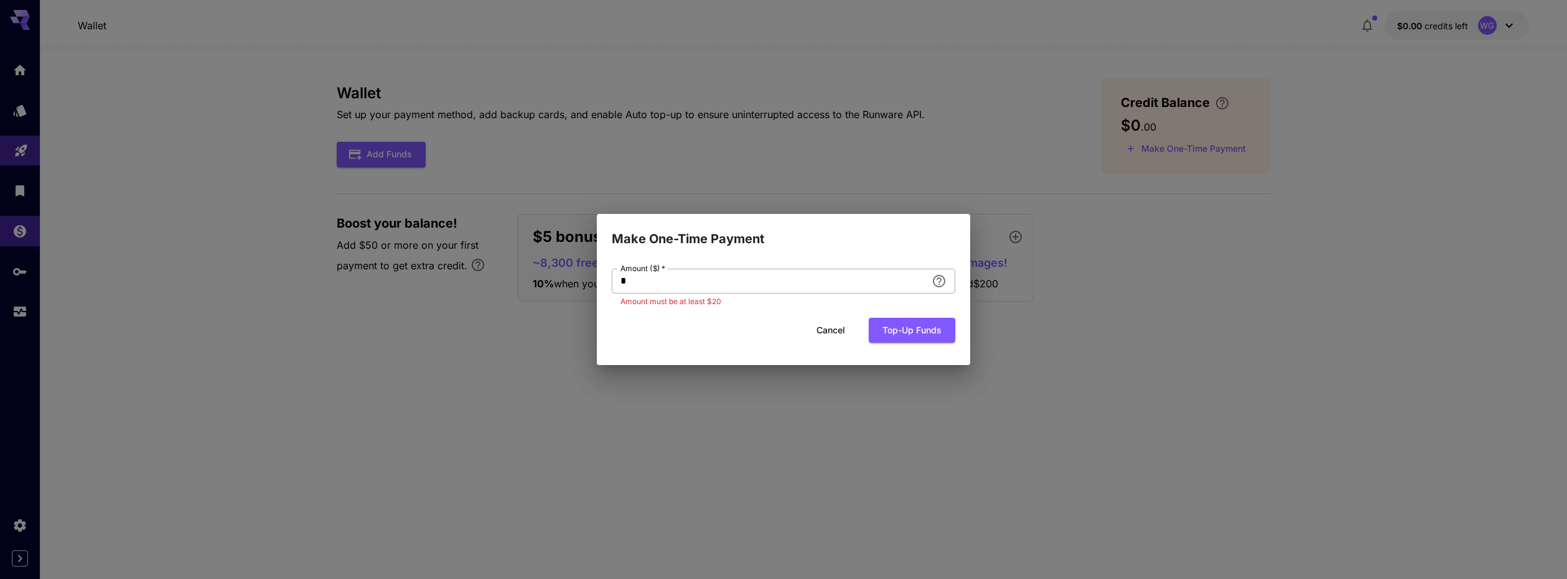
click at [750, 293] on input "*" at bounding box center [769, 281] width 315 height 25
click at [968, 119] on div "Make One-Time Payment Amount ($)   * Amount ($)   * Enter a positive amount Can…" at bounding box center [783, 289] width 1567 height 579
click at [844, 337] on button "Cancel" at bounding box center [831, 331] width 56 height 26
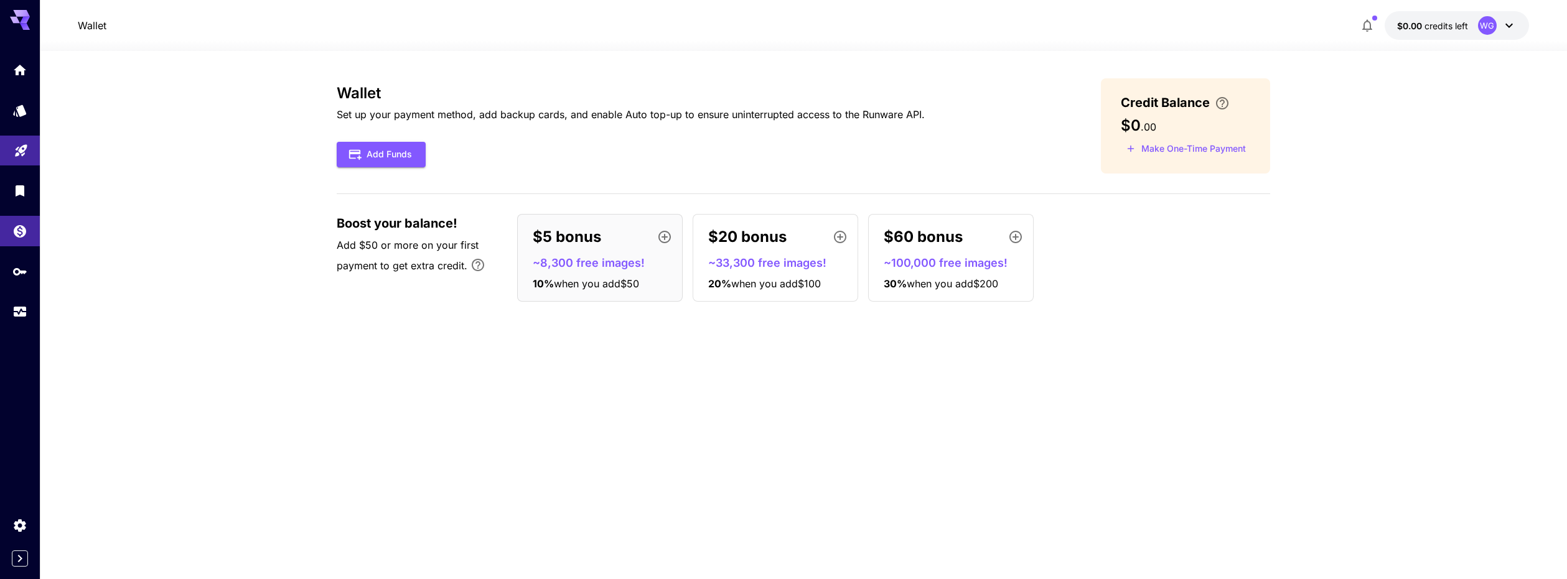
click at [582, 250] on div "$5 bonus ~8,300 free images! 10 % when you add $50" at bounding box center [600, 258] width 166 height 88
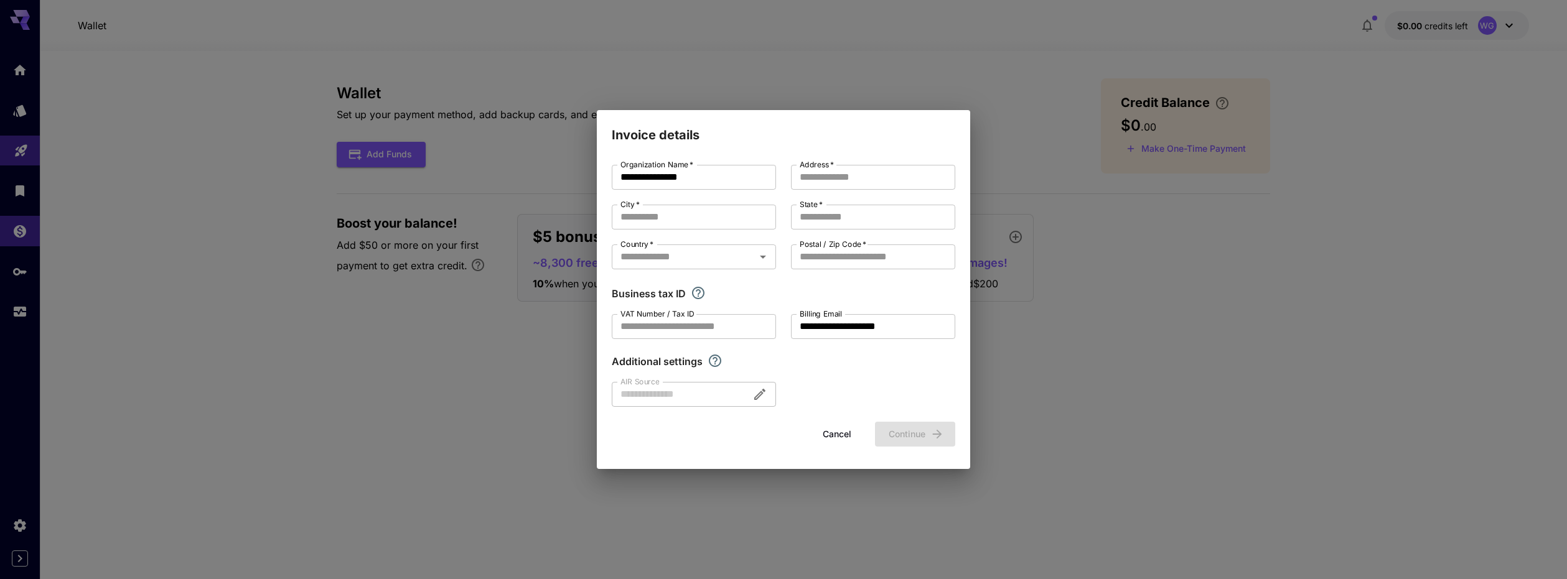
click at [694, 398] on div at bounding box center [694, 394] width 164 height 25
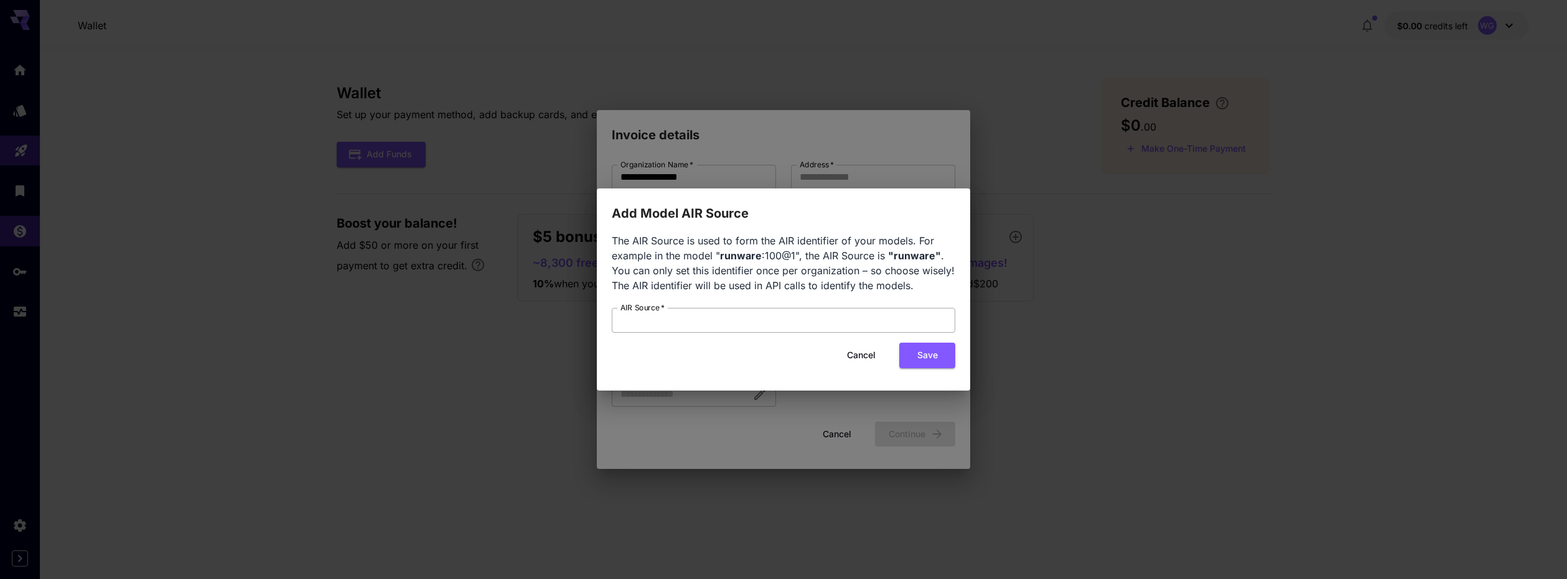
click at [780, 324] on input "AIR Source   *" at bounding box center [783, 320] width 343 height 25
click at [862, 355] on button "Cancel" at bounding box center [861, 356] width 56 height 26
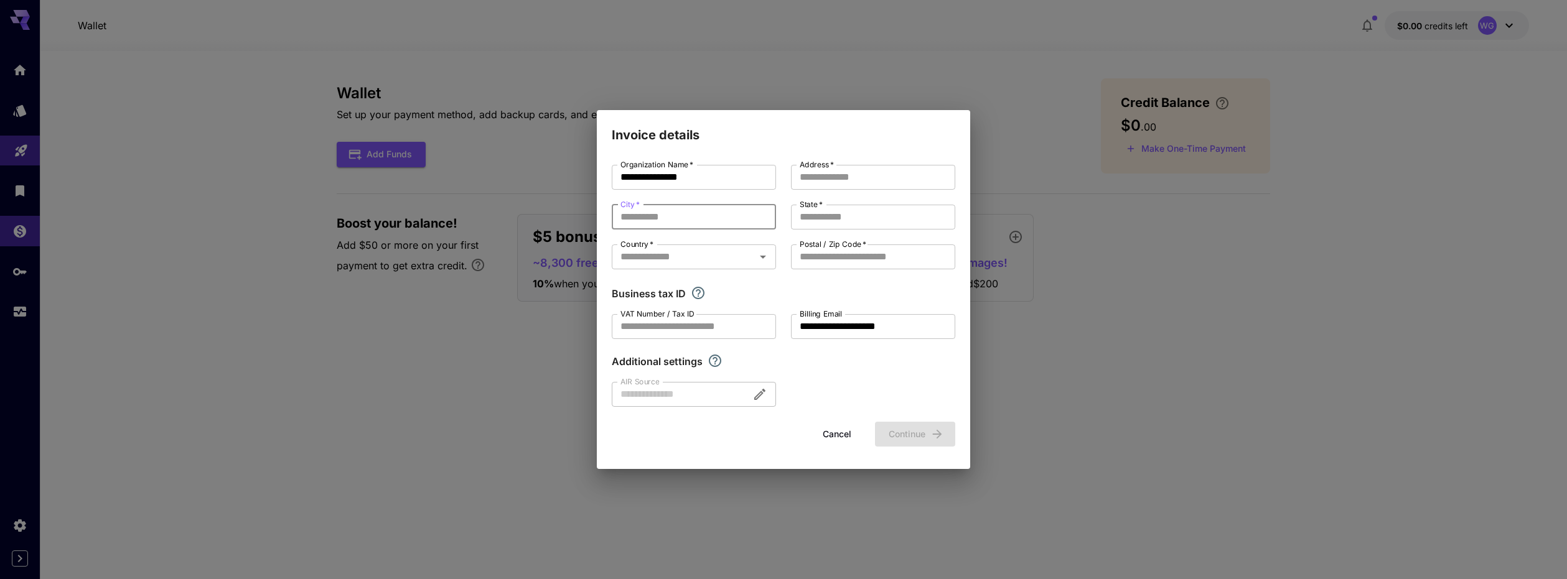
click at [714, 220] on input "City   *" at bounding box center [694, 217] width 164 height 25
type input "*********"
click at [843, 170] on input "Address   *" at bounding box center [873, 177] width 164 height 25
type input "**********"
click at [886, 259] on input "Postal / Zip Code   *" at bounding box center [873, 257] width 164 height 25
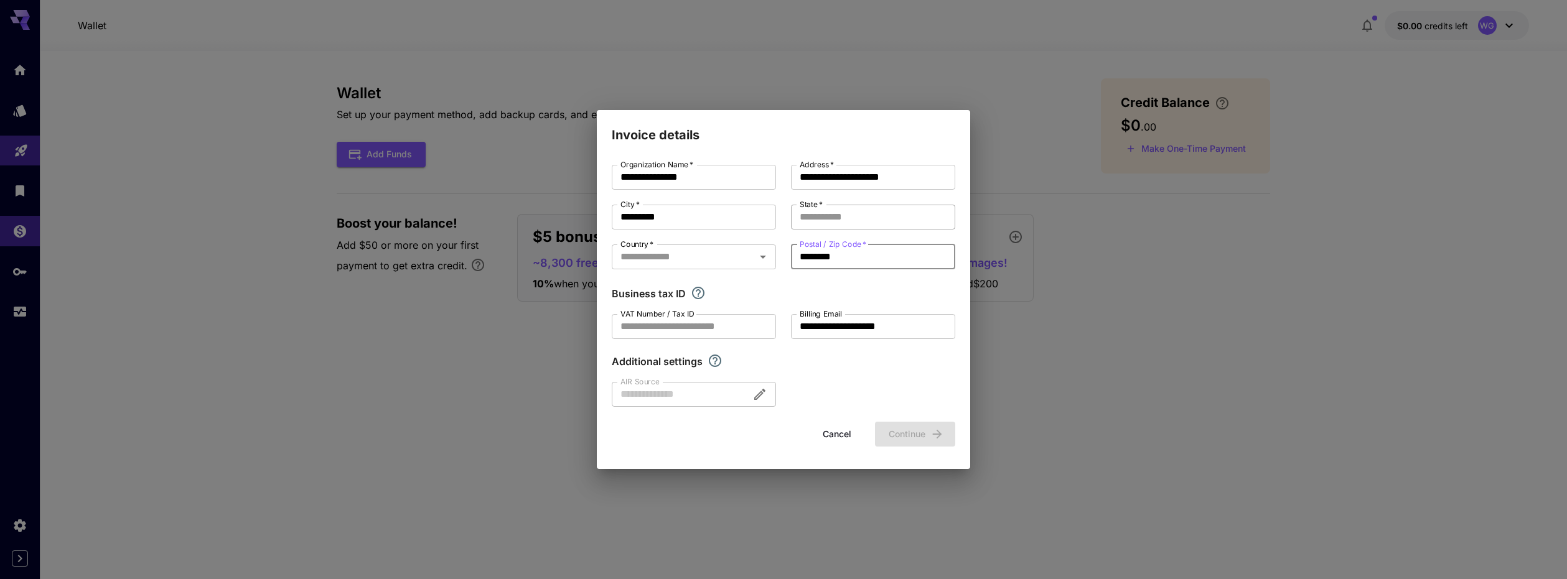
type input "********"
click at [880, 226] on input "State   *" at bounding box center [873, 217] width 164 height 25
click at [703, 256] on input "Country   *" at bounding box center [683, 256] width 136 height 17
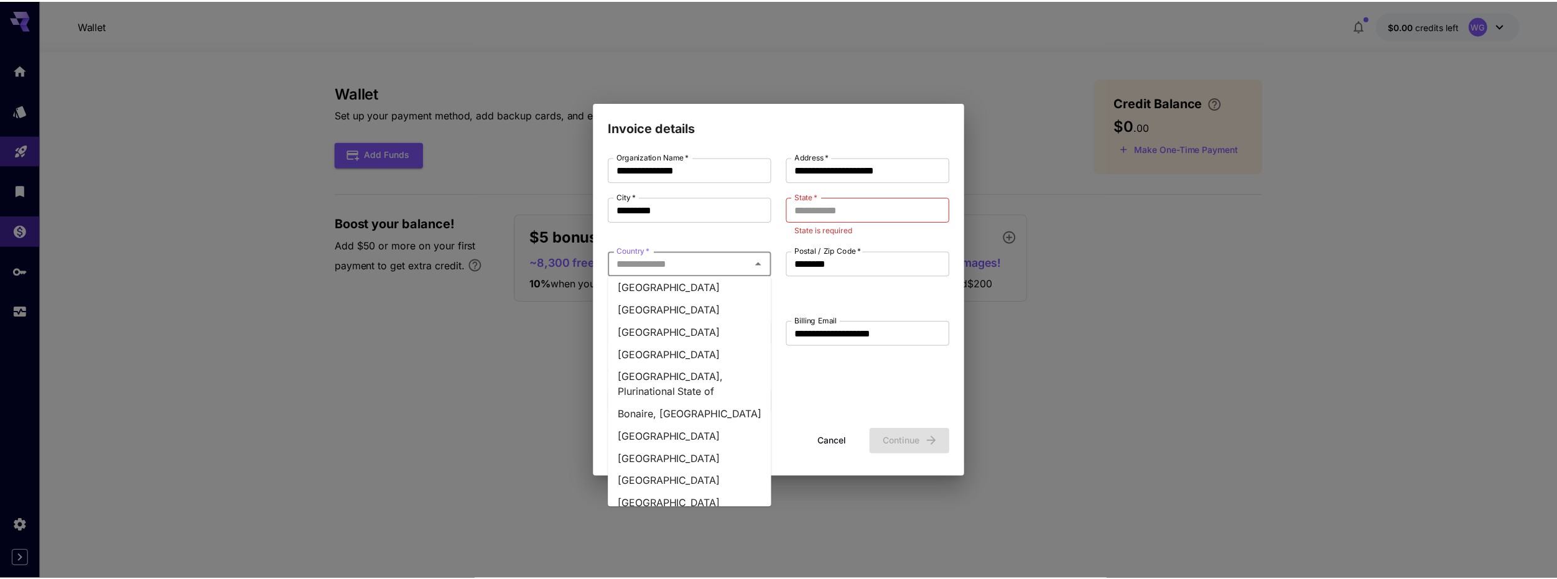
scroll to position [684, 0]
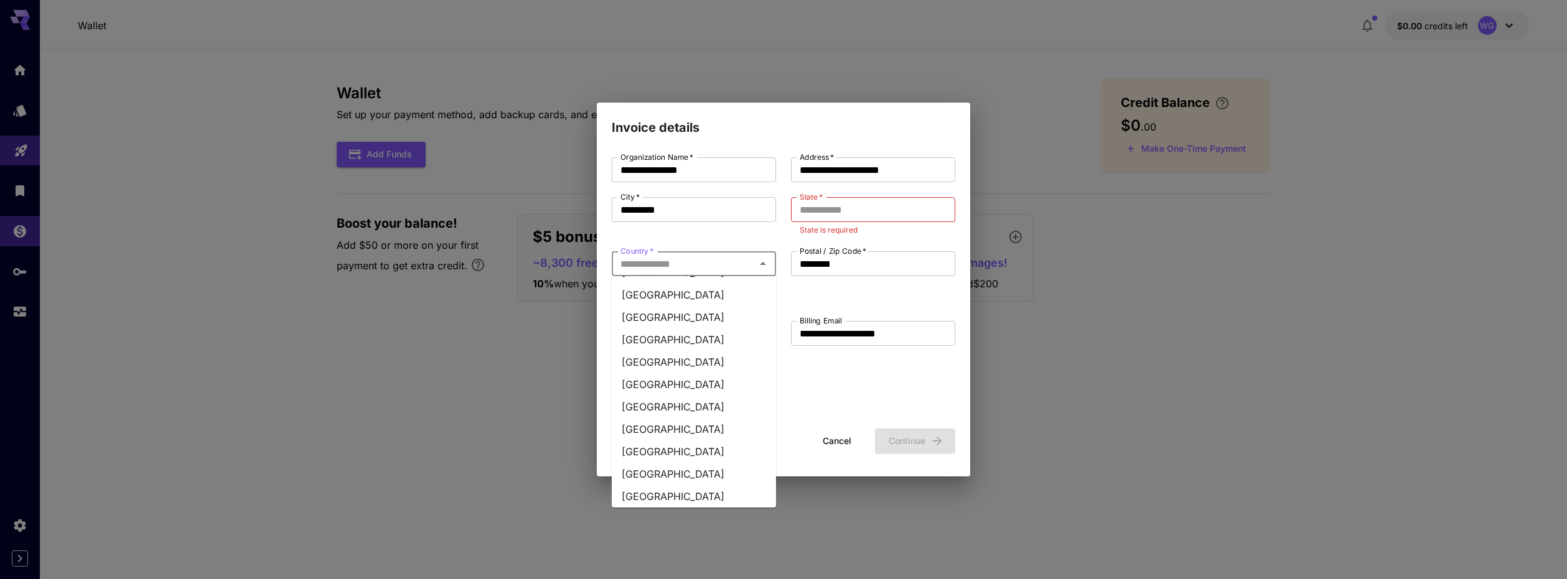
click at [635, 314] on li "[GEOGRAPHIC_DATA]" at bounding box center [694, 317] width 164 height 22
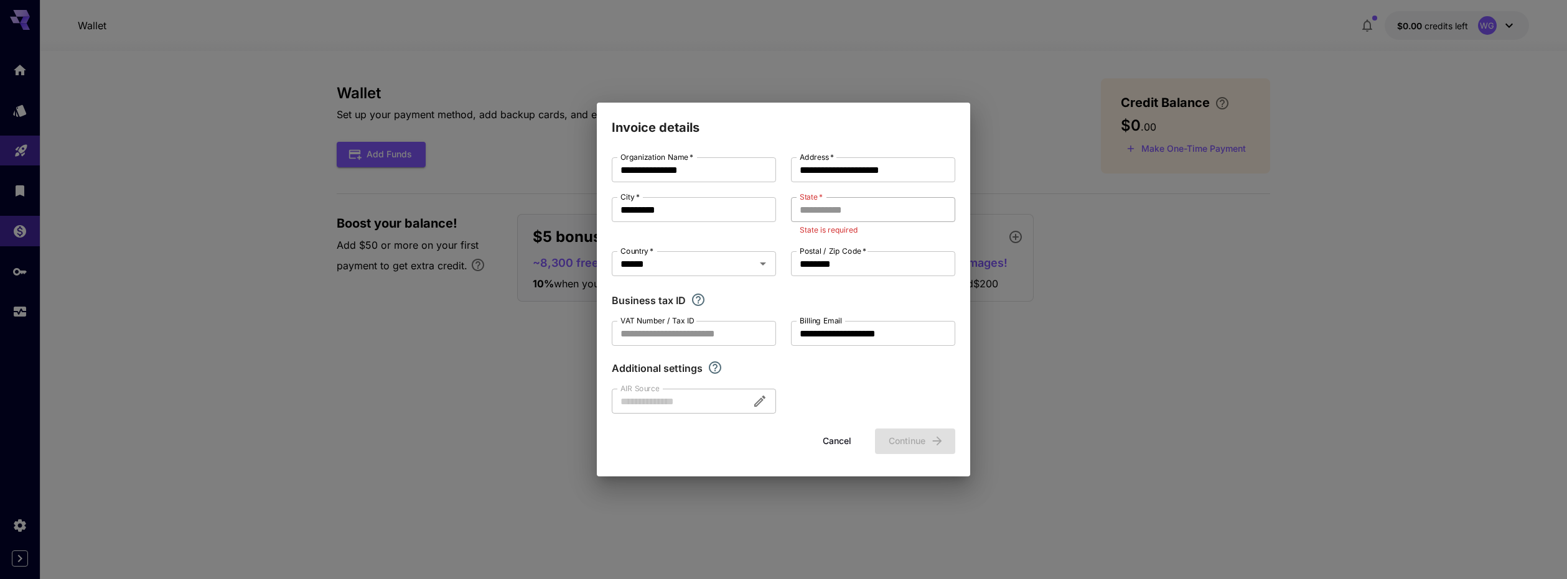
click at [862, 212] on input "State   *" at bounding box center [873, 209] width 164 height 25
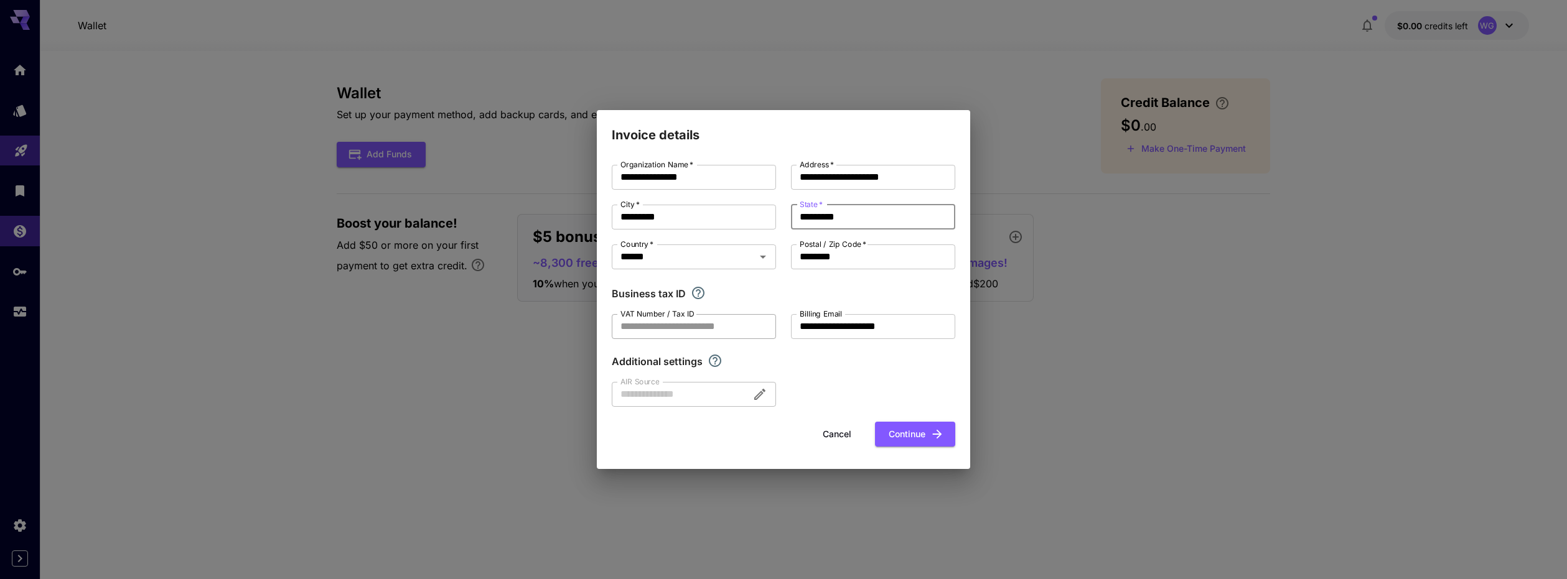
type input "*********"
click at [719, 324] on input "VAT Number / Tax ID" at bounding box center [694, 326] width 164 height 25
click at [701, 289] on icon "If you are a business tax registrant, please enter your business tax ID here." at bounding box center [698, 293] width 15 height 15
click at [900, 430] on button "Continue" at bounding box center [915, 435] width 80 height 26
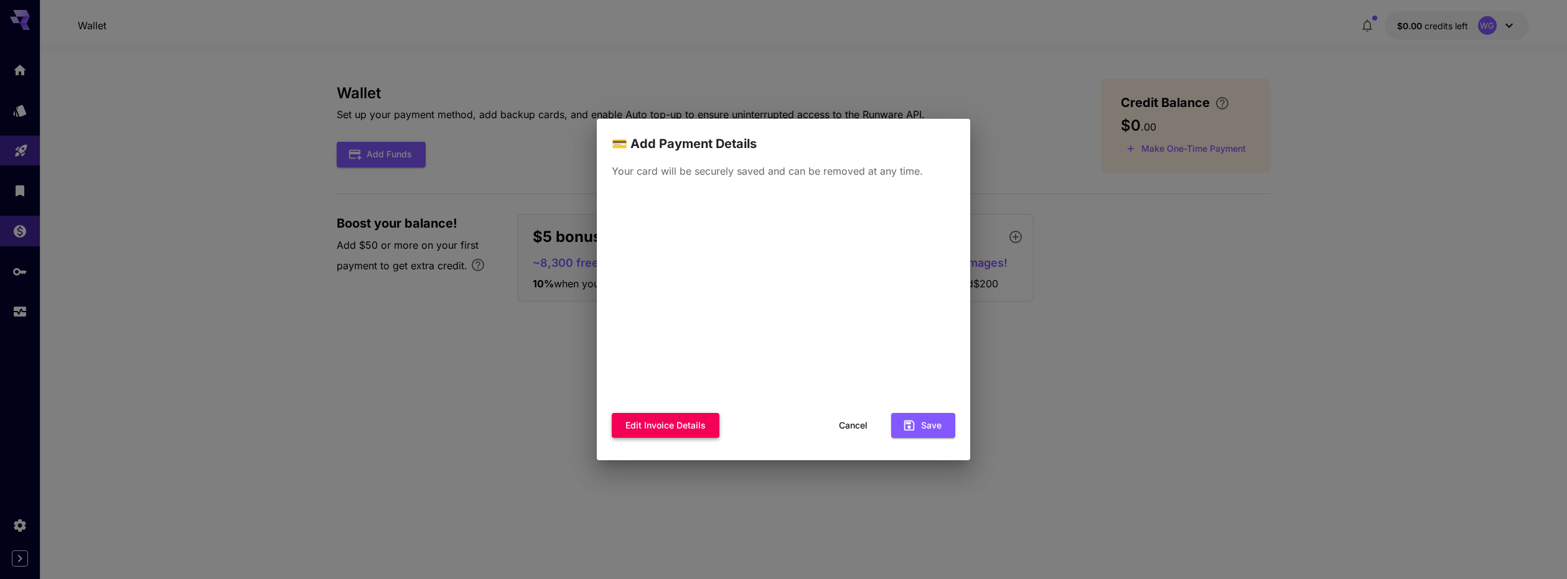
click at [704, 426] on button "Edit invoice details" at bounding box center [666, 426] width 108 height 26
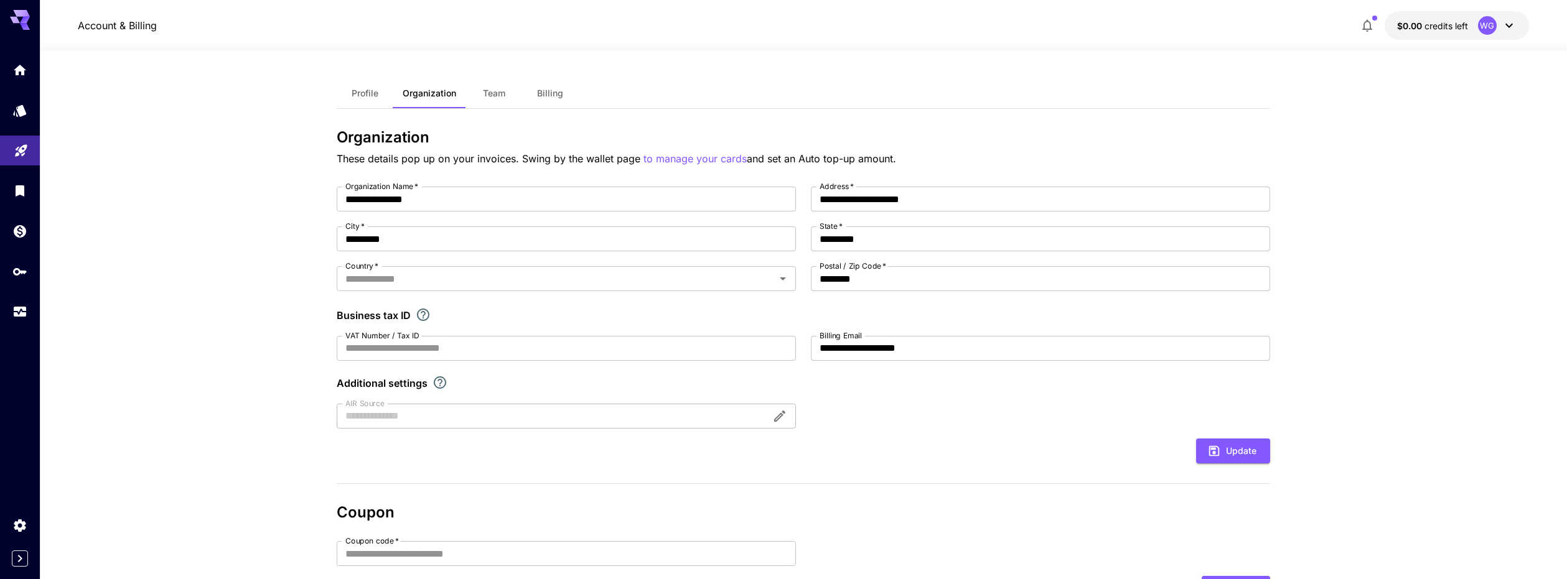
type input "******"
click at [14, 227] on icon "Wallet" at bounding box center [21, 227] width 15 height 15
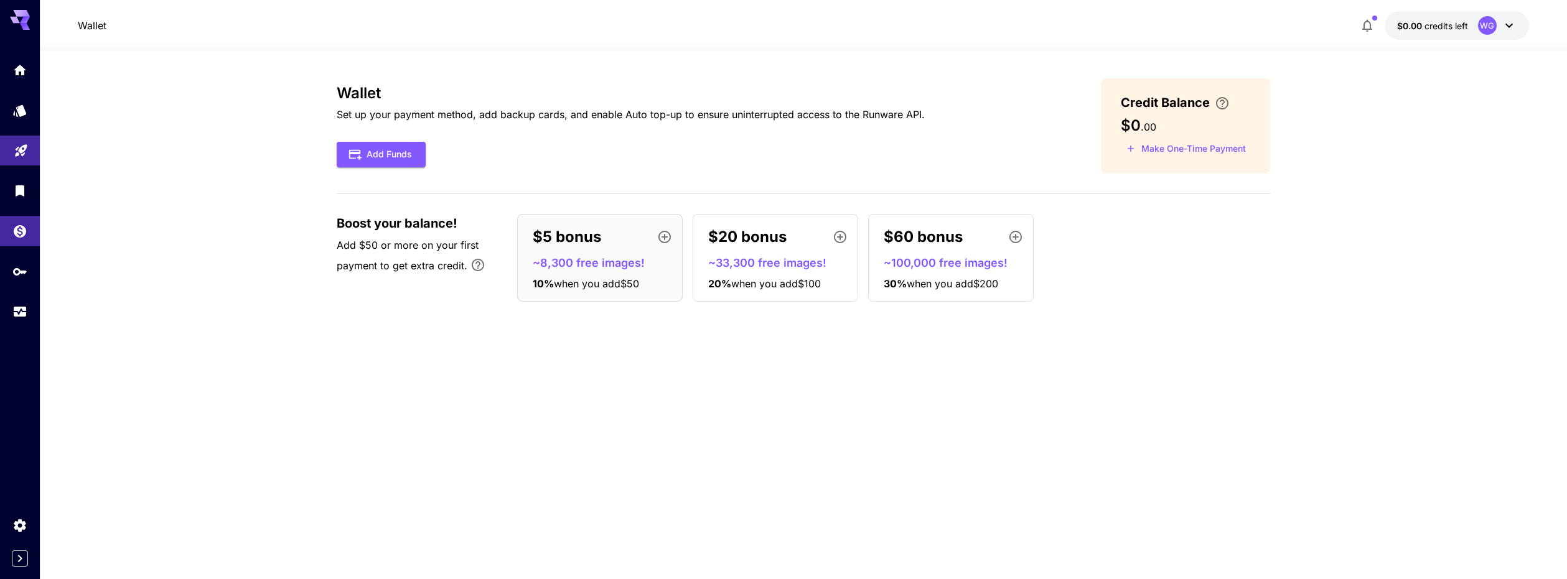
click at [577, 267] on p "~8,300 free images!" at bounding box center [605, 262] width 144 height 17
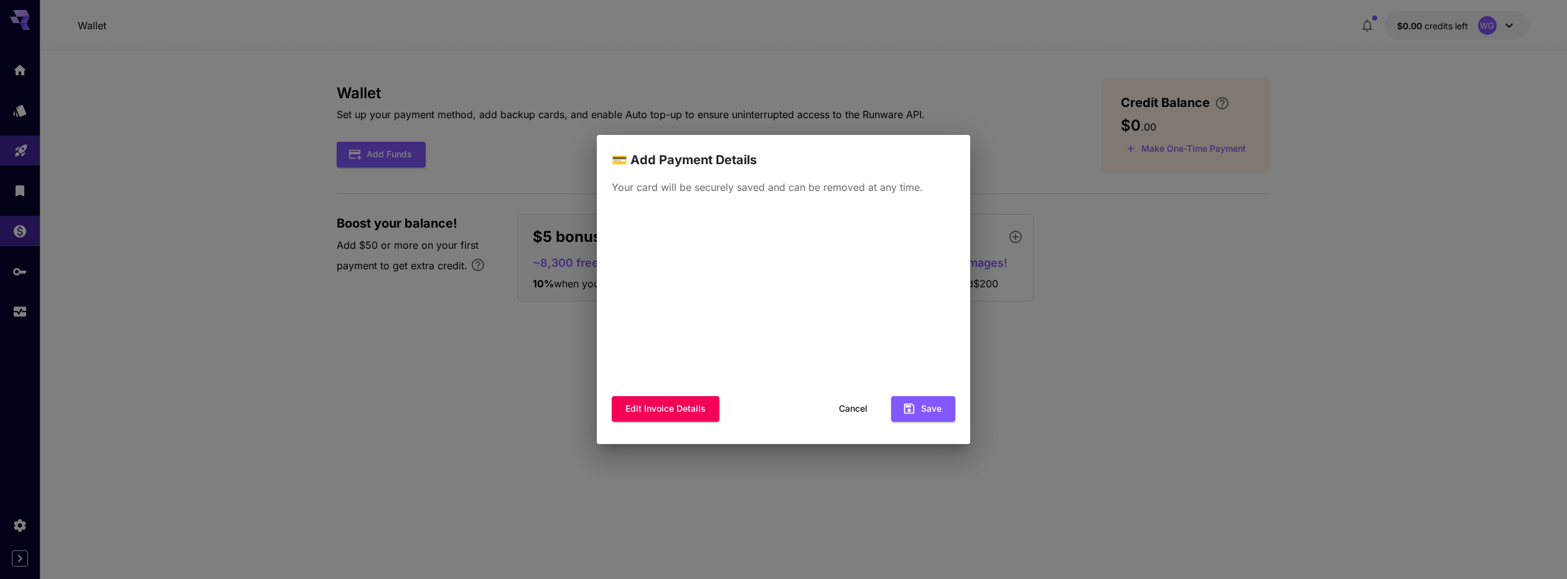
click at [1160, 318] on div "💳 Add Payment Details Your card will be securely saved and can be removed at an…" at bounding box center [783, 289] width 1567 height 579
click at [1044, 146] on div "💳 Add Payment Details Your card will be securely saved and can be removed at an…" at bounding box center [783, 289] width 1567 height 579
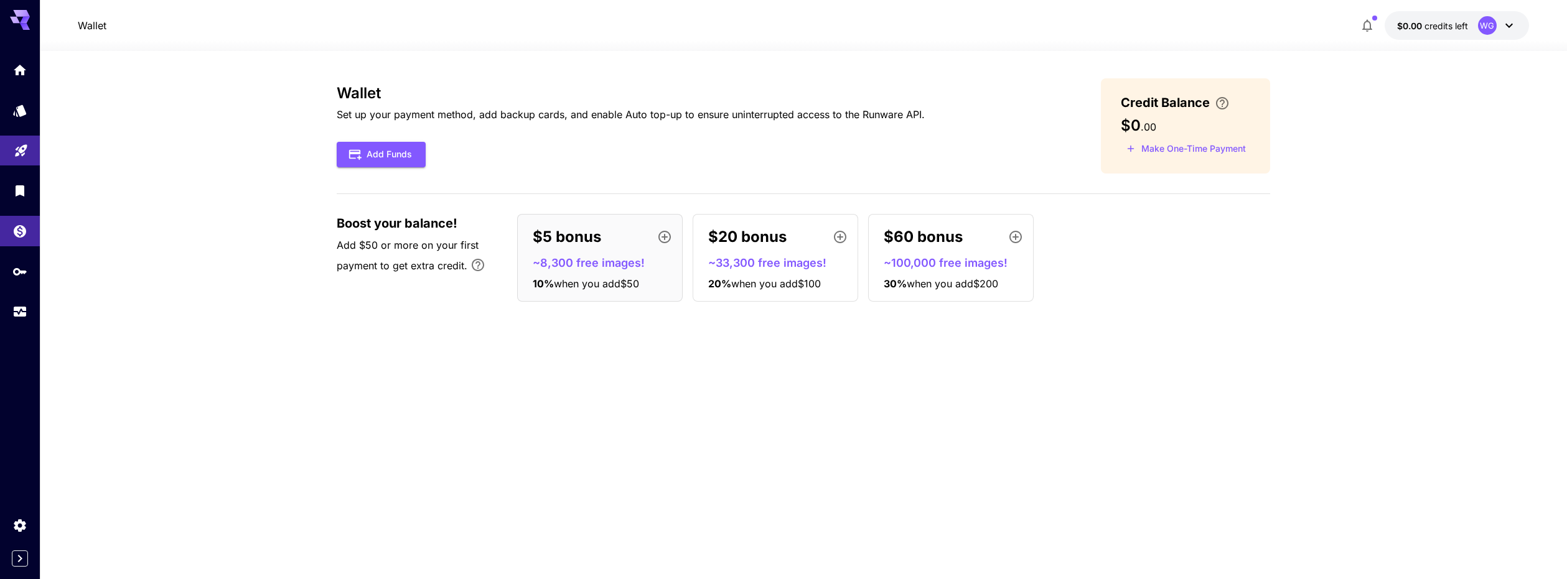
click at [1503, 22] on icon at bounding box center [1508, 25] width 15 height 15
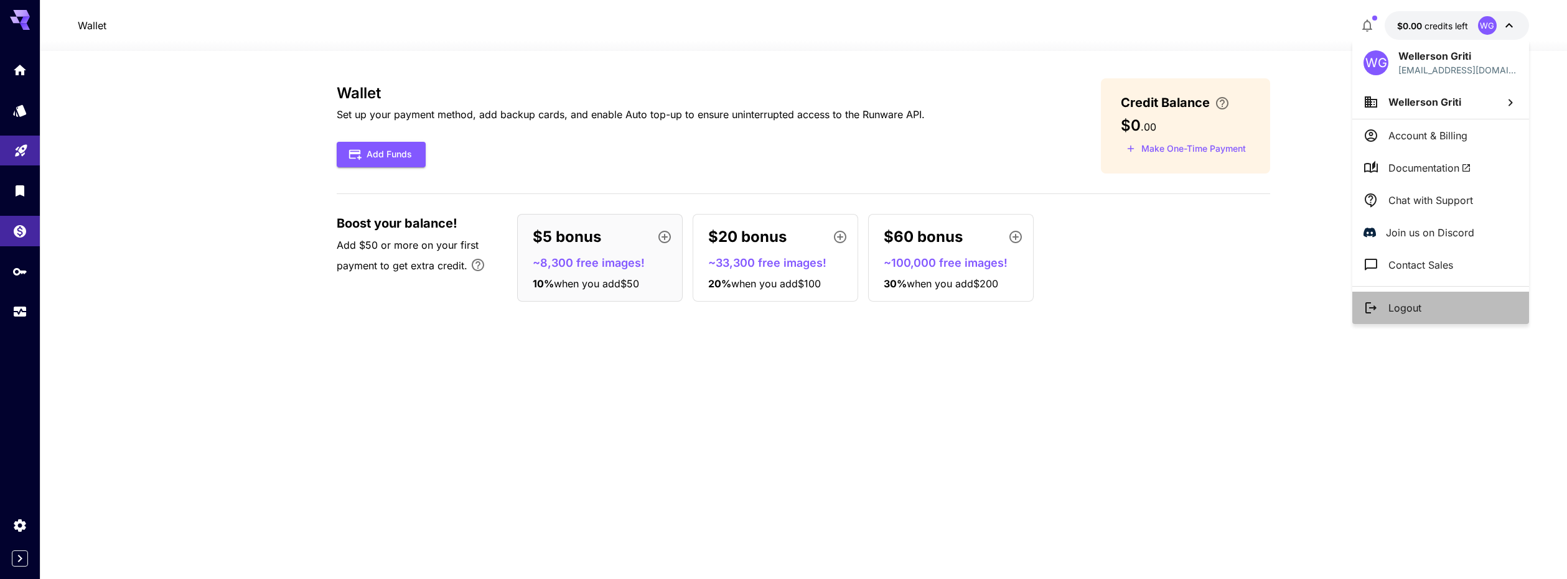
click at [1401, 306] on p "Logout" at bounding box center [1404, 308] width 33 height 15
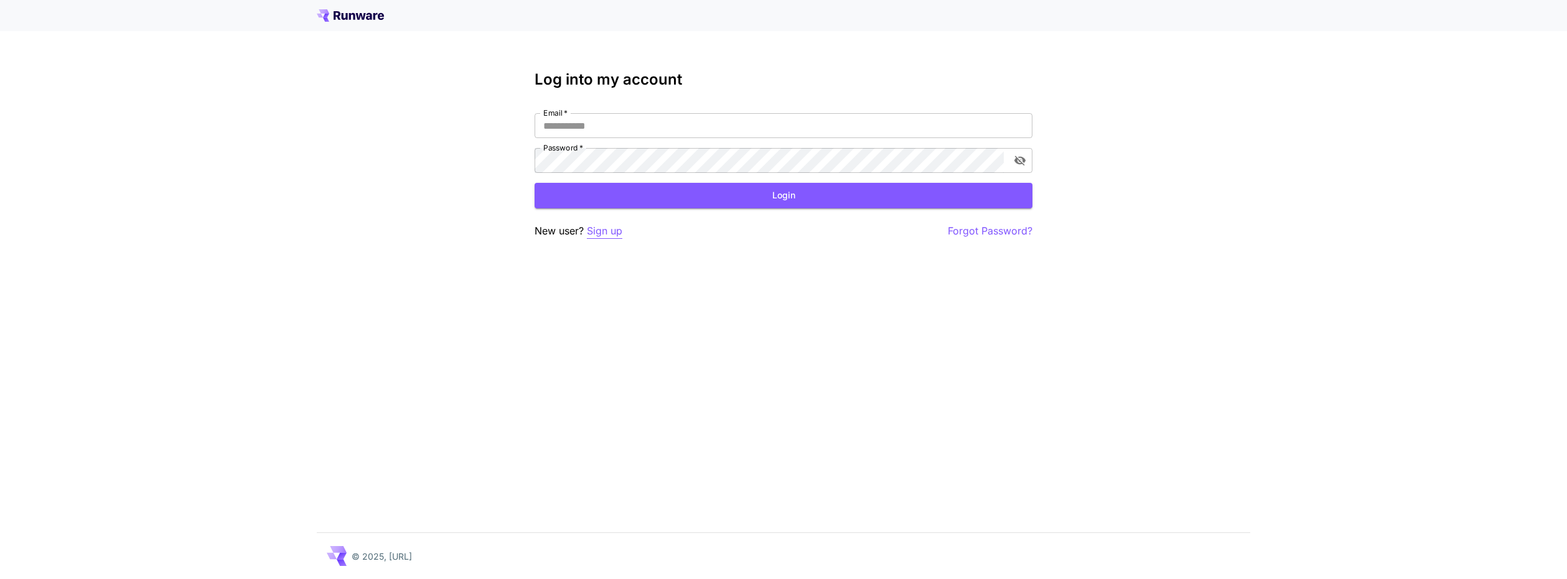
click at [605, 229] on p "Sign up" at bounding box center [604, 231] width 35 height 16
click at [600, 231] on p "Sign up" at bounding box center [604, 231] width 35 height 16
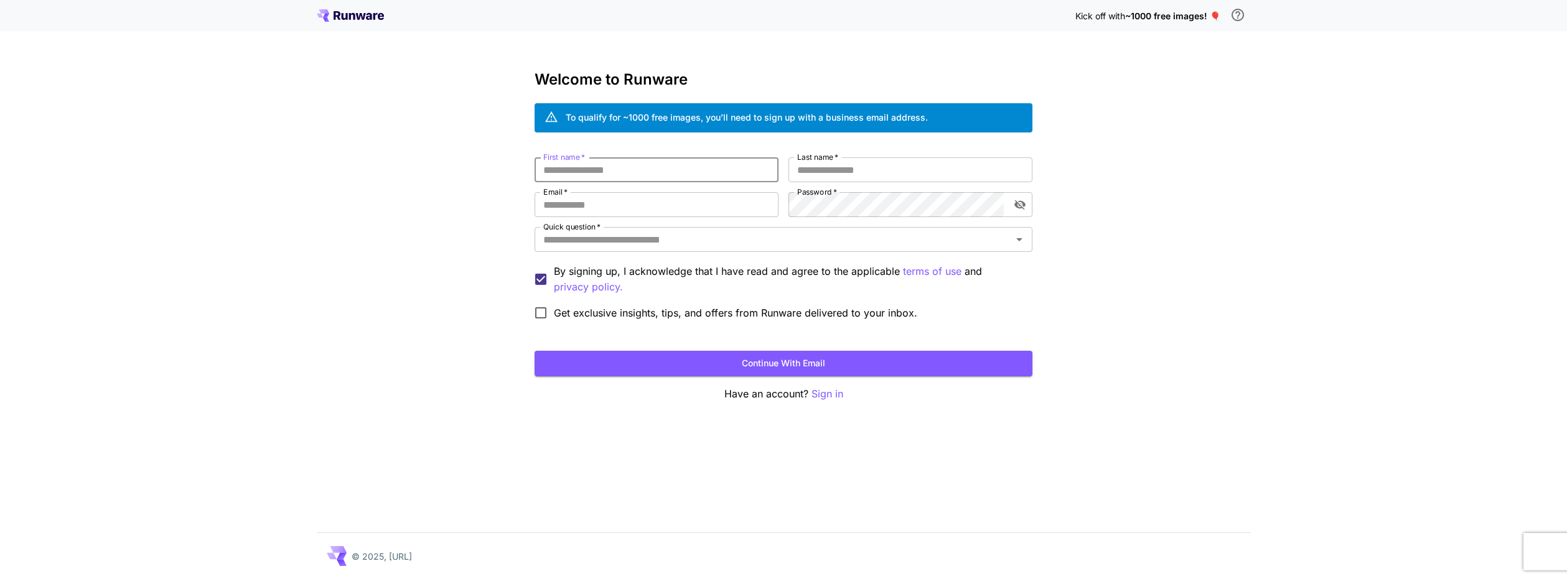
click at [582, 174] on input "First name   *" at bounding box center [656, 169] width 244 height 25
type input "*********"
type input "******"
click at [592, 195] on input "Email   *" at bounding box center [656, 204] width 244 height 25
type input "**********"
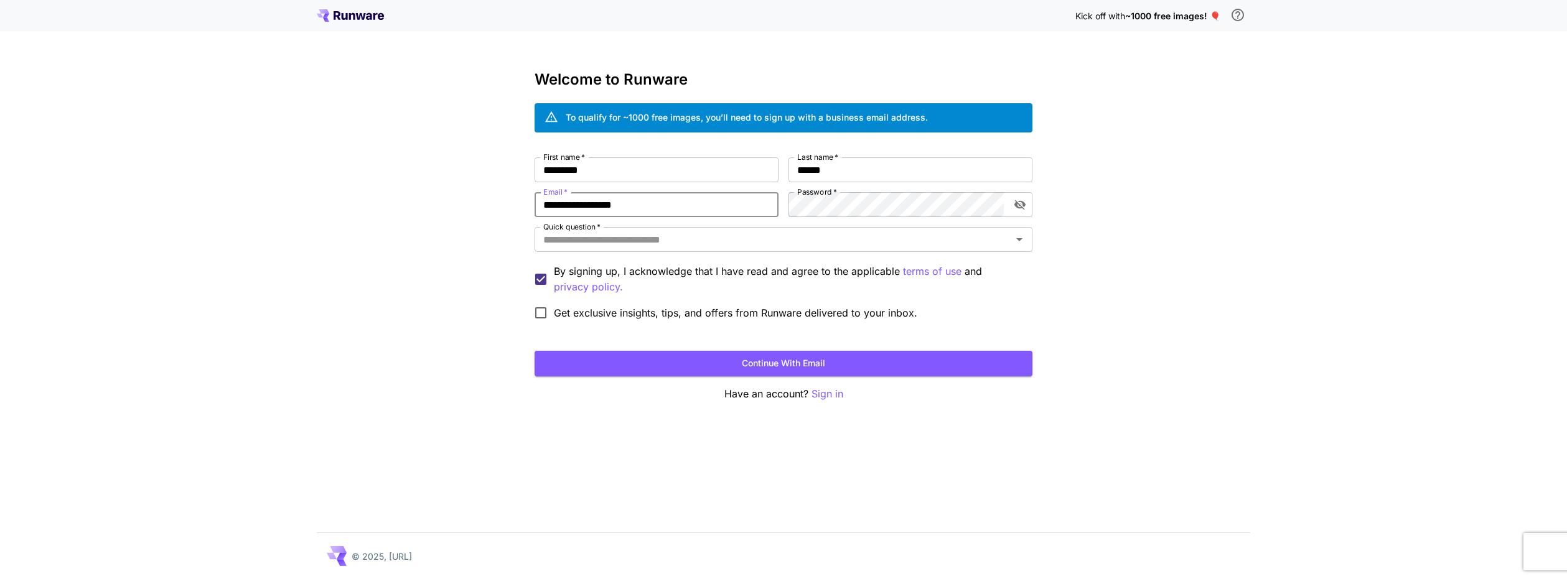
click at [857, 218] on div "**********" at bounding box center [783, 241] width 498 height 169
click at [716, 242] on input "Quick question   *" at bounding box center [773, 239] width 470 height 17
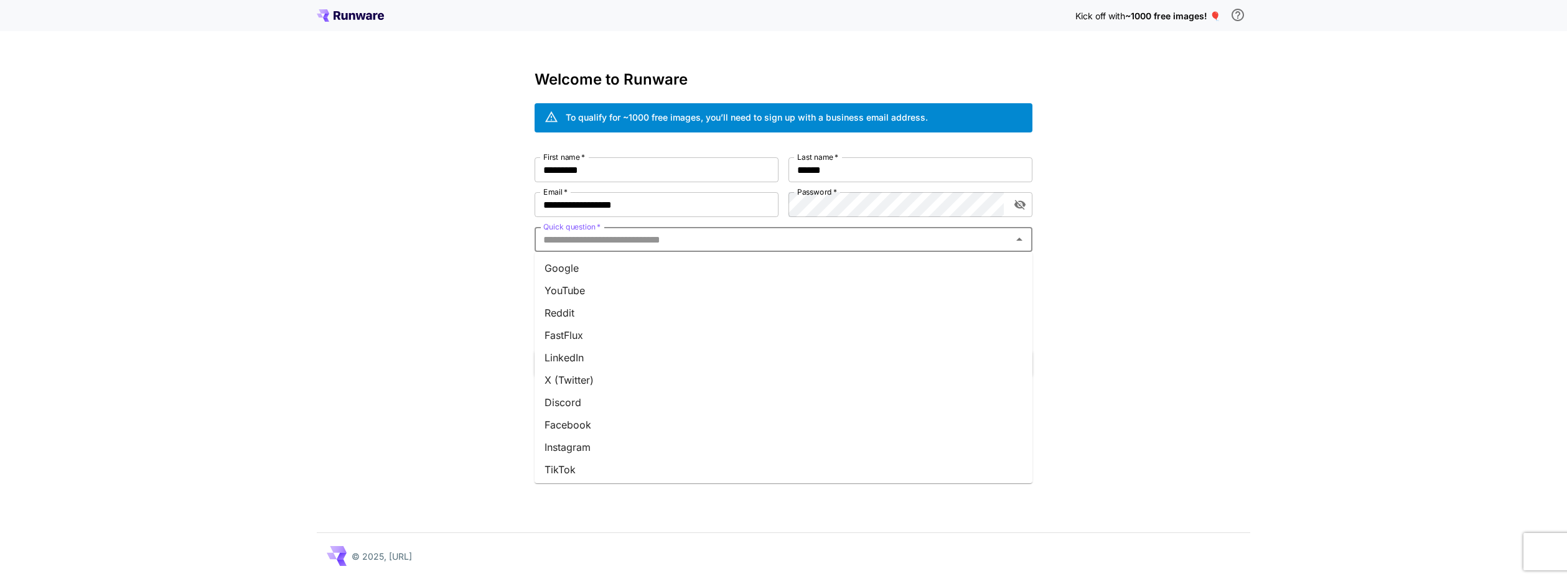
click at [610, 286] on li "YouTube" at bounding box center [783, 290] width 498 height 22
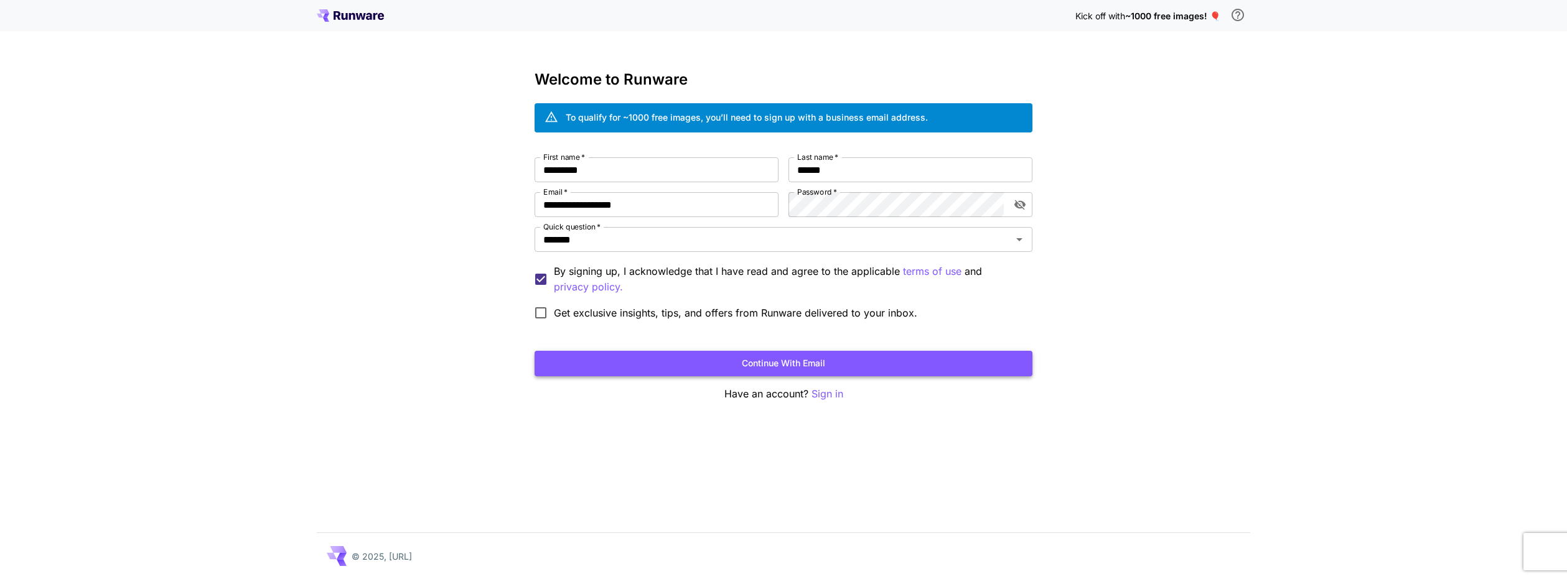
click at [701, 361] on button "Continue with email" at bounding box center [783, 364] width 498 height 26
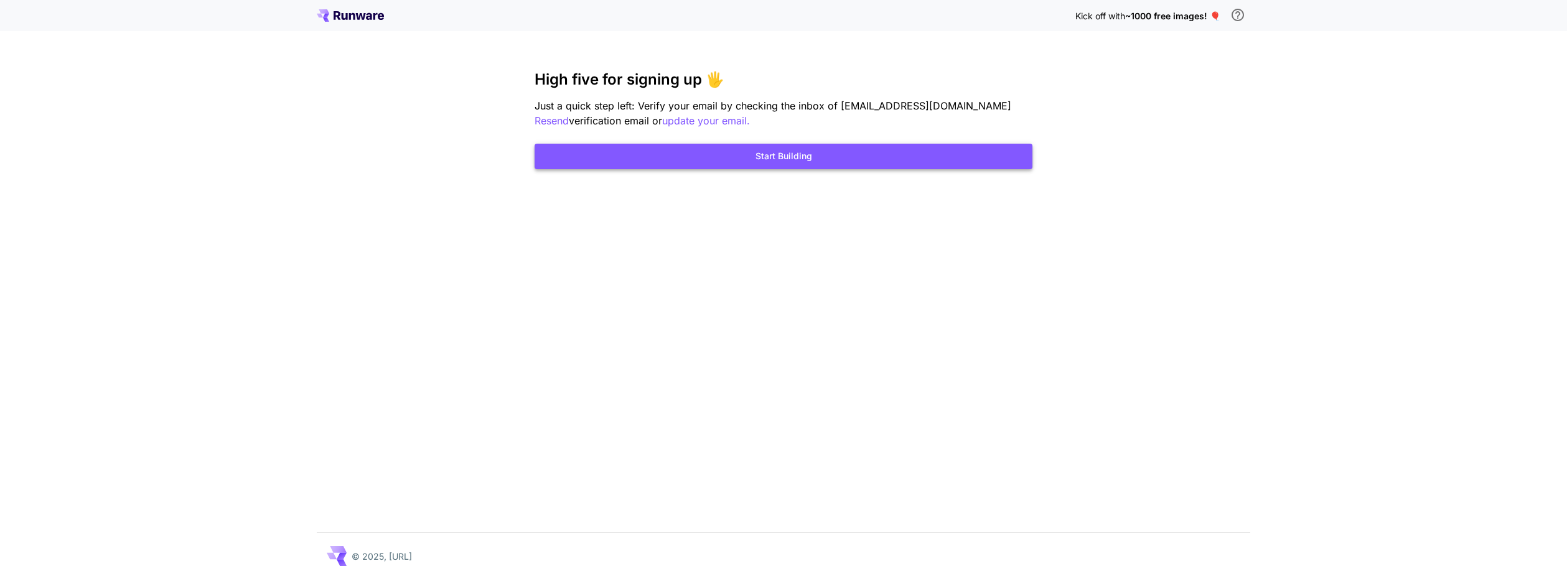
click at [789, 163] on button "Start Building" at bounding box center [783, 157] width 498 height 26
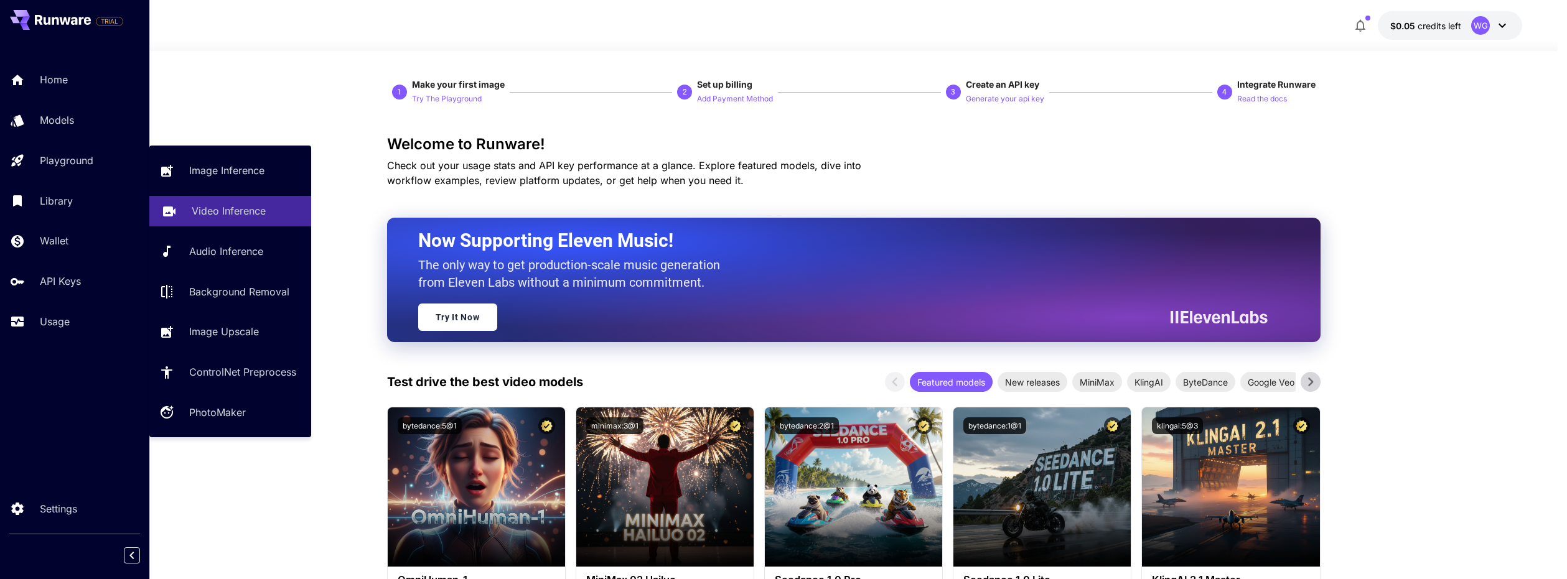
click at [224, 215] on p "Video Inference" at bounding box center [229, 210] width 74 height 15
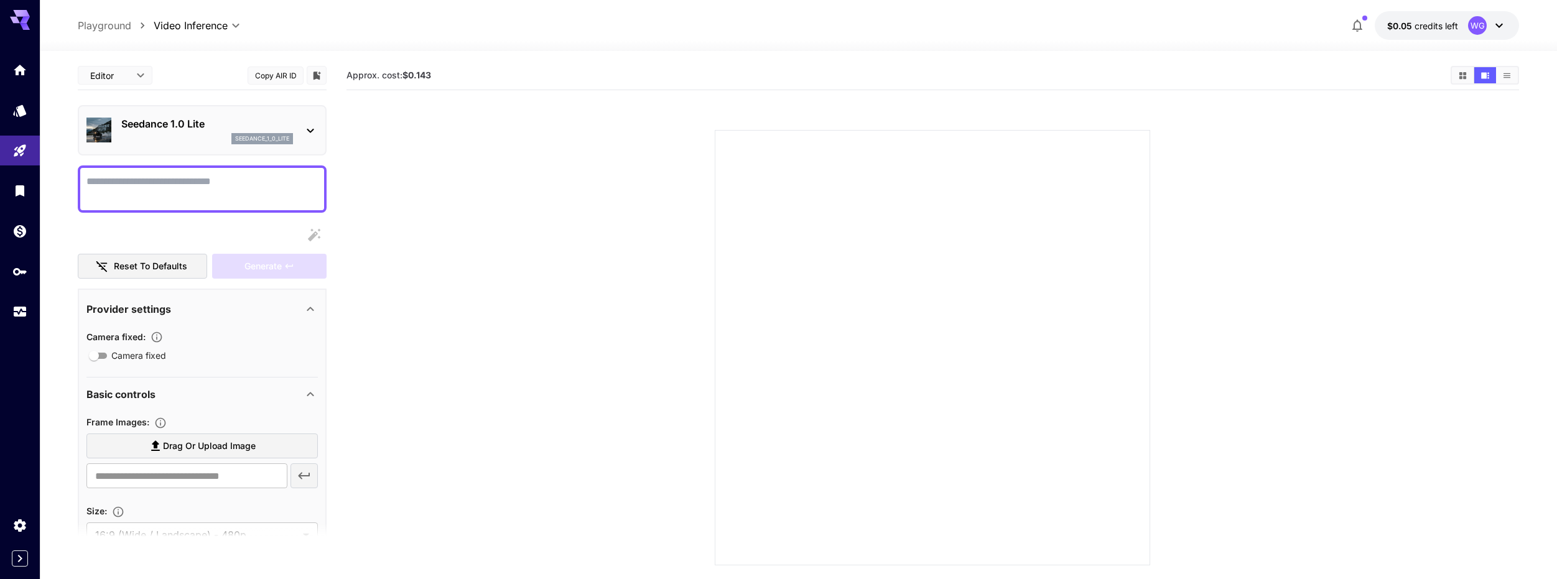
click at [162, 449] on icon at bounding box center [155, 446] width 15 height 15
click at [0, 0] on input "Drag or upload image" at bounding box center [0, 0] width 0 height 0
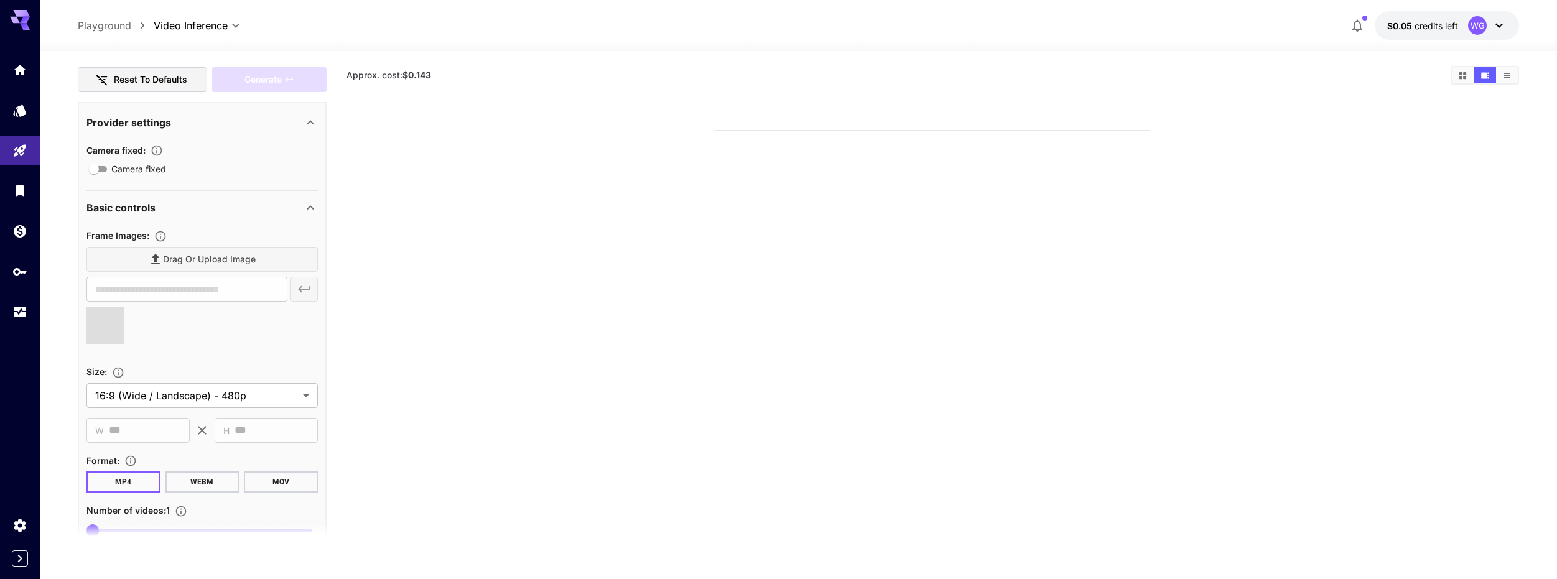
click at [186, 258] on div "Drag or upload image" at bounding box center [201, 260] width 231 height 26
click at [111, 336] on span at bounding box center [104, 325] width 37 height 37
type input "**********"
click at [124, 346] on icon at bounding box center [121, 342] width 15 height 15
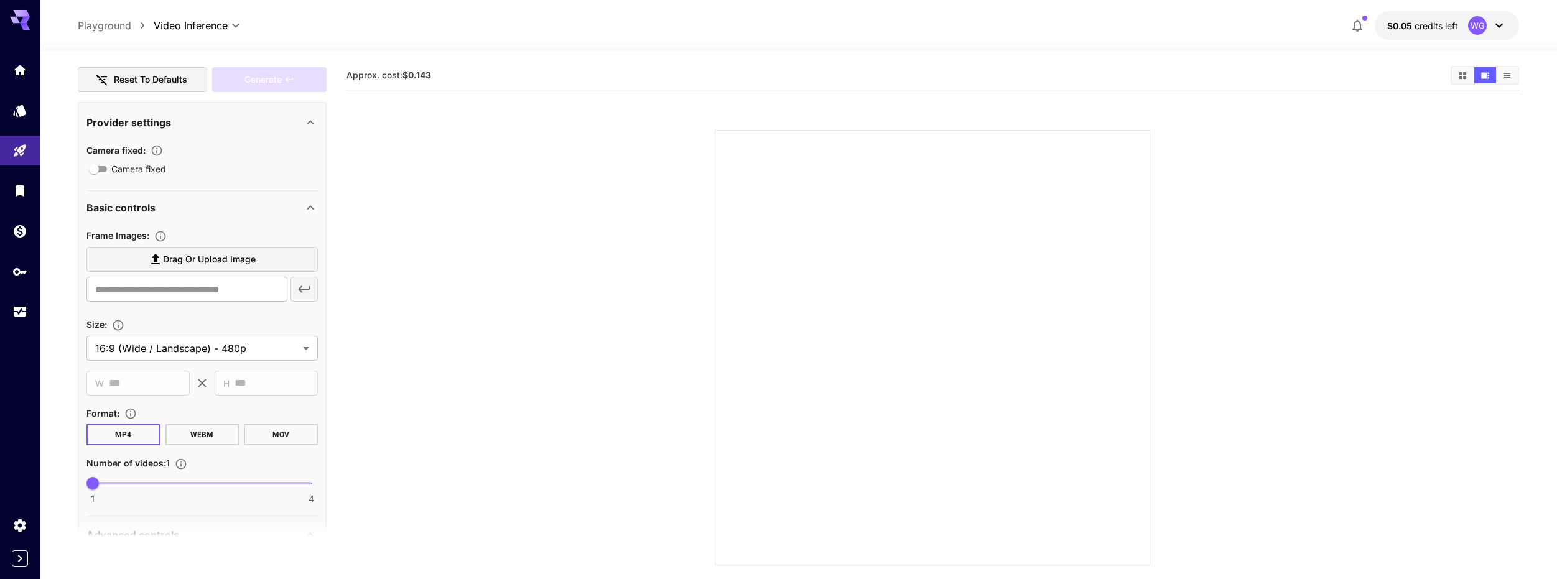
click at [207, 265] on span "Drag or upload image" at bounding box center [209, 260] width 93 height 16
click at [0, 0] on input "Drag or upload image" at bounding box center [0, 0] width 0 height 0
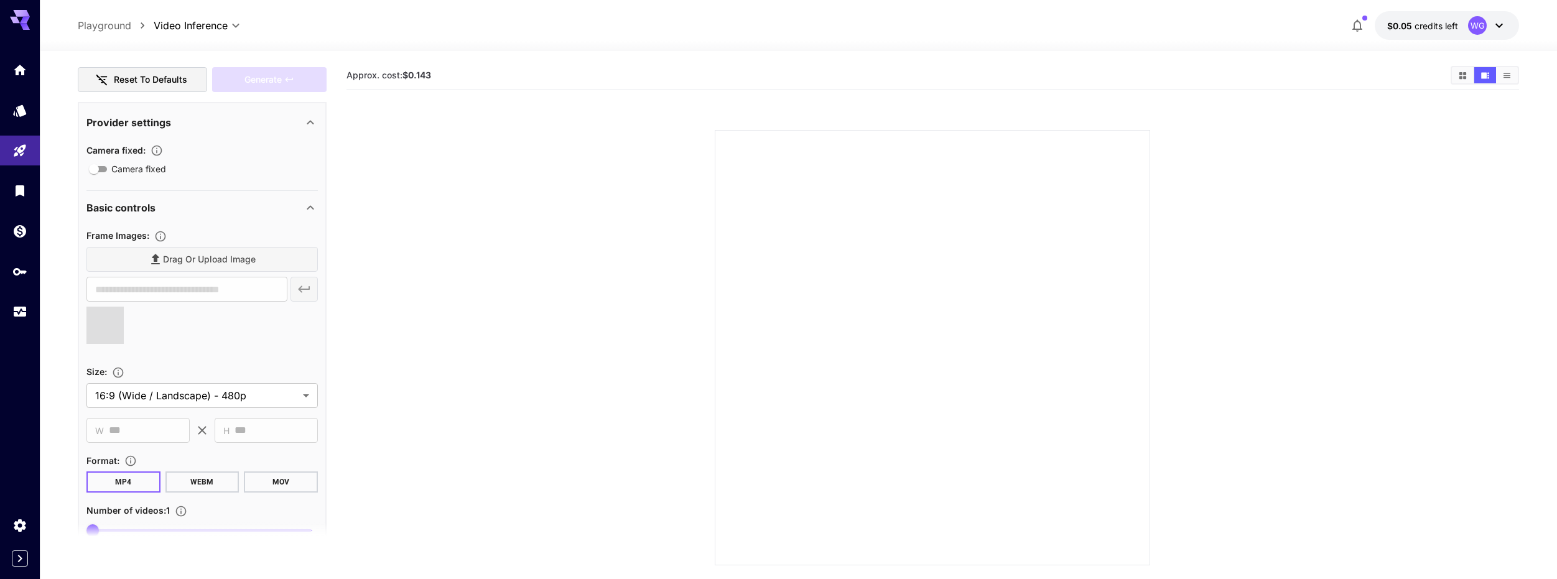
type input "**********"
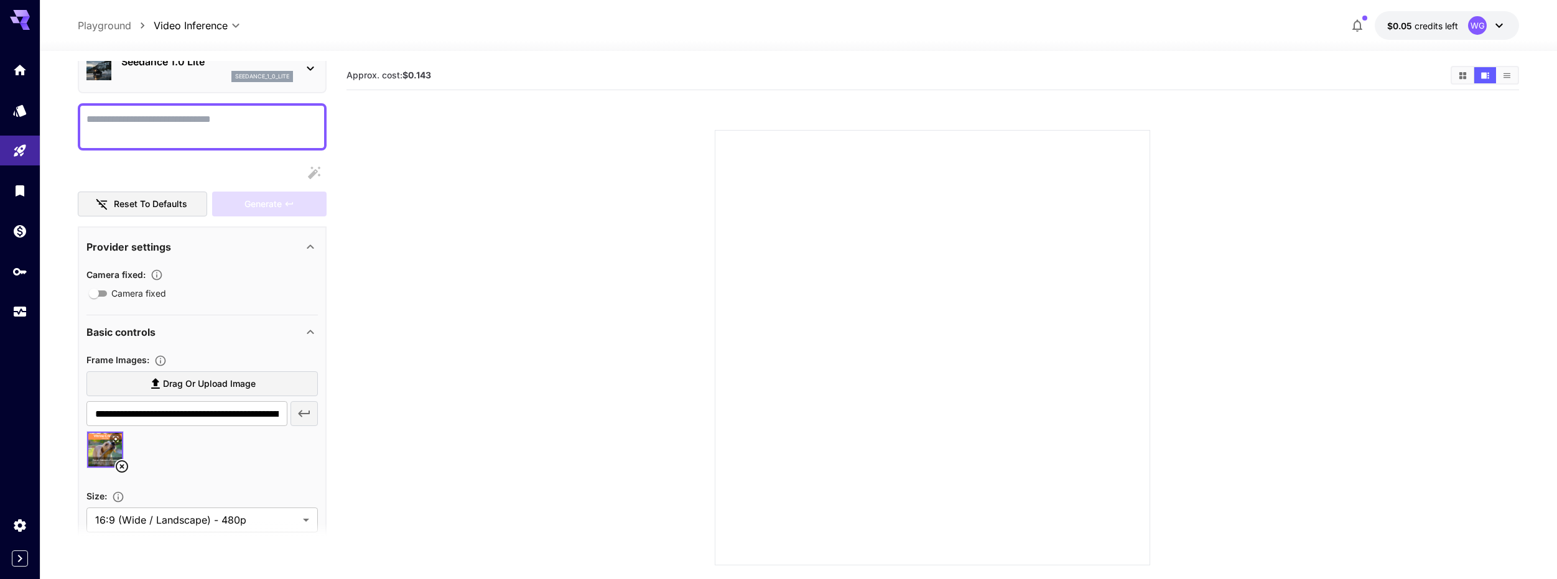
scroll to position [0, 0]
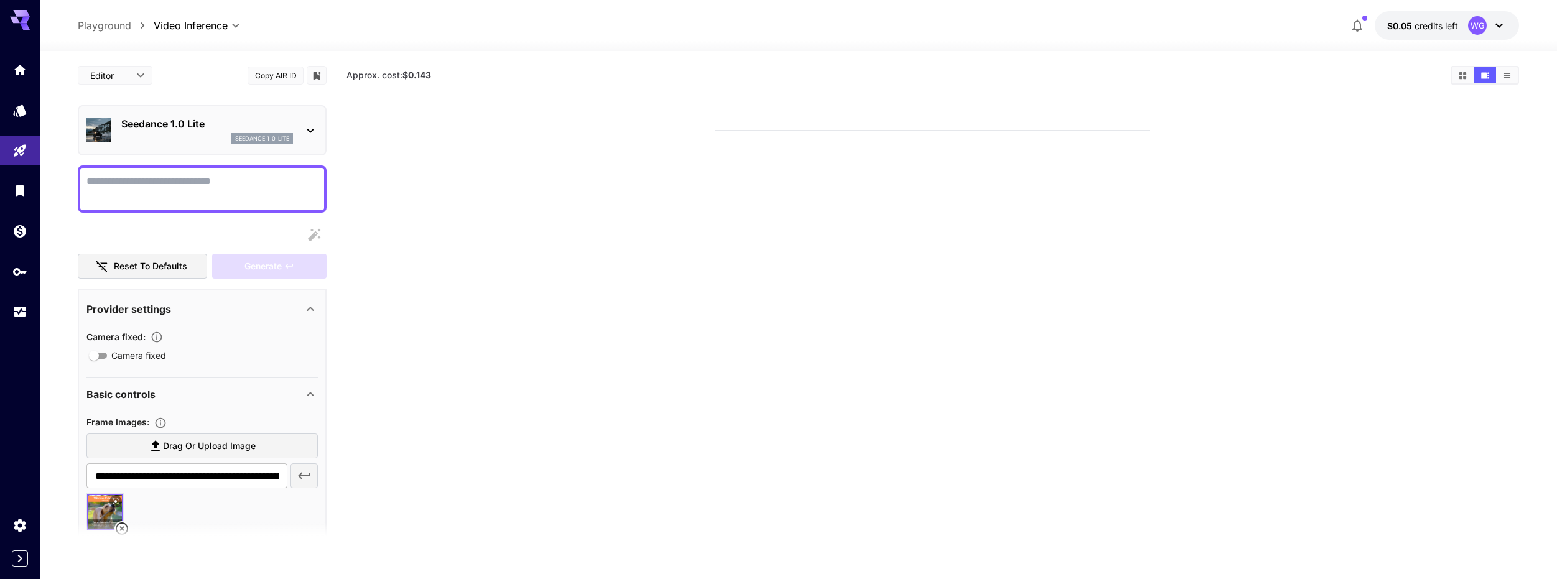
click at [168, 192] on textarea "Camera fixed" at bounding box center [201, 189] width 231 height 30
paste textarea "**********"
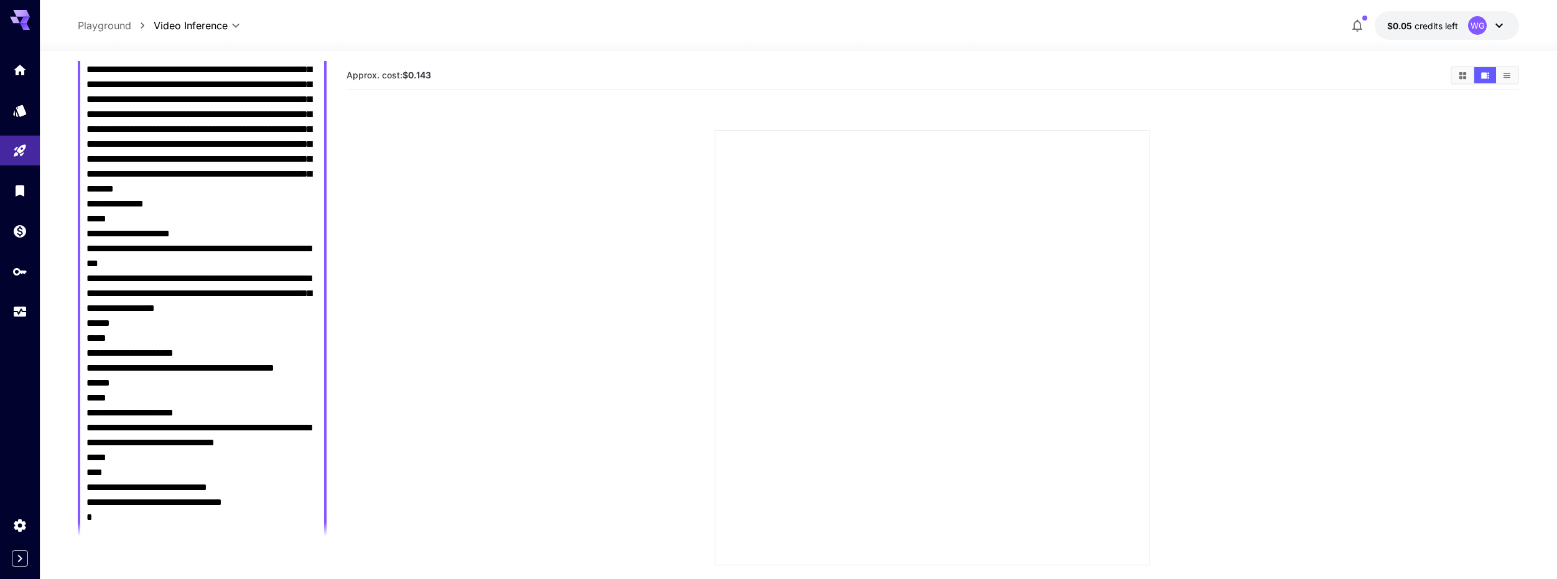
scroll to position [436, 0]
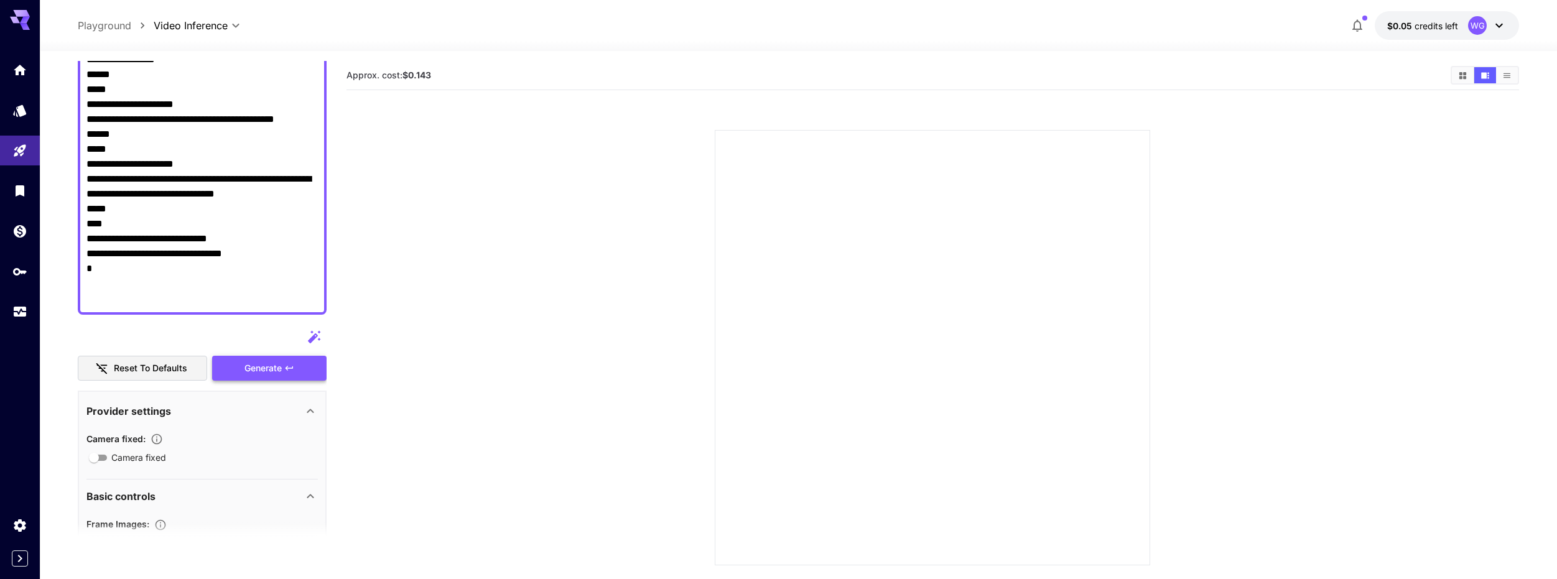
type textarea "**********"
click at [298, 371] on div "Generate" at bounding box center [269, 369] width 114 height 26
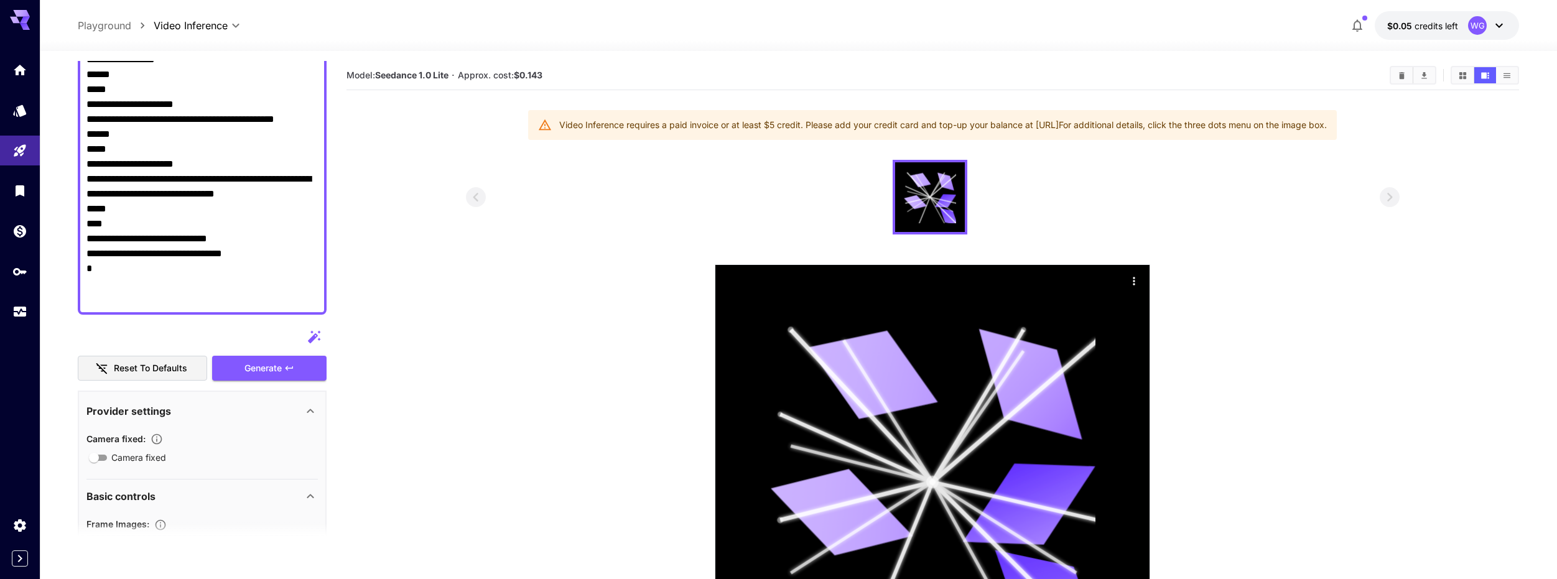
click at [559, 254] on section at bounding box center [933, 430] width 935 height 540
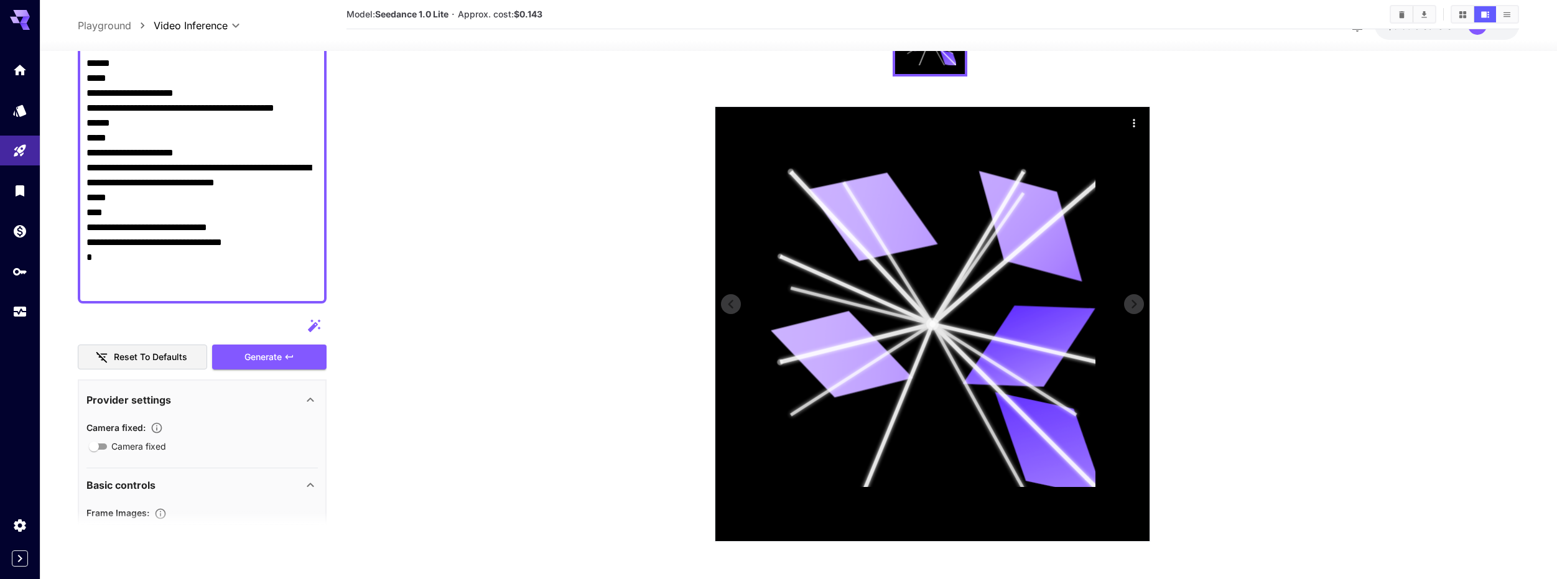
scroll to position [0, 0]
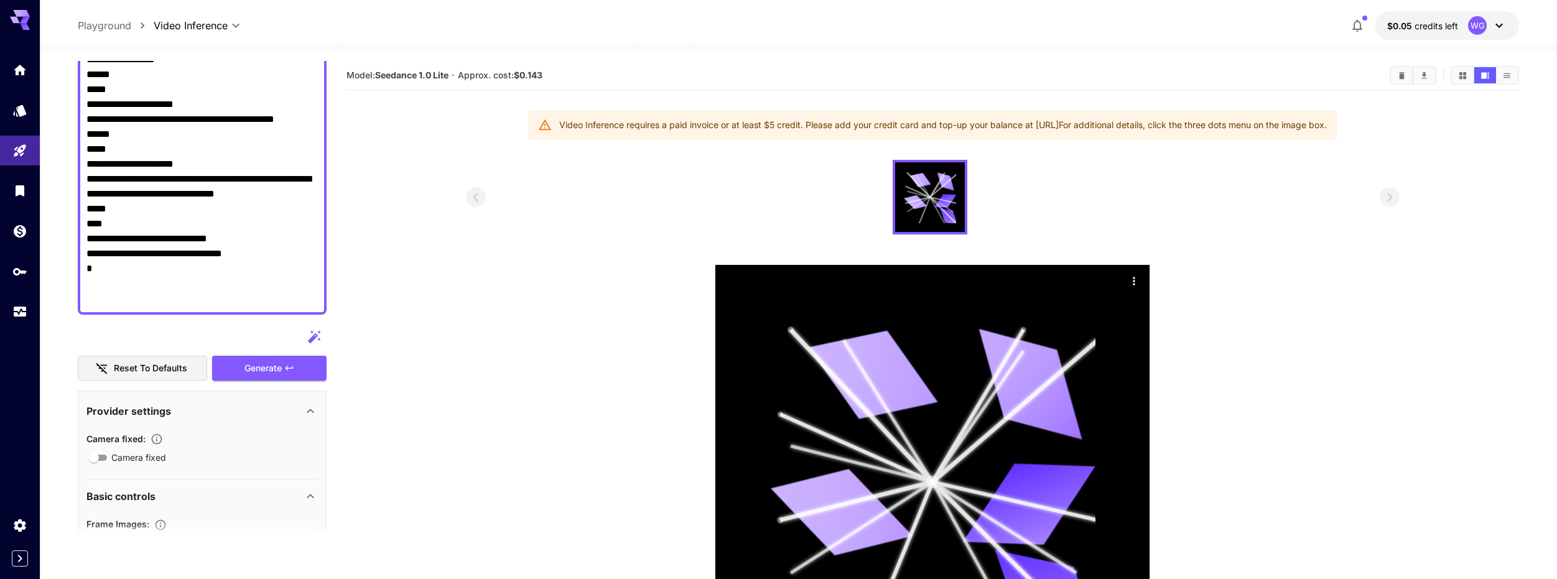
click at [510, 151] on section "Model: Seedance 1.0 Lite · Approx. cost: $0.143 Video Inference requires a paid…" at bounding box center [933, 380] width 1173 height 639
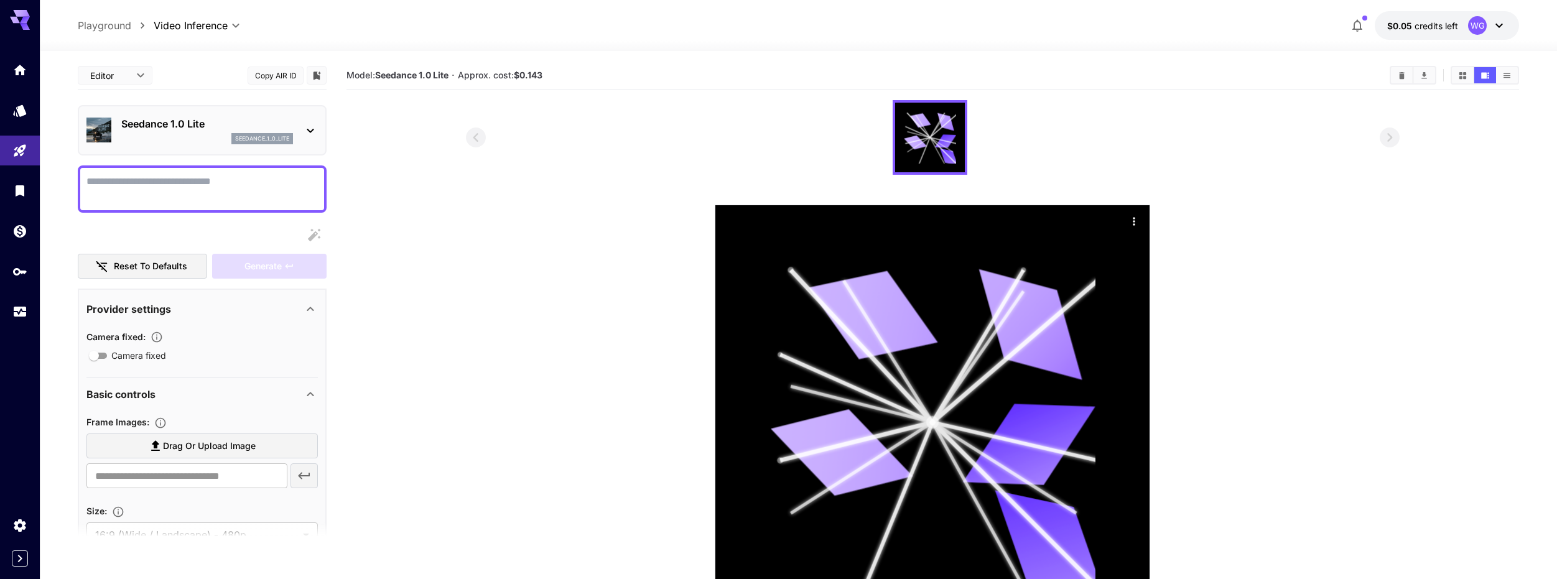
click at [1479, 28] on div "WG" at bounding box center [1477, 25] width 19 height 19
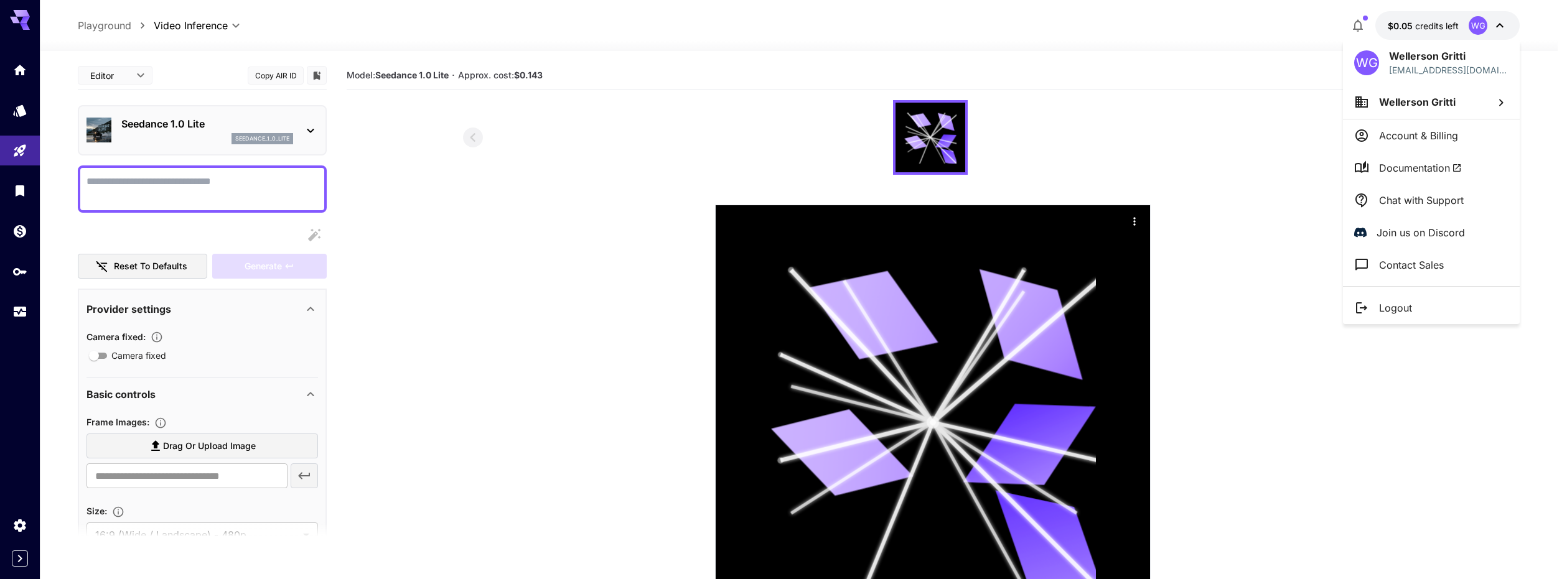
click at [472, 140] on div at bounding box center [783, 289] width 1567 height 579
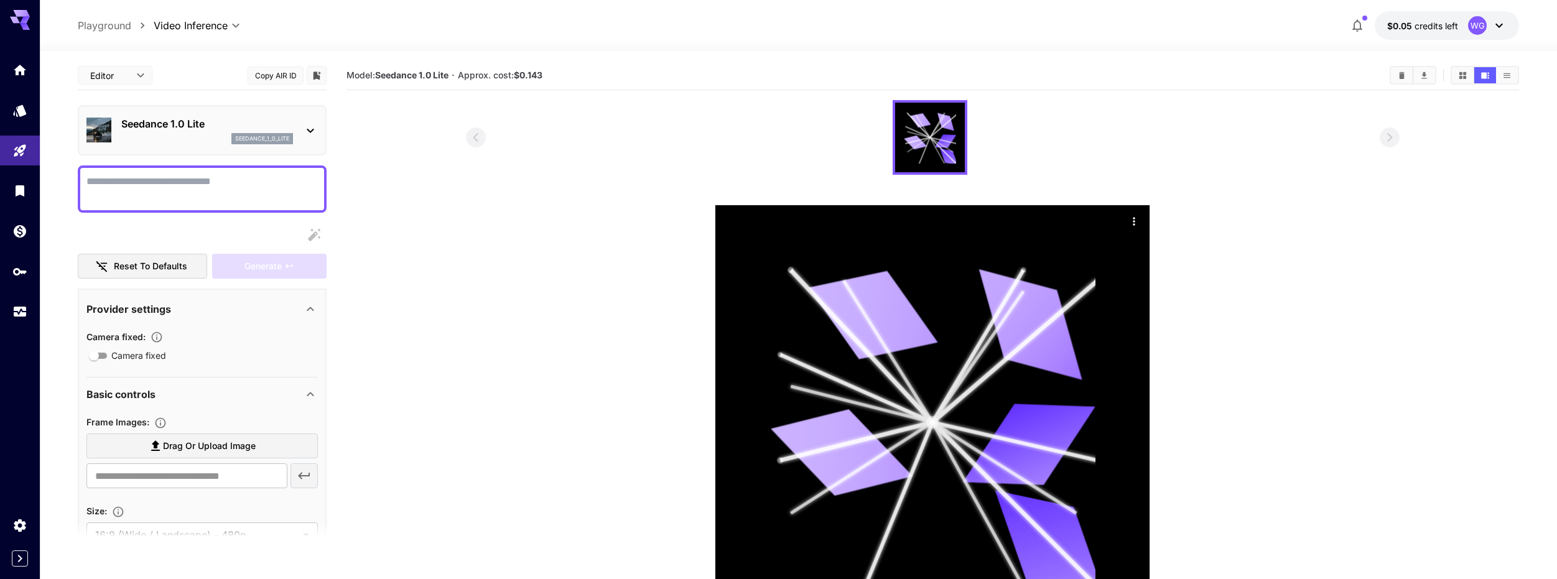
click at [297, 131] on div "Seedance 1.0 Lite seedance_1_0_lite" at bounding box center [201, 130] width 231 height 38
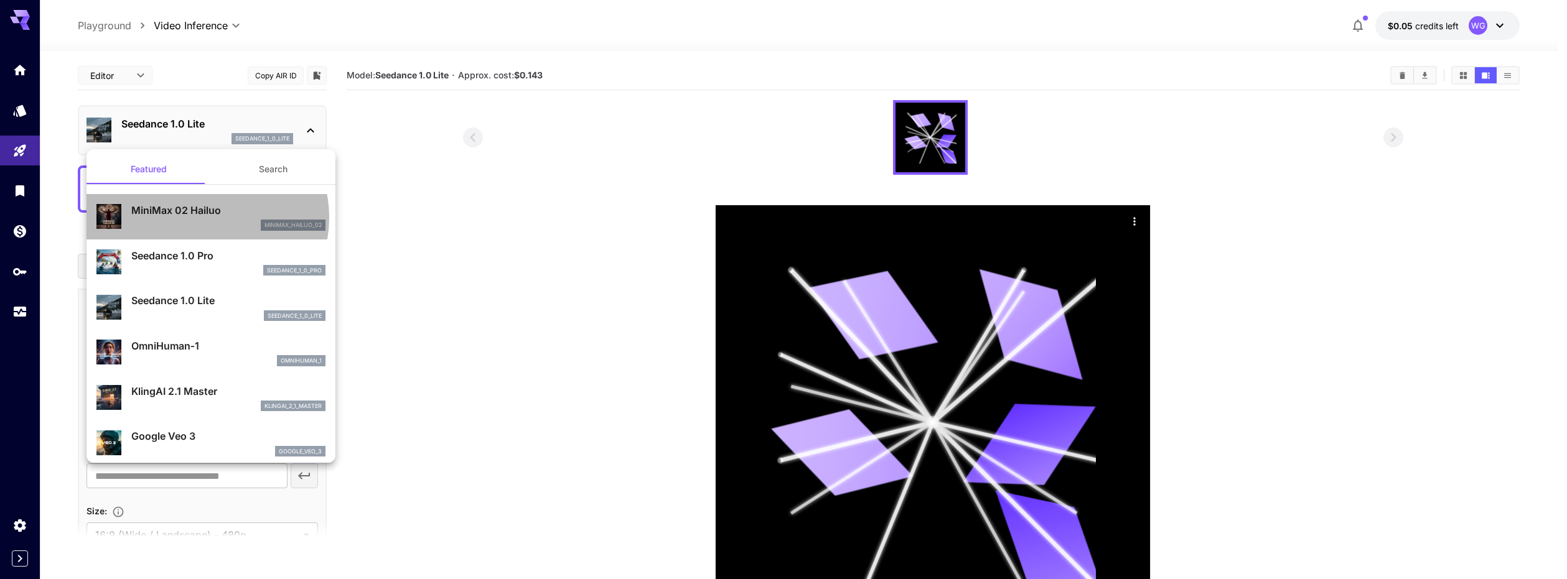
click at [204, 218] on div "MiniMax 02 Hailuo minimax_hailuo_02" at bounding box center [228, 217] width 194 height 28
type input "**********"
type input "***"
type input "*"
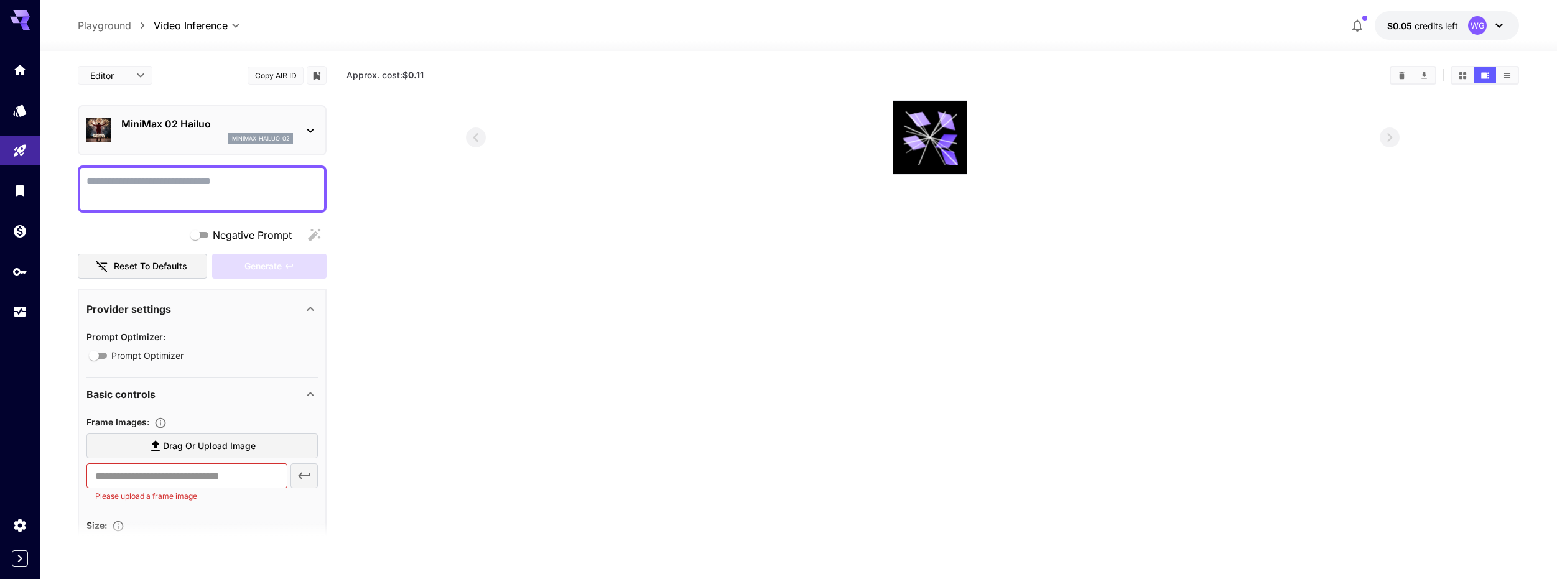
click at [306, 130] on icon at bounding box center [310, 130] width 15 height 15
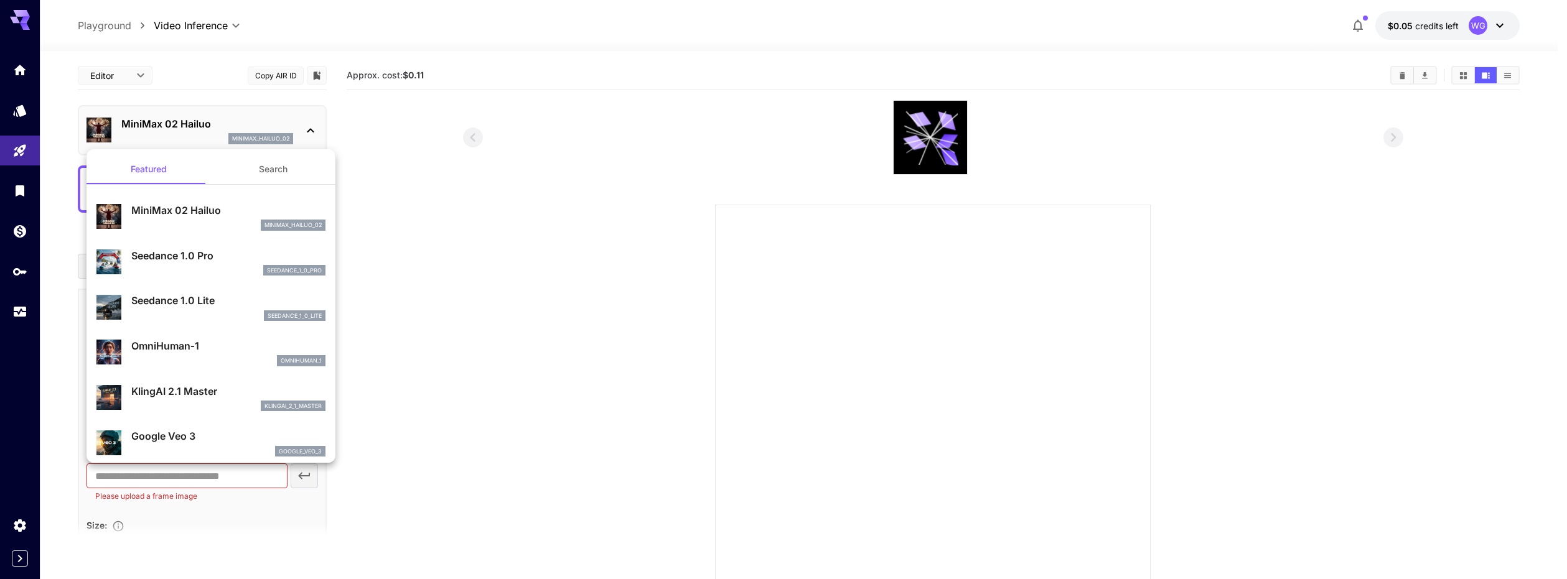
click at [208, 210] on p "MiniMax 02 Hailuo" at bounding box center [228, 210] width 194 height 15
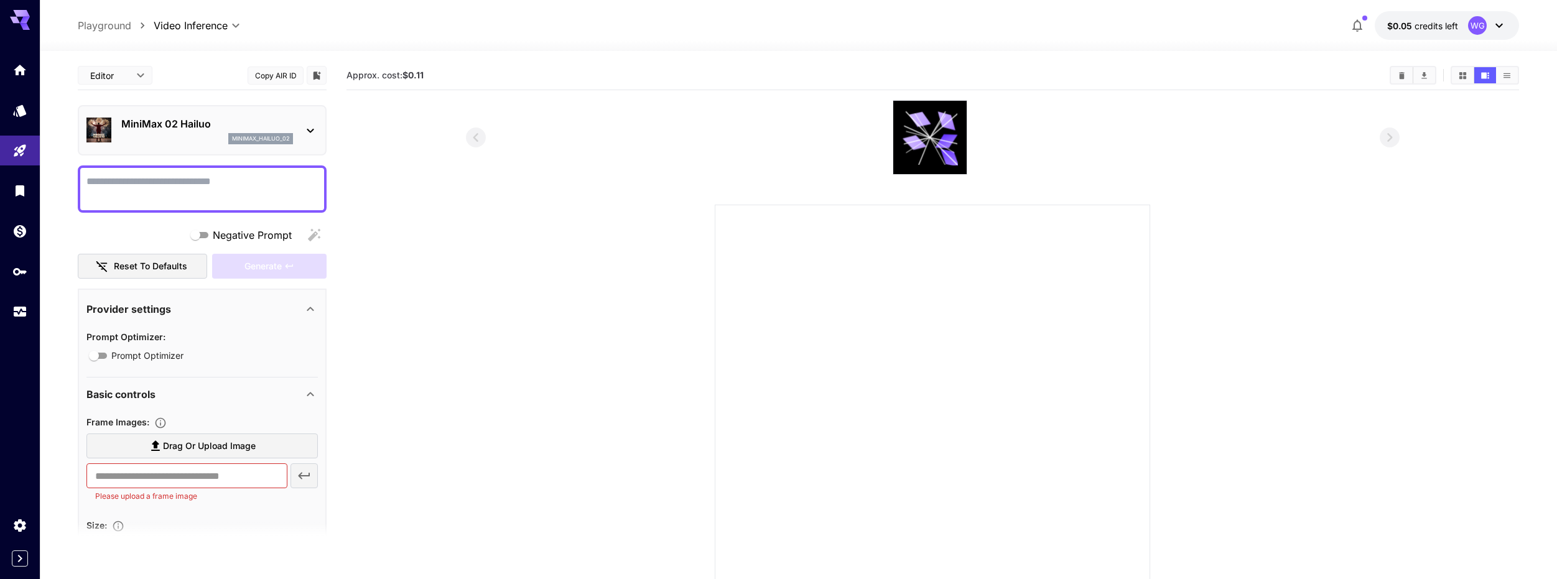
click at [304, 124] on icon at bounding box center [310, 130] width 15 height 15
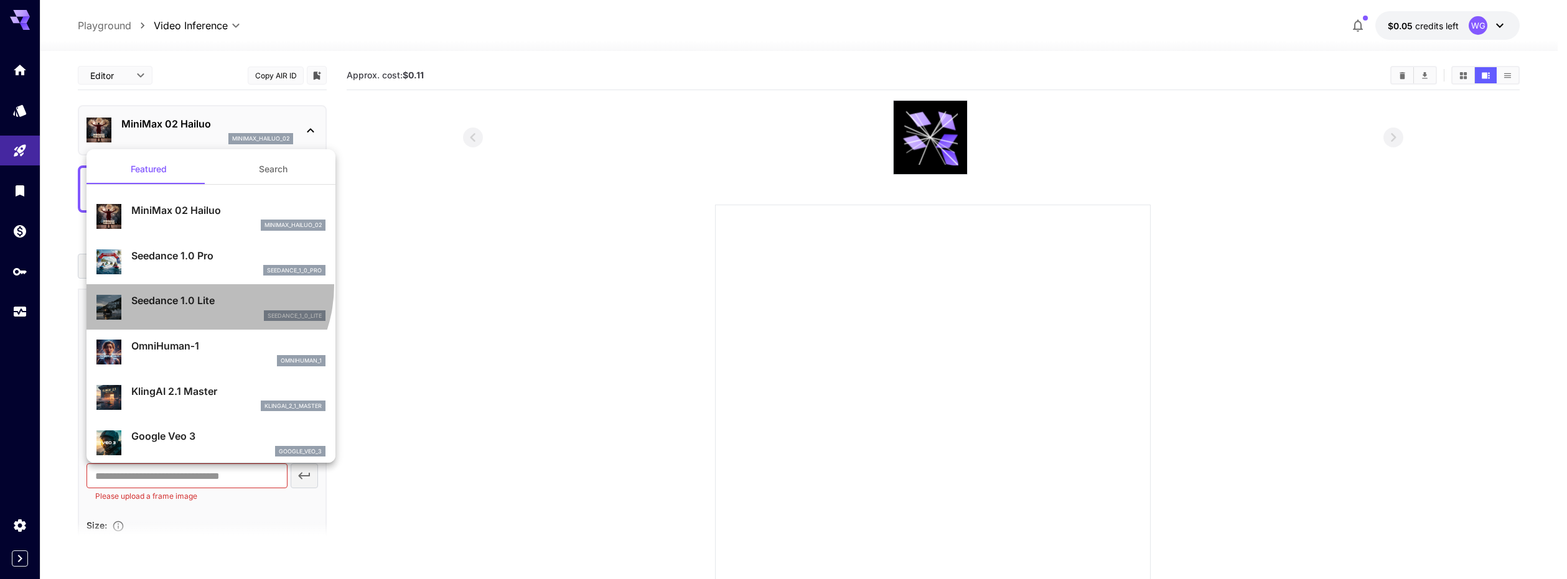
click at [190, 285] on li "Seedance 1.0 Lite seedance_1_0_lite" at bounding box center [210, 306] width 249 height 45
type input "**********"
type input "***"
type input "*"
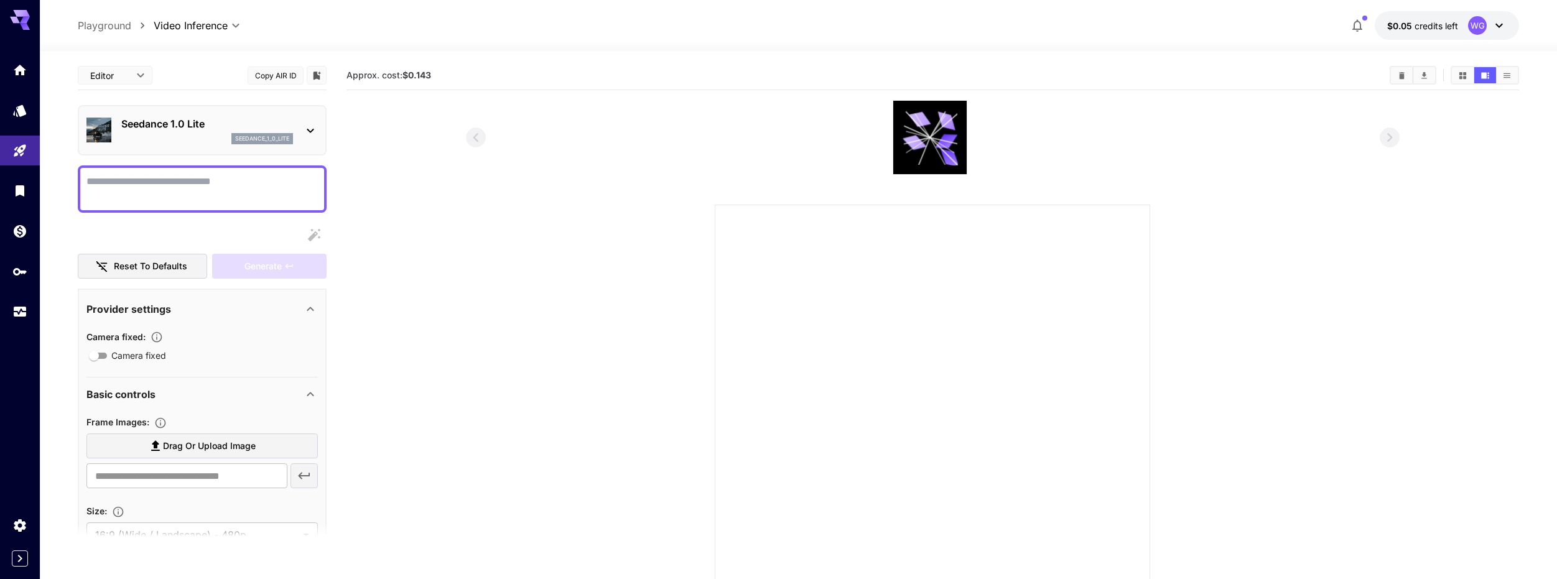
click at [304, 198] on textarea "Camera fixed" at bounding box center [201, 189] width 231 height 30
click at [309, 133] on icon at bounding box center [310, 130] width 15 height 15
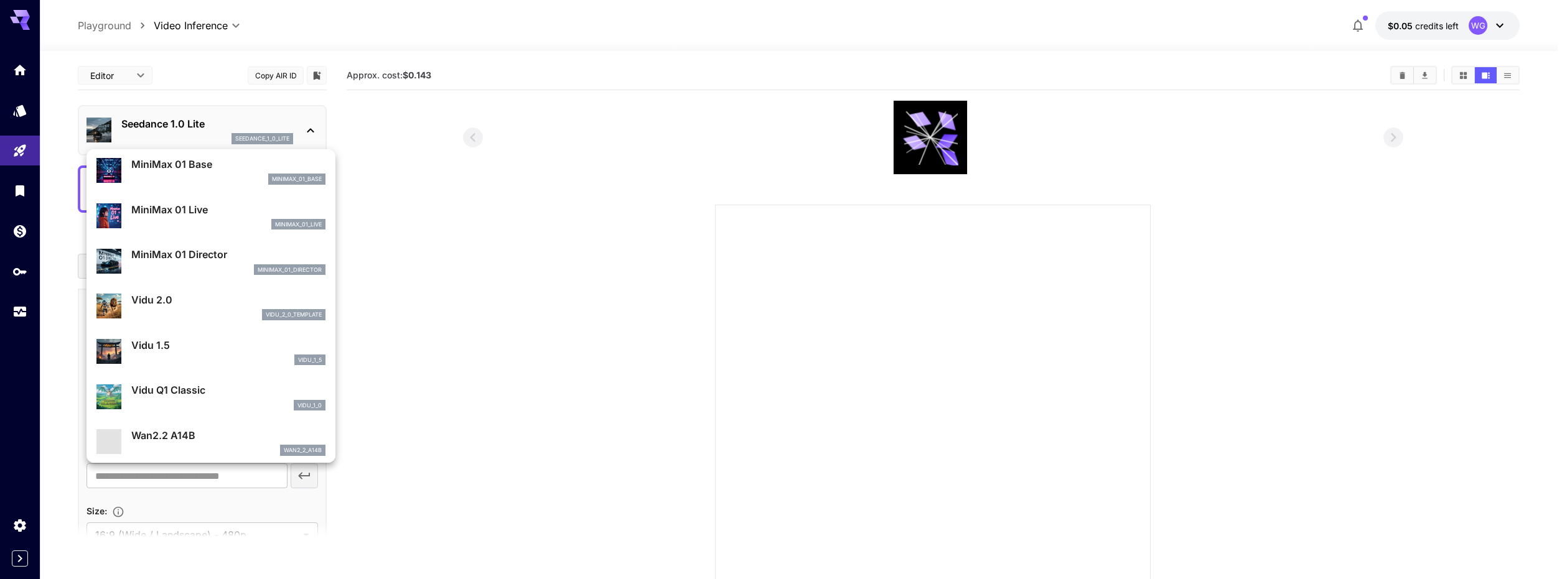
scroll to position [1007, 0]
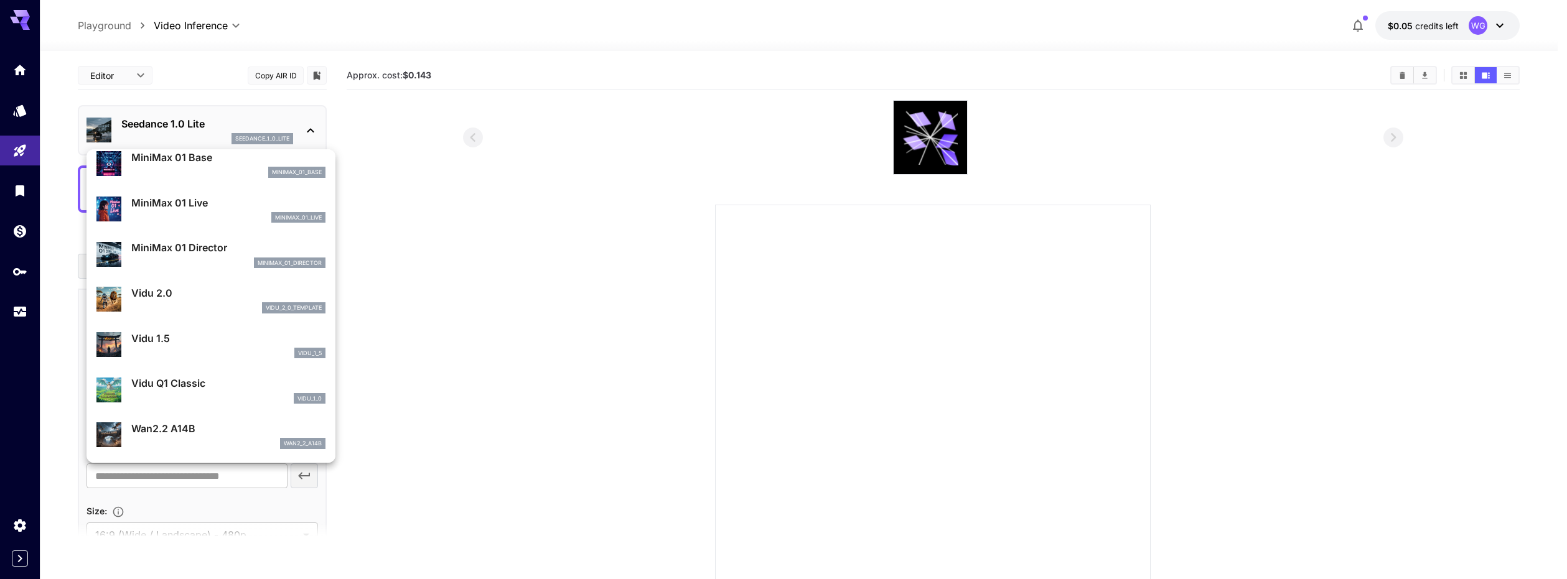
click at [205, 295] on p "Vidu 2.0" at bounding box center [228, 293] width 194 height 15
type input "**********"
type input "****"
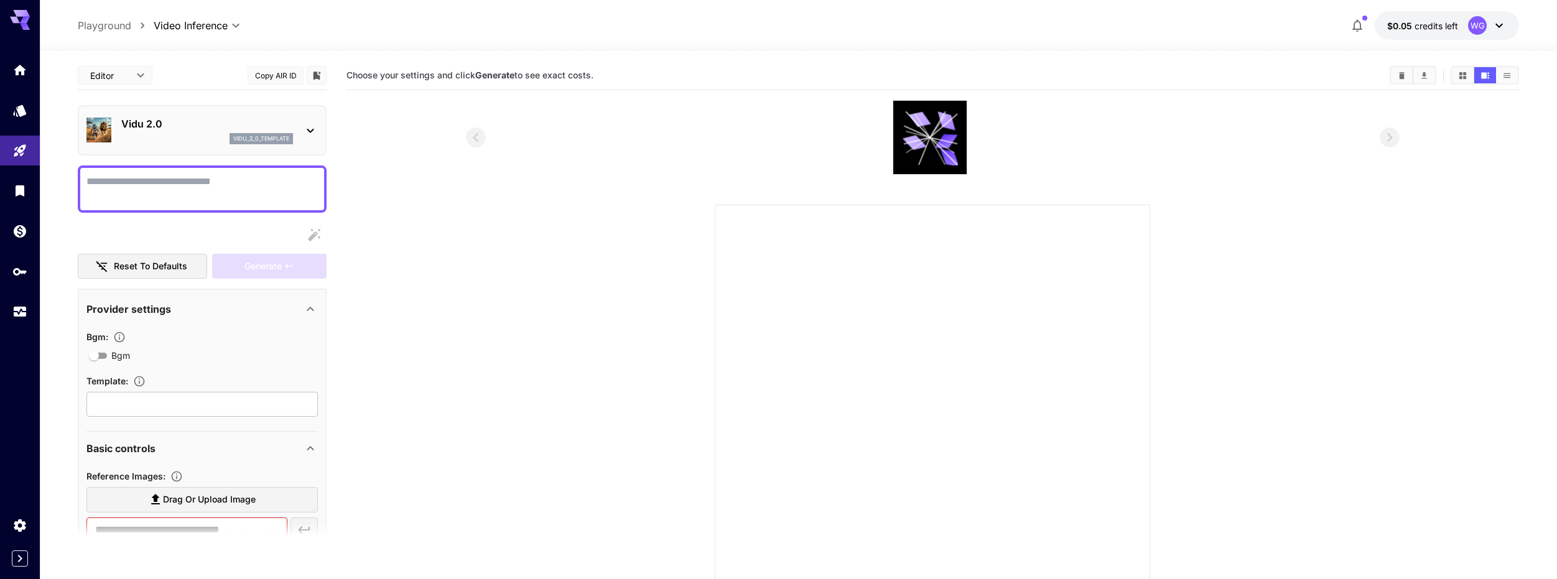
click at [294, 129] on div "Vidu 2.0 vidu_2_0_template" at bounding box center [201, 130] width 231 height 38
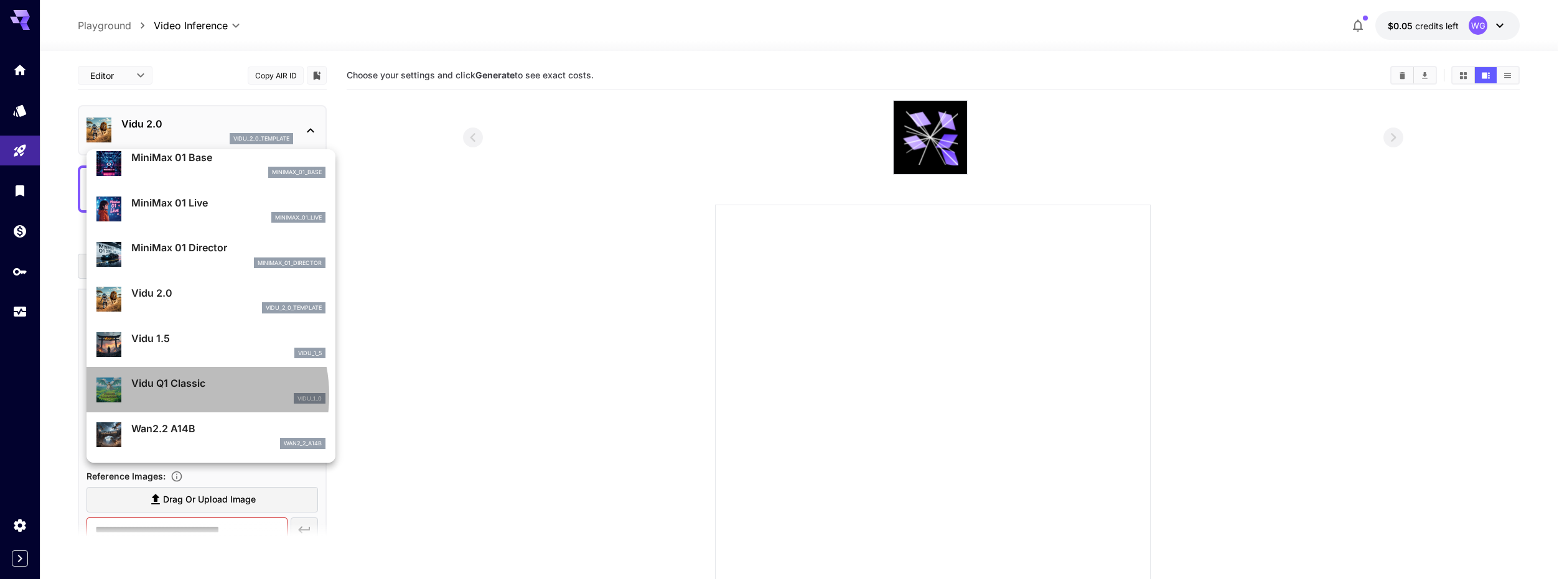
click at [180, 395] on div "vidu_1_0" at bounding box center [228, 398] width 194 height 11
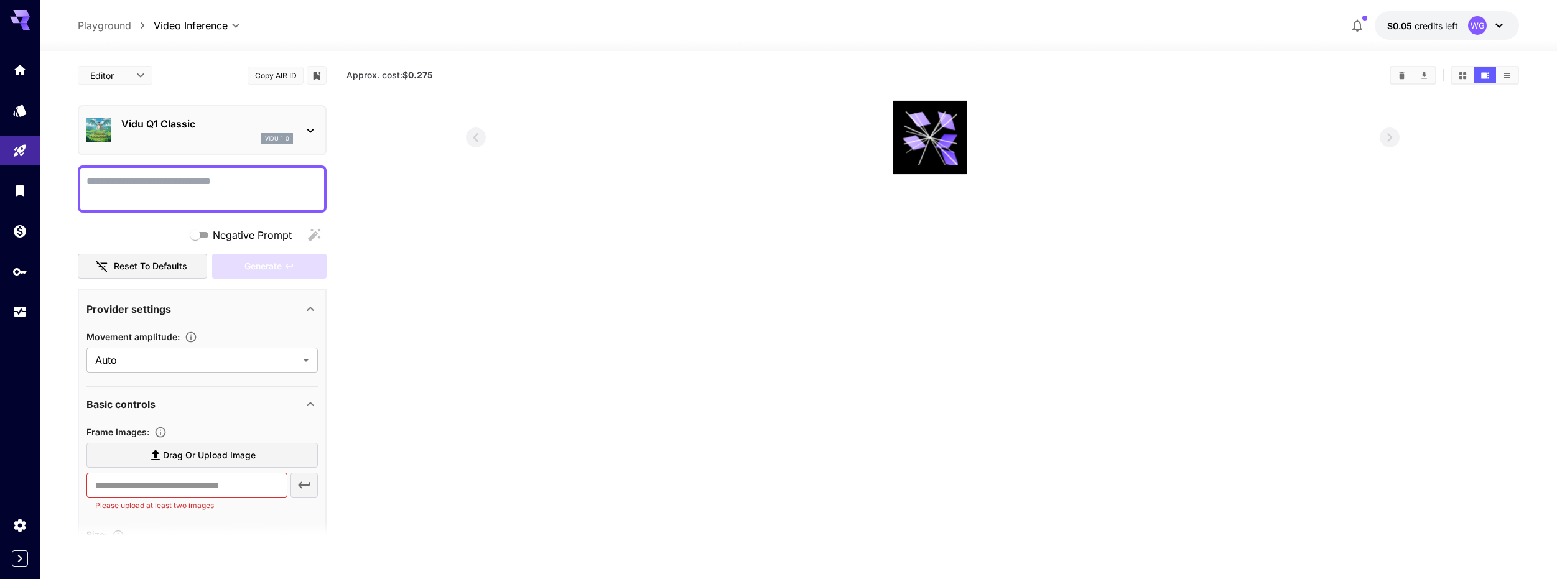
click at [310, 130] on icon at bounding box center [310, 130] width 15 height 15
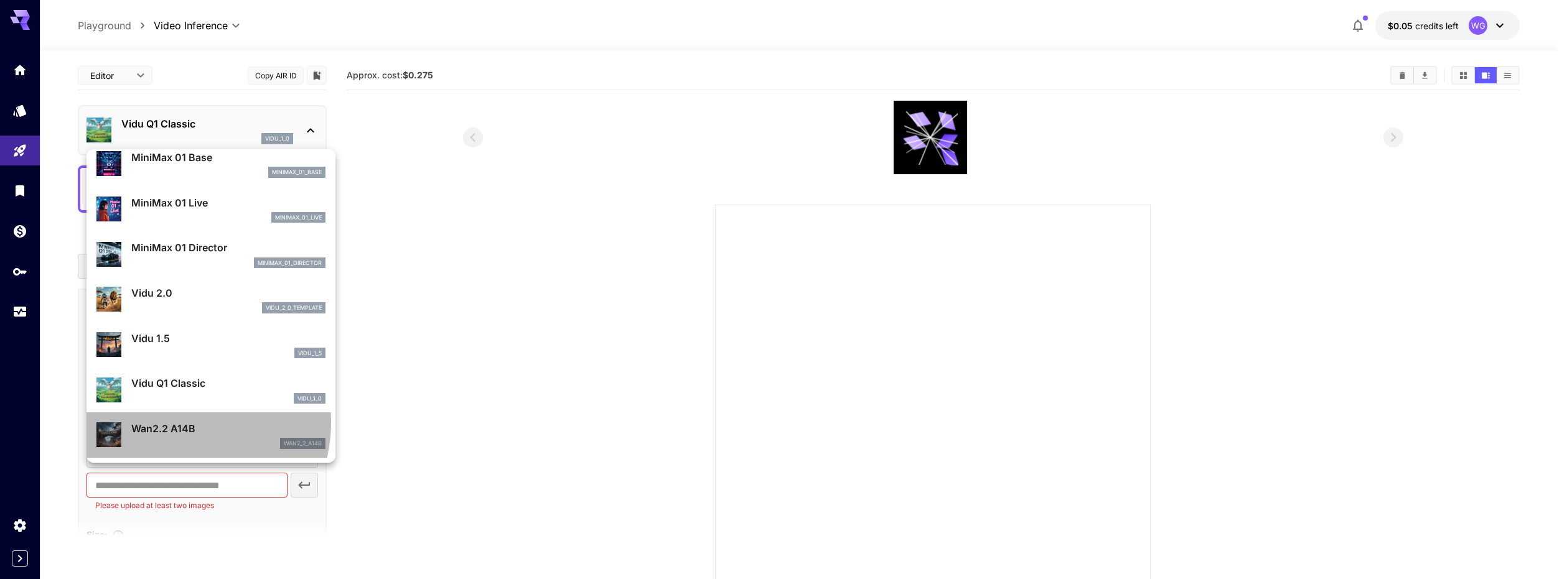
click at [169, 422] on p "Wan2.2 A14B" at bounding box center [228, 428] width 194 height 15
type input "**********"
type input "***"
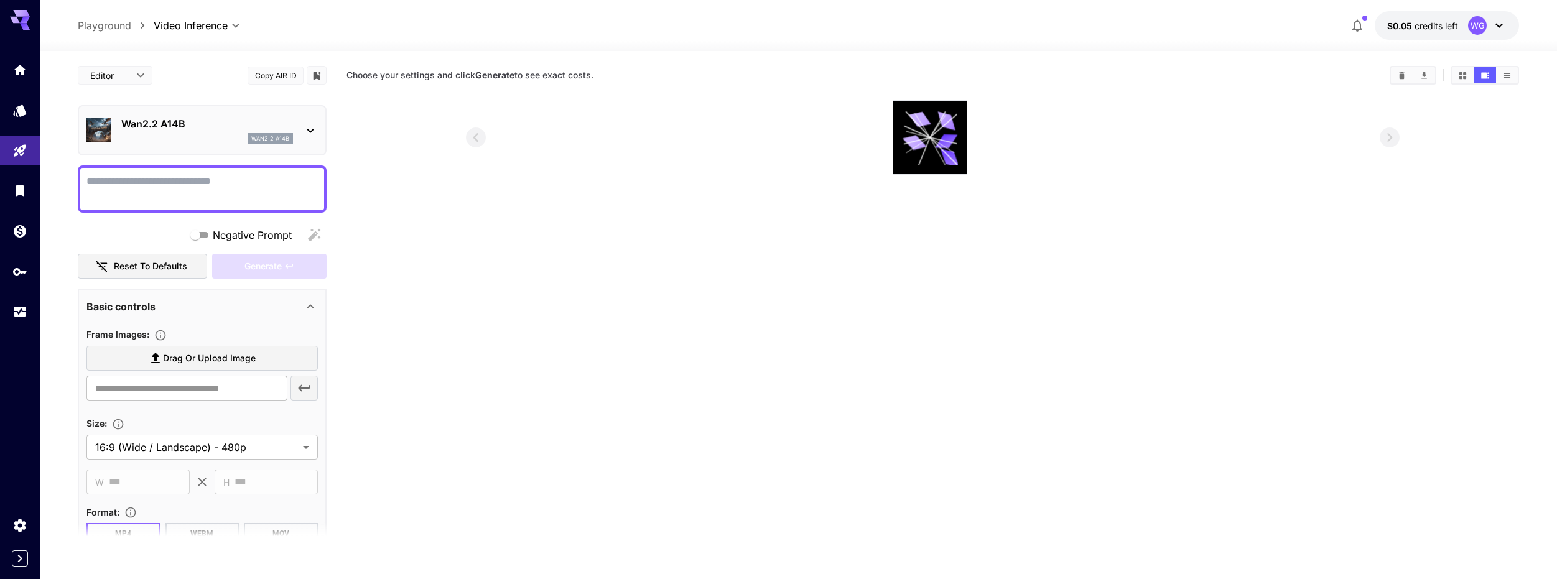
click at [307, 135] on icon at bounding box center [310, 130] width 15 height 15
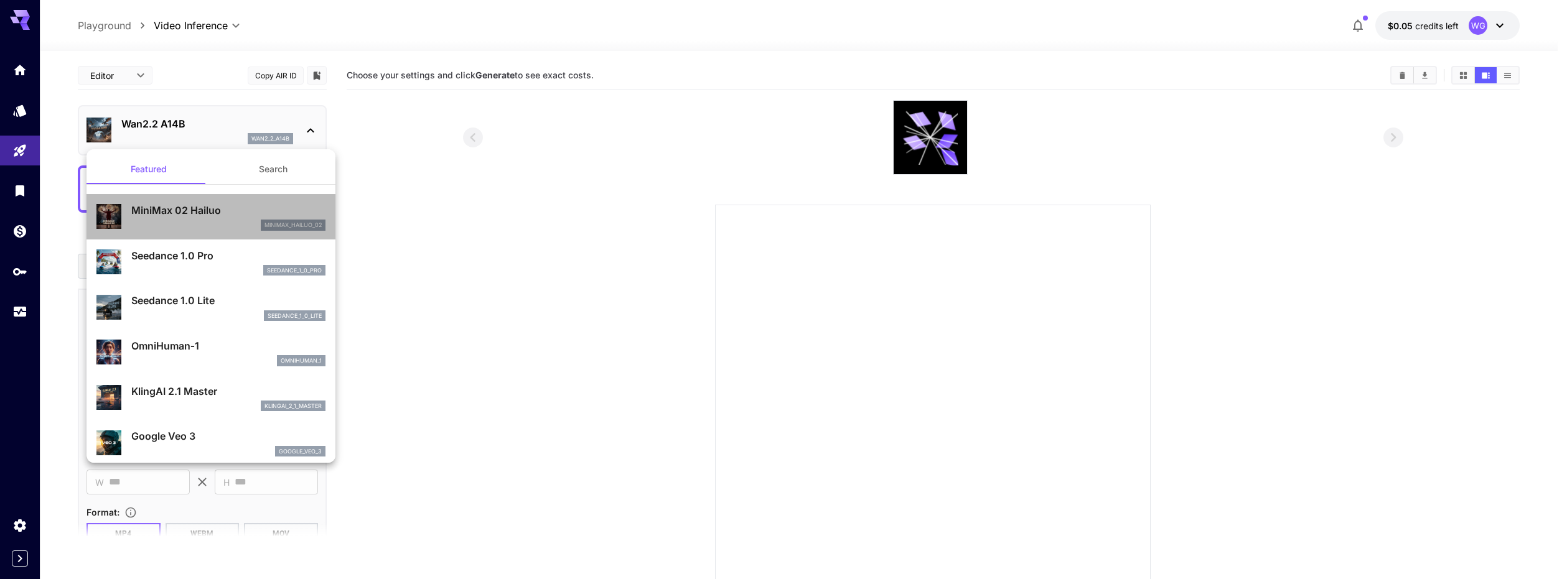
click at [223, 219] on div "MiniMax 02 Hailuo minimax_hailuo_02" at bounding box center [228, 217] width 194 height 28
type input "**********"
type input "***"
type input "*"
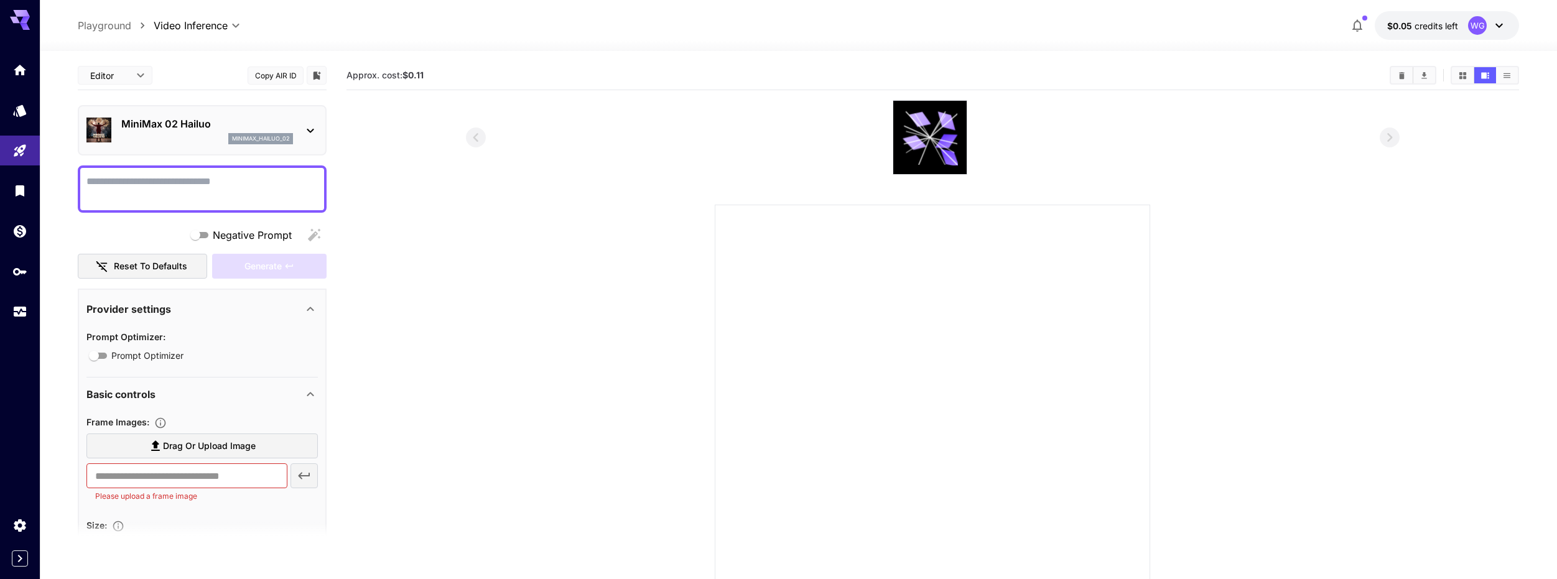
click at [305, 128] on icon at bounding box center [310, 130] width 15 height 15
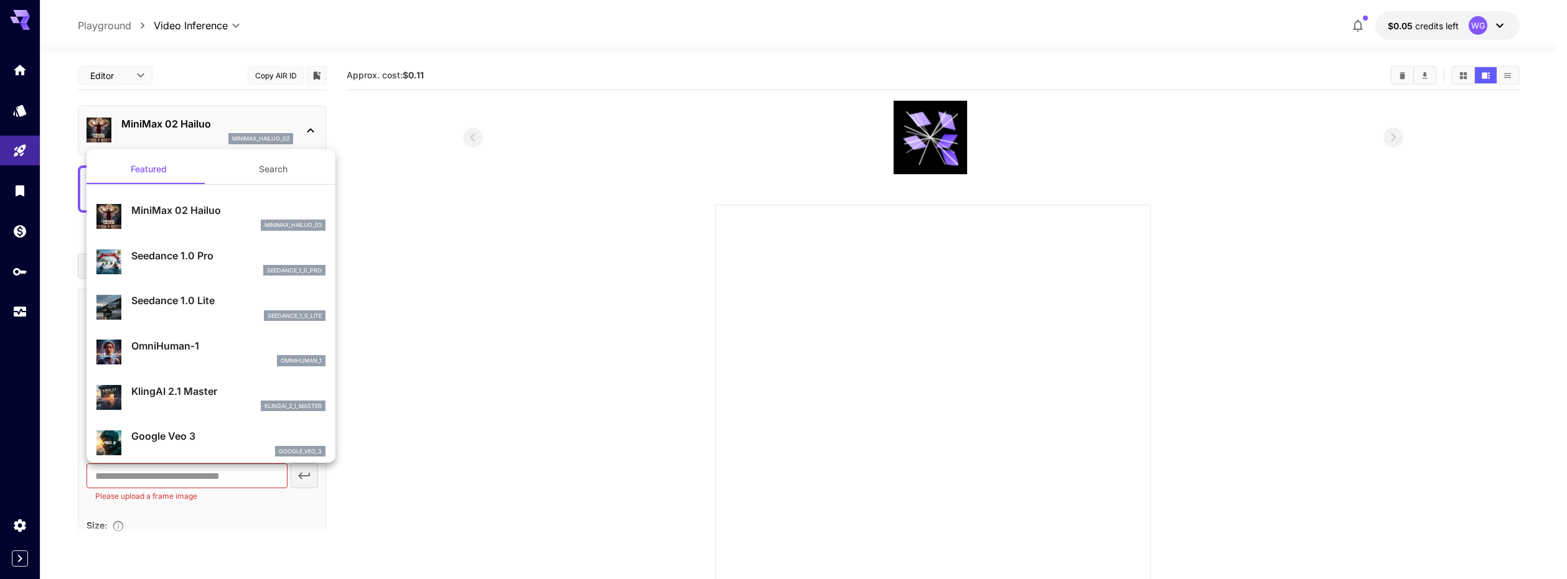
click at [188, 253] on p "Seedance 1.0 Pro" at bounding box center [228, 255] width 194 height 15
type input "**********"
type input "***"
type input "*"
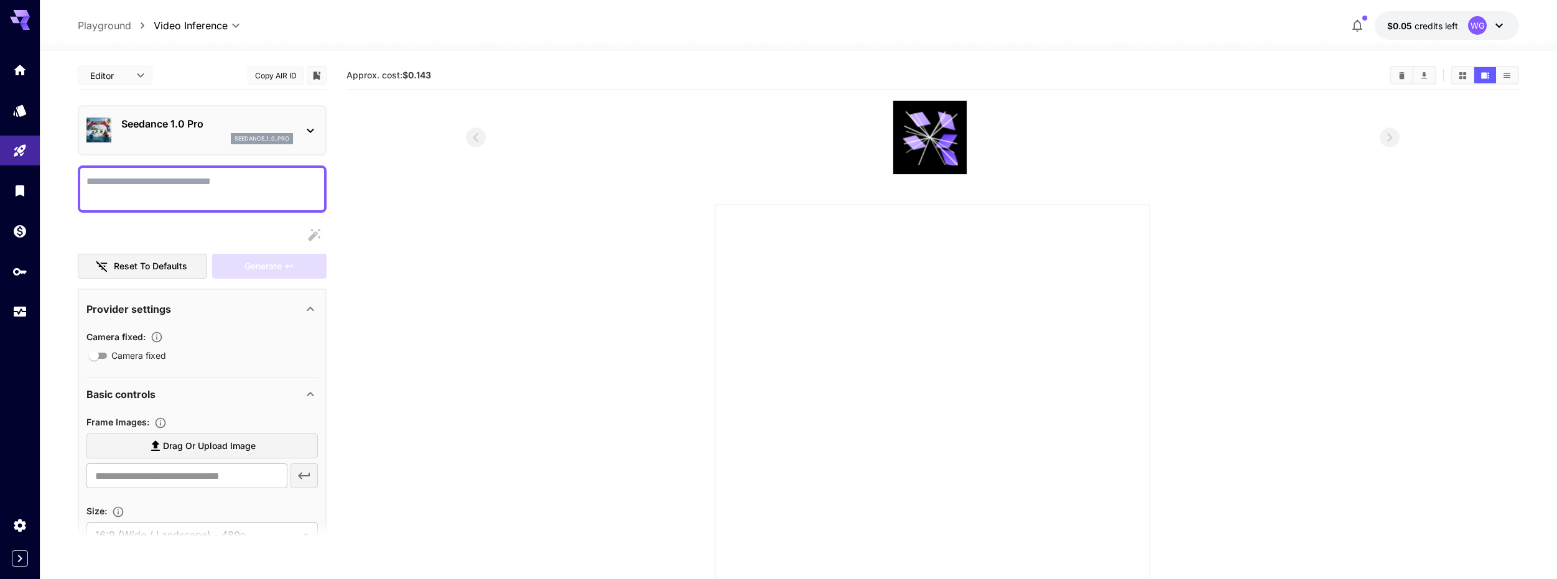
click at [307, 126] on icon at bounding box center [310, 130] width 15 height 15
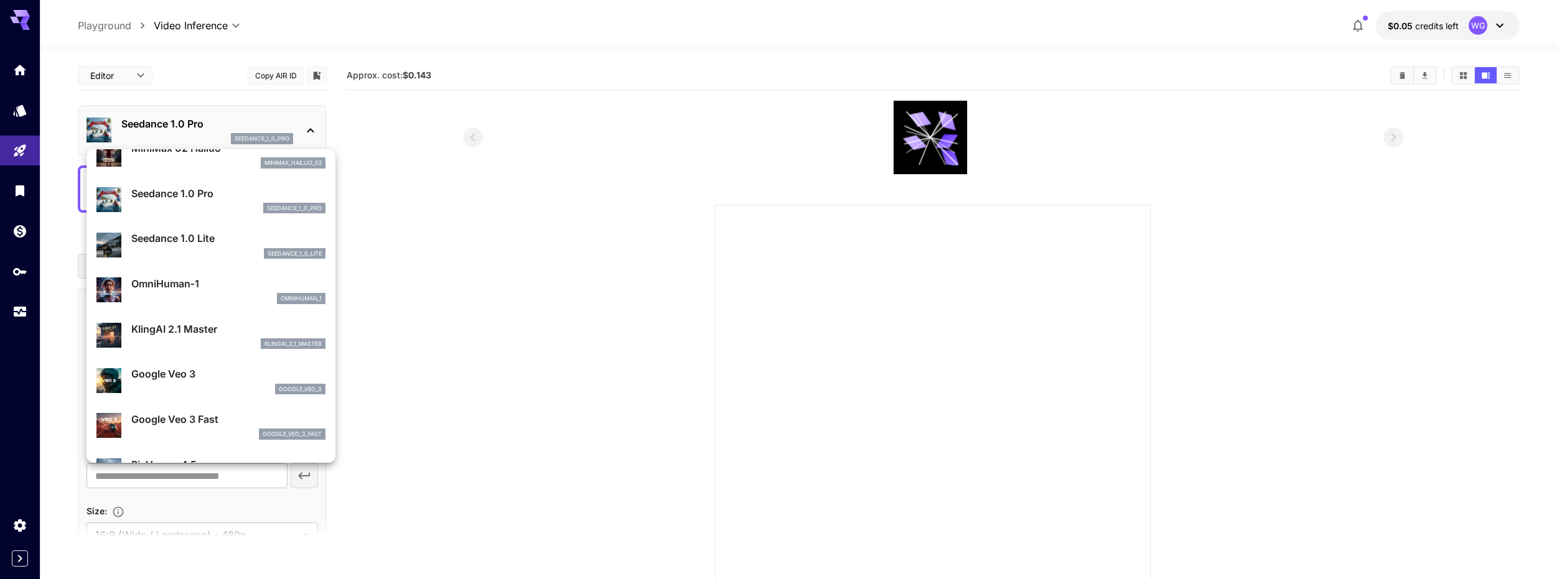
scroll to position [124, 0]
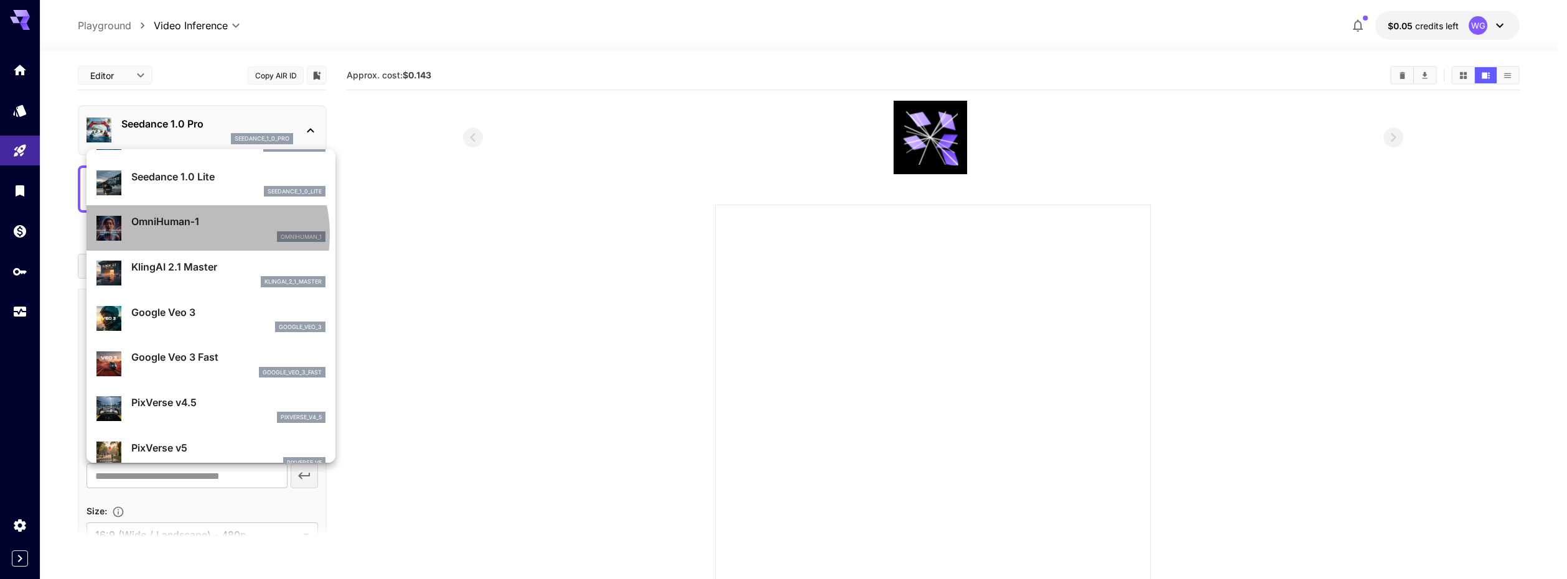
click at [187, 235] on div "omnihuman_1" at bounding box center [228, 236] width 194 height 11
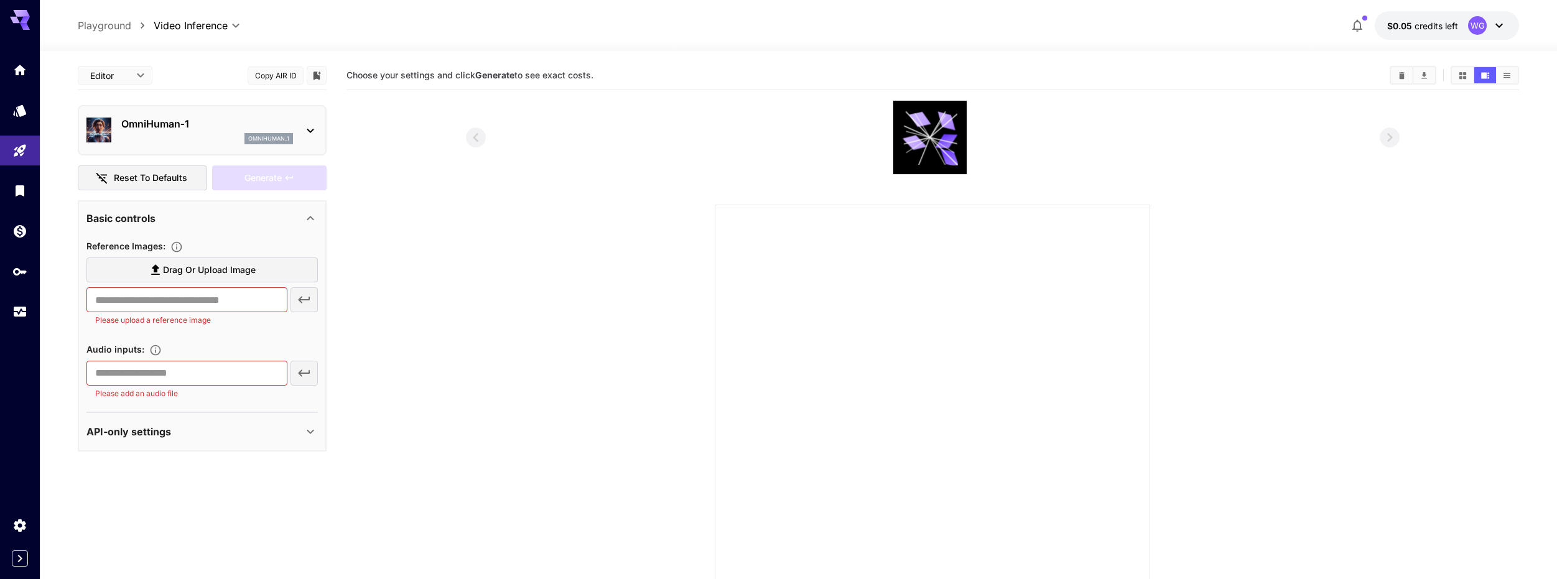
click at [1380, 31] on button "$0.05 credits left WG" at bounding box center [1447, 25] width 144 height 29
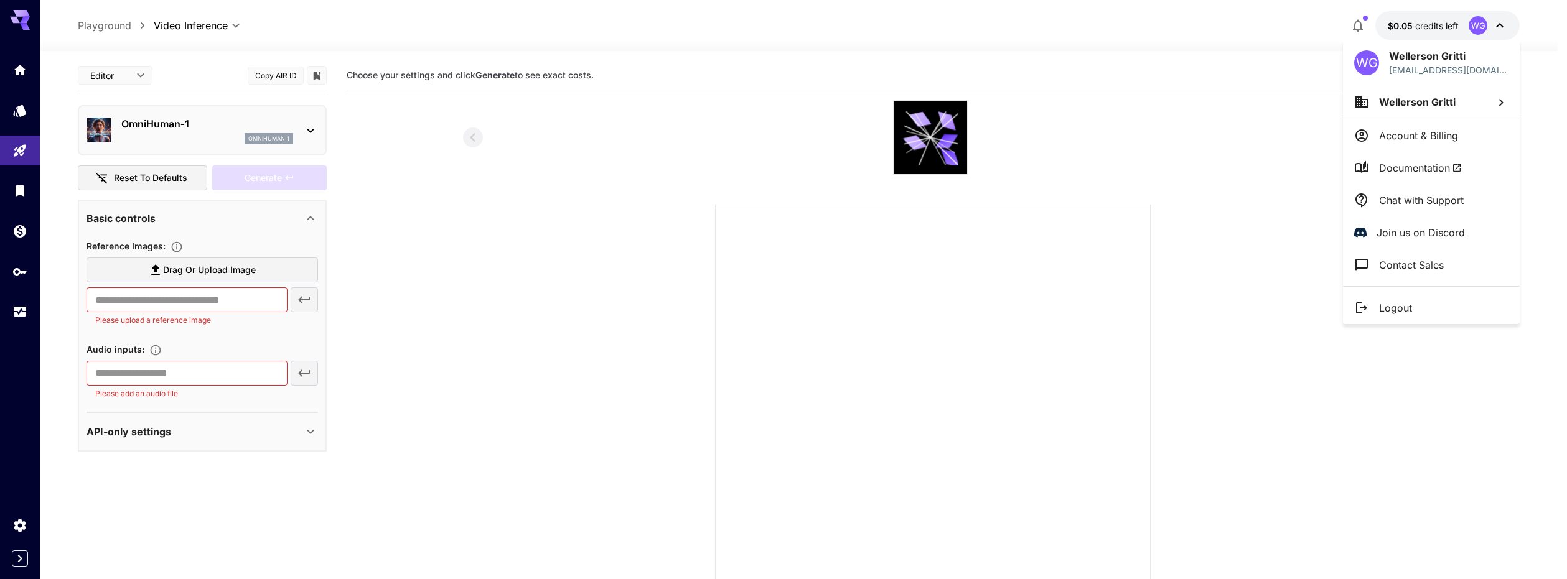
click at [22, 228] on div at bounding box center [783, 289] width 1567 height 579
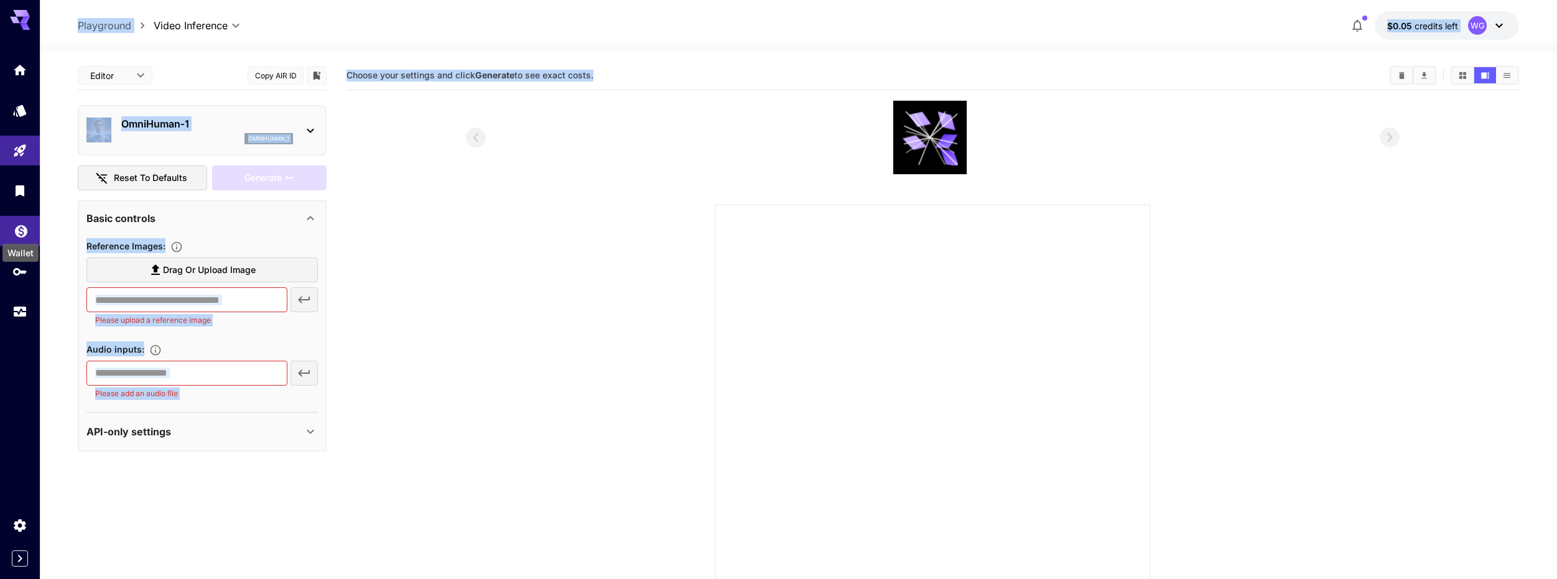
click at [26, 230] on icon "Wallet" at bounding box center [21, 228] width 12 height 12
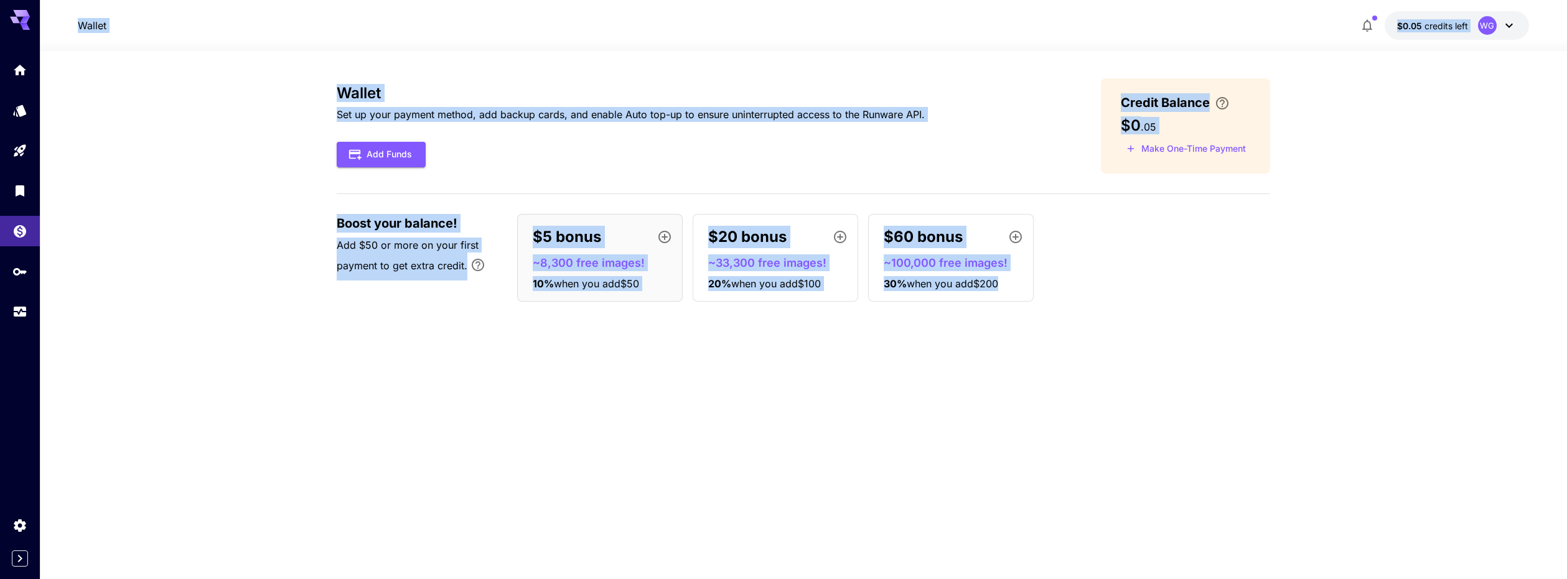
click at [860, 408] on div "Wallet Set up your payment method, add backup cards, and enable Auto top-up to …" at bounding box center [803, 314] width 933 height 473
click at [792, 375] on div "Wallet Set up your payment method, add backup cards, and enable Auto top-up to …" at bounding box center [803, 314] width 933 height 473
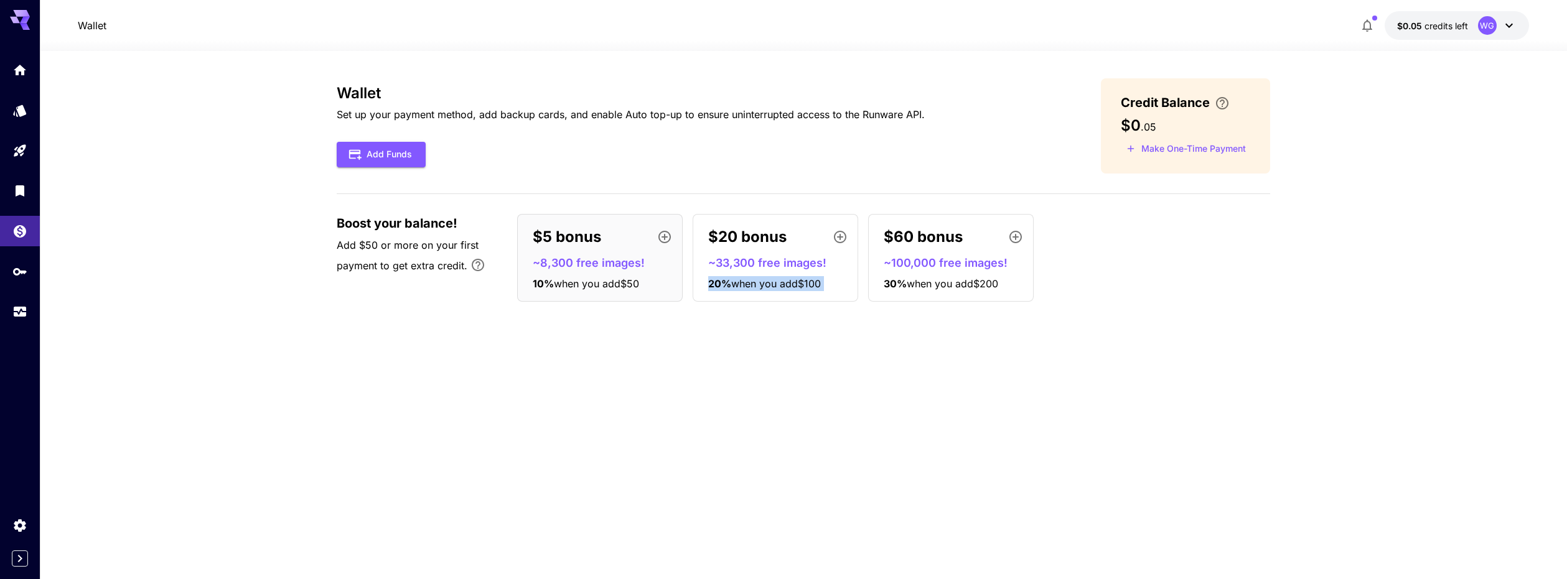
click at [792, 375] on div "Wallet Set up your payment method, add backup cards, and enable Auto top-up to …" at bounding box center [803, 314] width 933 height 473
click at [765, 380] on div "Wallet Set up your payment method, add backup cards, and enable Auto top-up to …" at bounding box center [803, 314] width 933 height 473
click at [663, 233] on icon "button" at bounding box center [664, 237] width 15 height 15
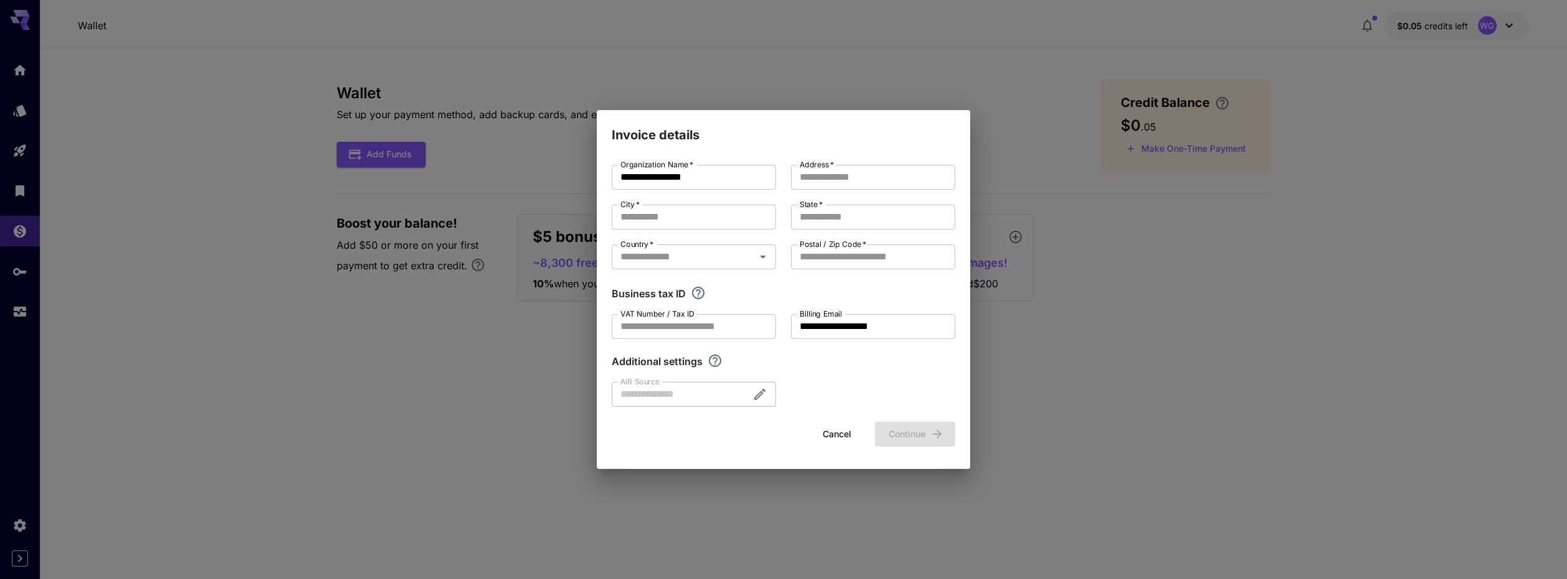
click at [521, 393] on div "**********" at bounding box center [783, 289] width 1567 height 579
click at [848, 432] on button "Cancel" at bounding box center [837, 435] width 56 height 26
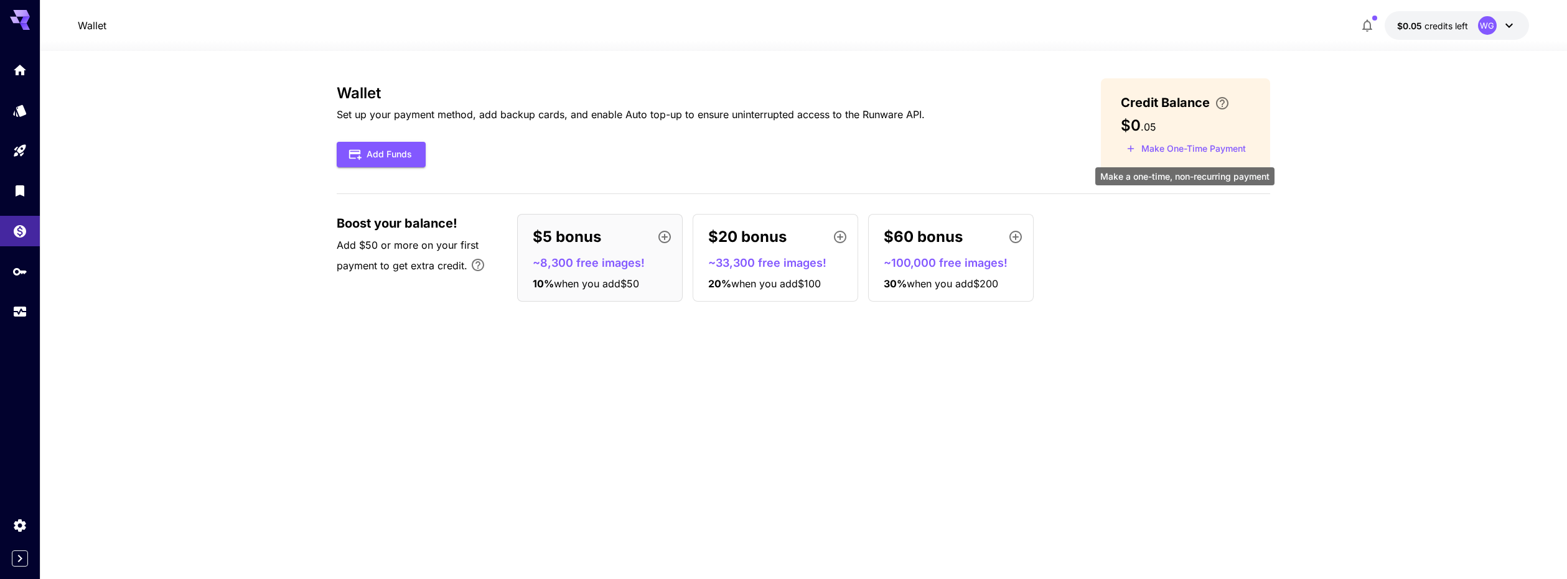
click at [1137, 150] on button "Make One-Time Payment" at bounding box center [1186, 148] width 131 height 19
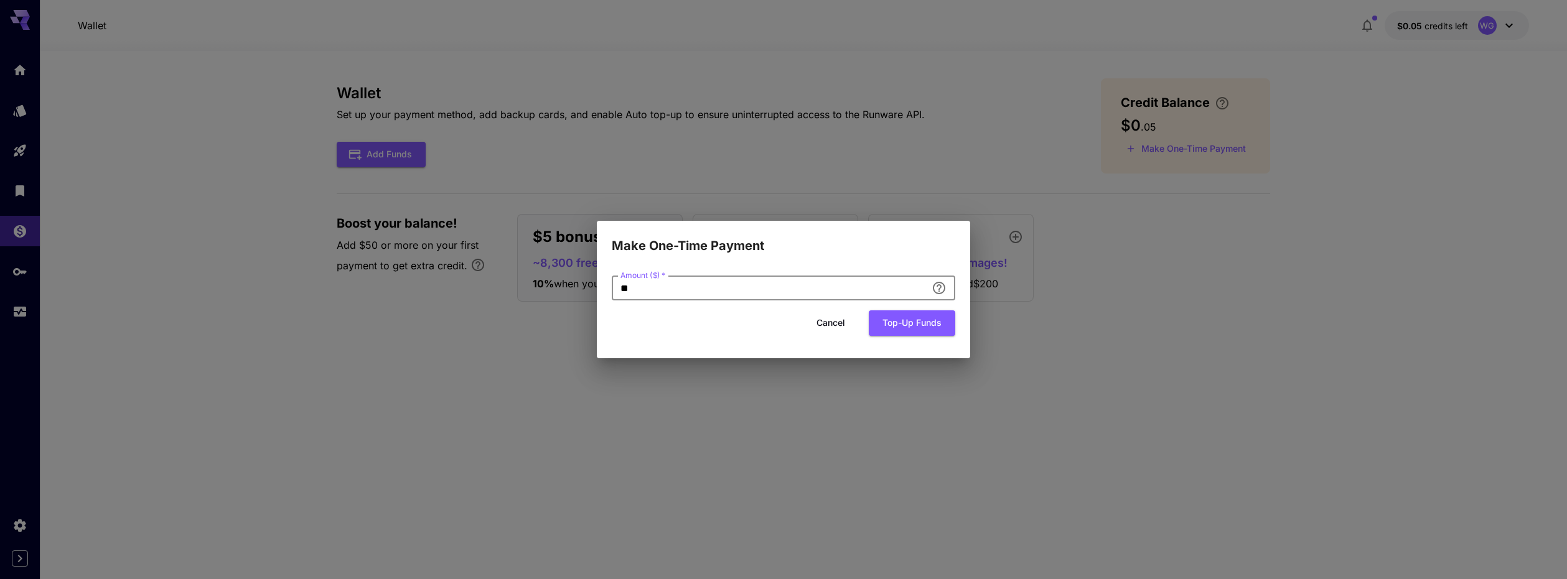
click at [747, 282] on input "**" at bounding box center [769, 288] width 315 height 25
click at [744, 282] on input "**" at bounding box center [769, 288] width 315 height 25
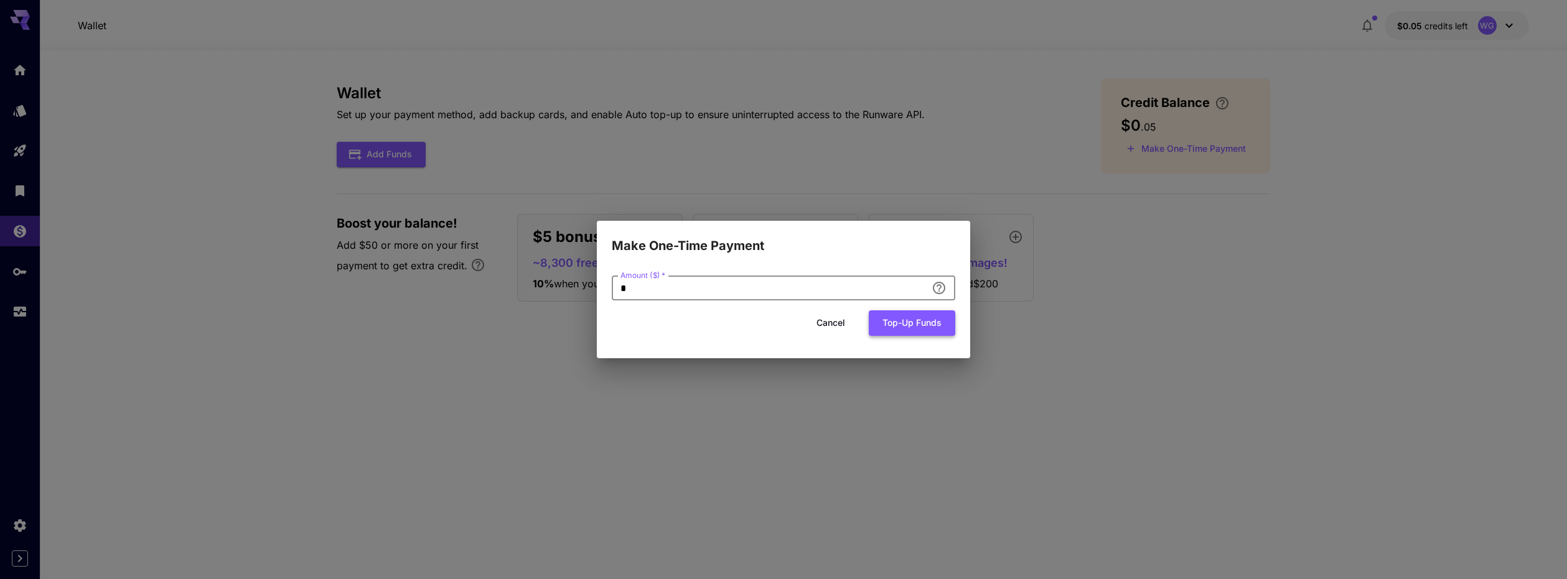
type input "*"
click at [934, 331] on button "Top-up funds" at bounding box center [912, 323] width 86 height 26
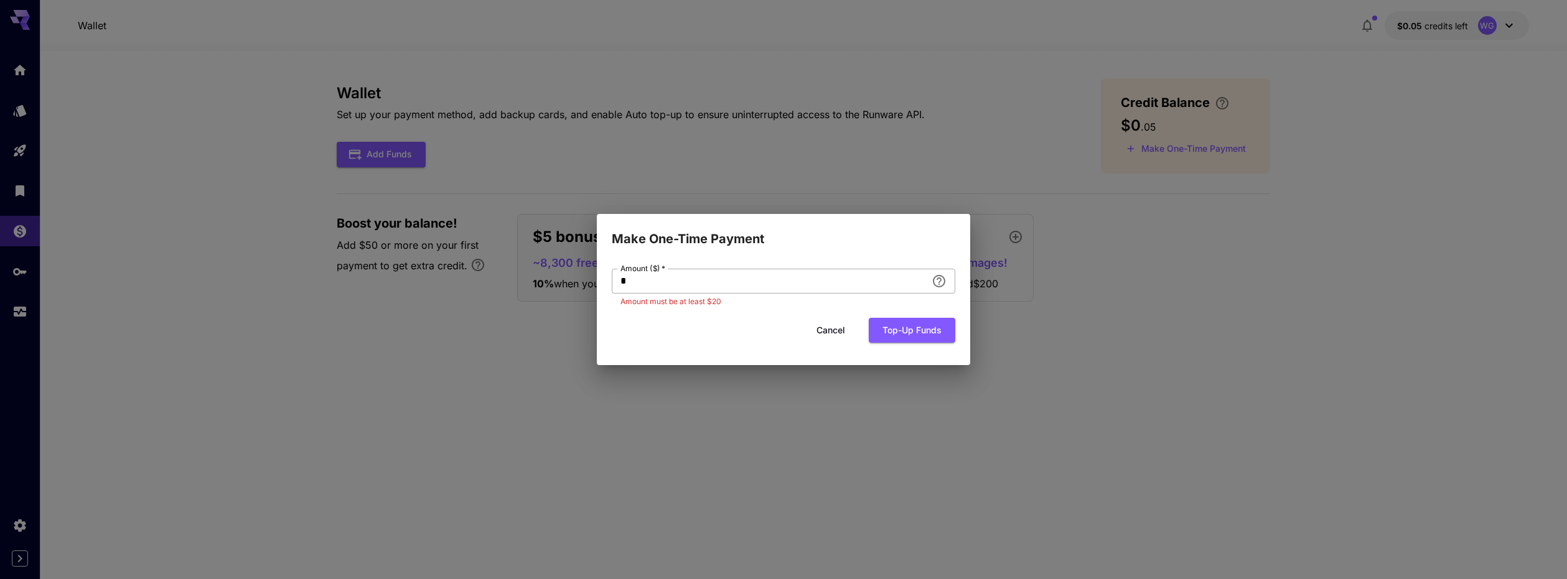
click at [684, 289] on input "*" at bounding box center [769, 281] width 315 height 25
click at [836, 332] on button "Cancel" at bounding box center [831, 331] width 56 height 26
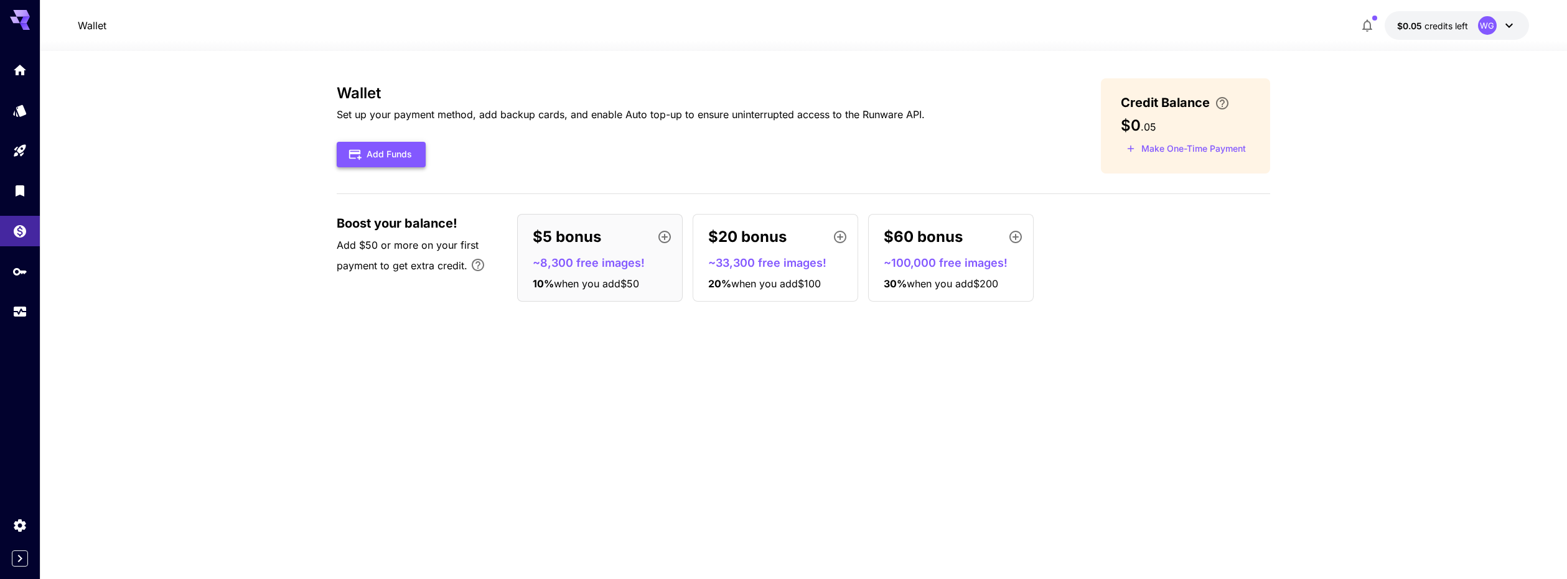
click at [394, 152] on button "Add Funds" at bounding box center [381, 155] width 89 height 26
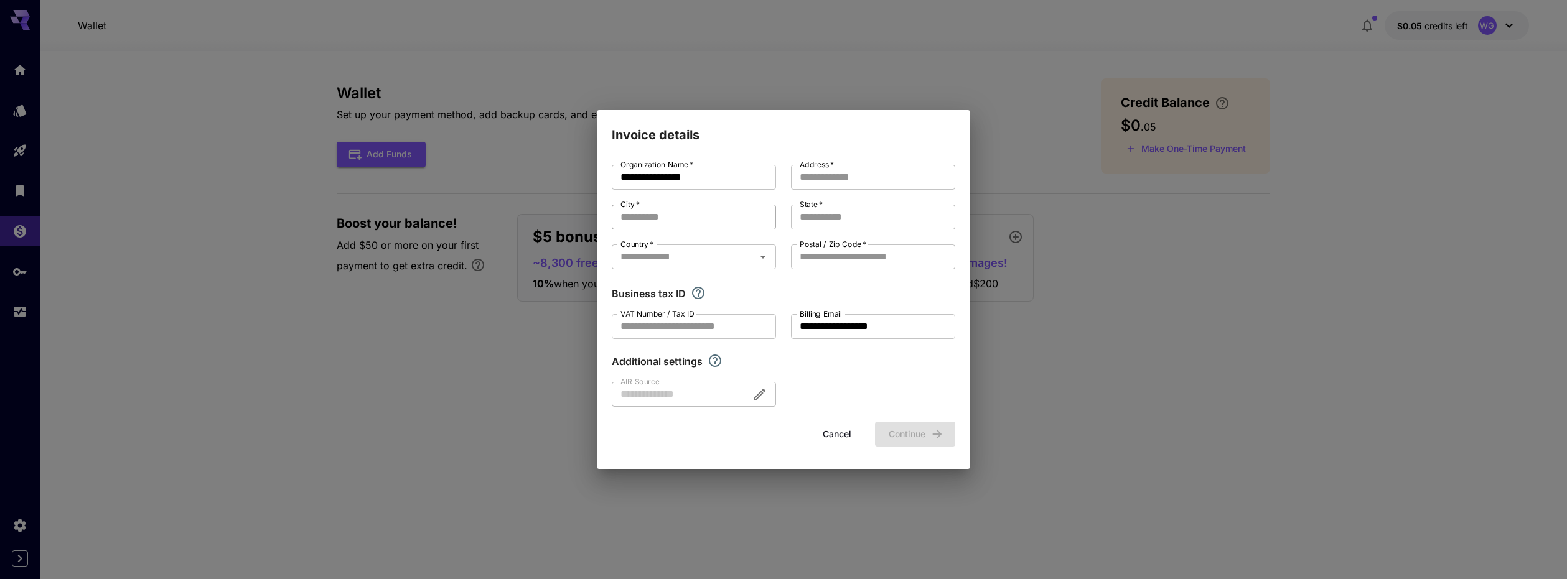
click at [661, 221] on input "City   *" at bounding box center [694, 217] width 164 height 25
click at [841, 169] on input "Address   *" at bounding box center [873, 177] width 164 height 25
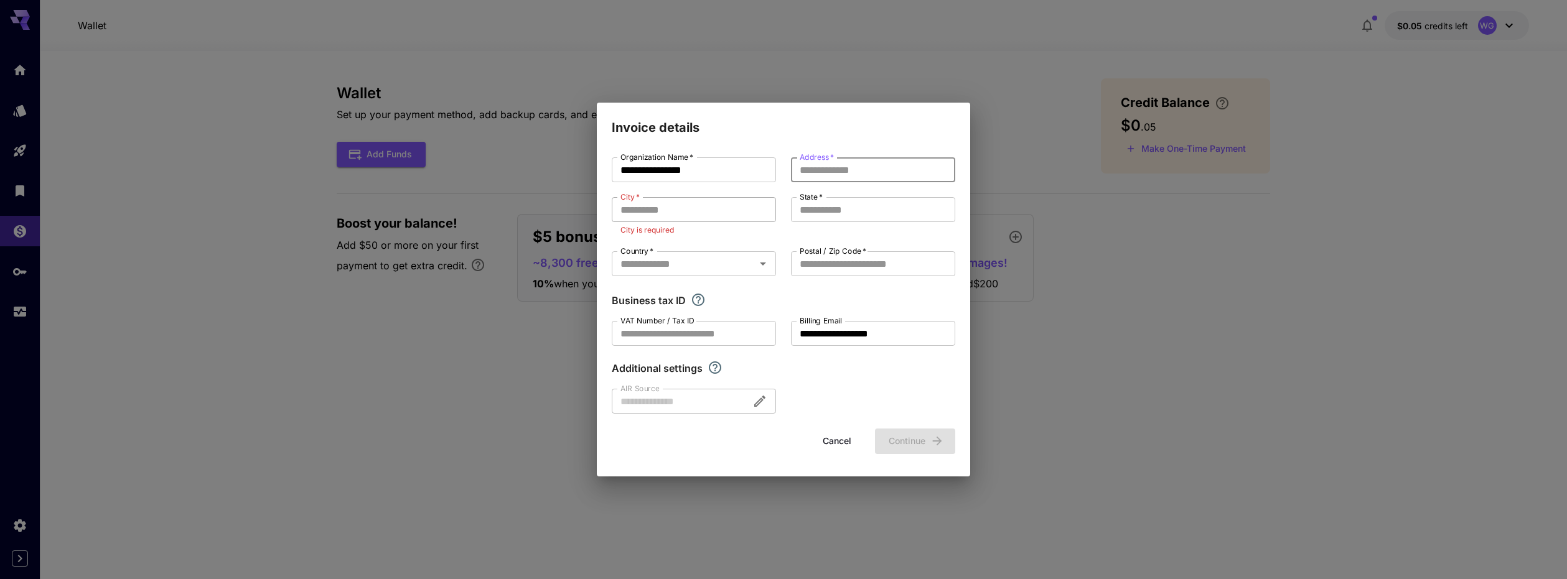
click at [718, 216] on input "City   *" at bounding box center [694, 209] width 164 height 25
type input "*********"
click at [831, 222] on input "State   *" at bounding box center [873, 224] width 164 height 25
type input "*********"
click at [857, 175] on input "Address   *" at bounding box center [873, 169] width 164 height 25
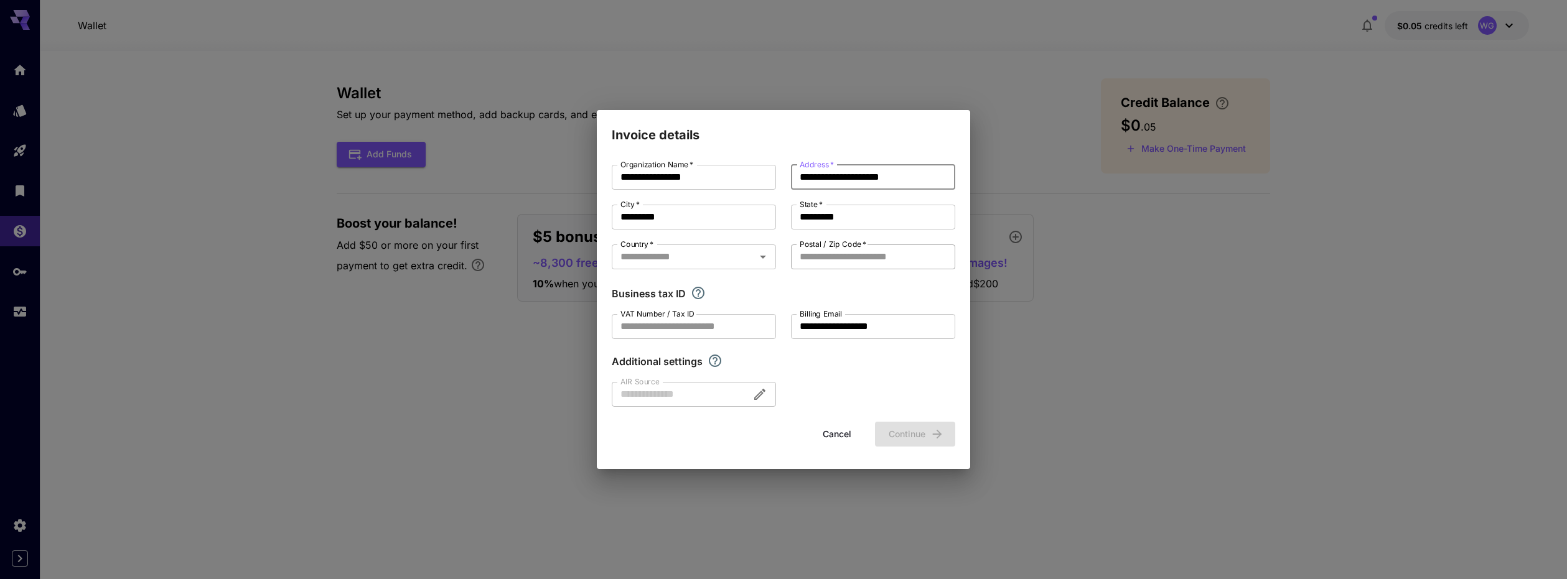
type input "**********"
click at [831, 254] on input "Postal / Zip Code   *" at bounding box center [873, 257] width 164 height 25
type input "********"
click at [701, 236] on div "**********" at bounding box center [783, 286] width 343 height 242
click at [702, 246] on div "Country   *" at bounding box center [694, 257] width 164 height 25
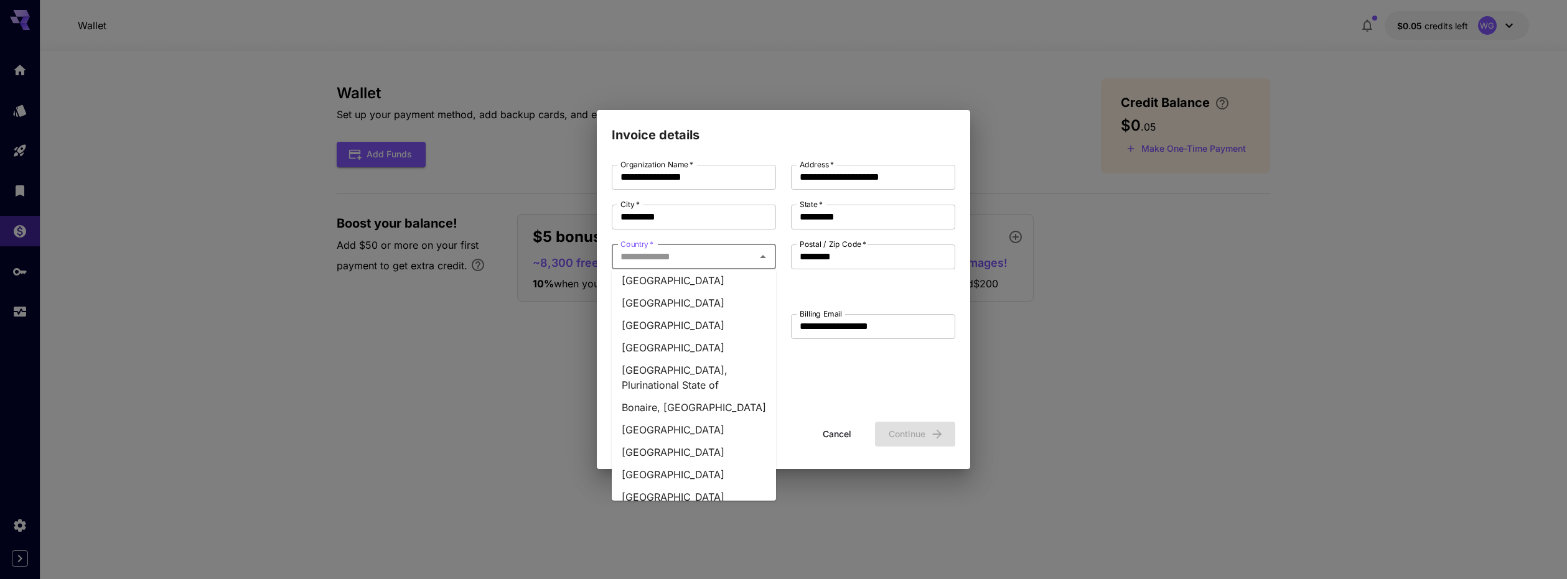
scroll to position [560, 0]
click at [650, 436] on li "[GEOGRAPHIC_DATA]" at bounding box center [694, 435] width 164 height 22
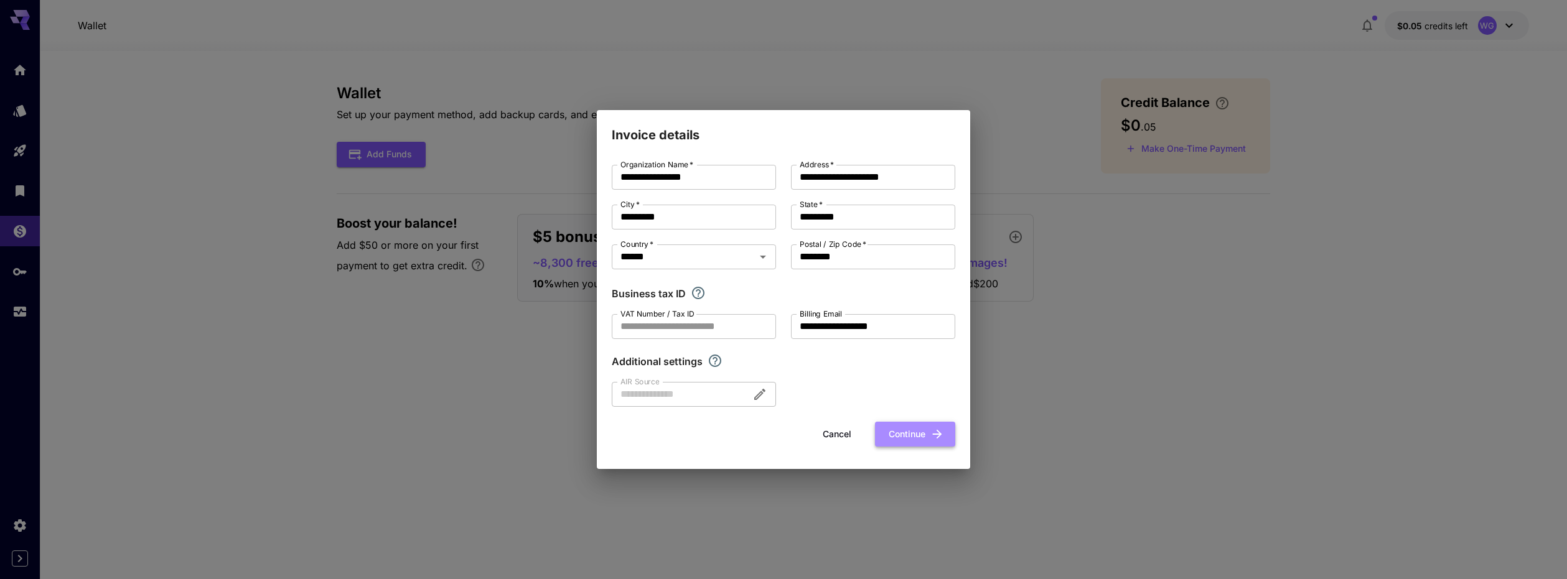
click at [919, 437] on button "Continue" at bounding box center [915, 435] width 80 height 26
type input "**********"
type input "*********"
type input "********"
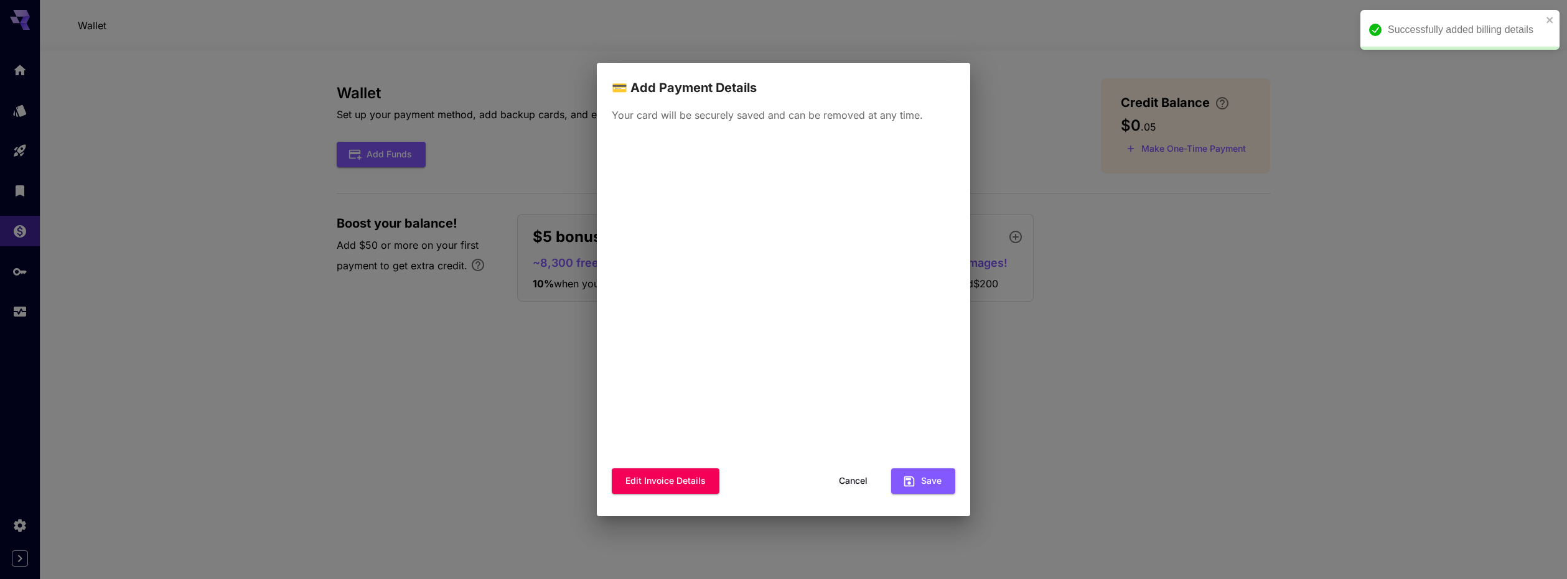
click at [845, 480] on button "Cancel" at bounding box center [853, 482] width 56 height 26
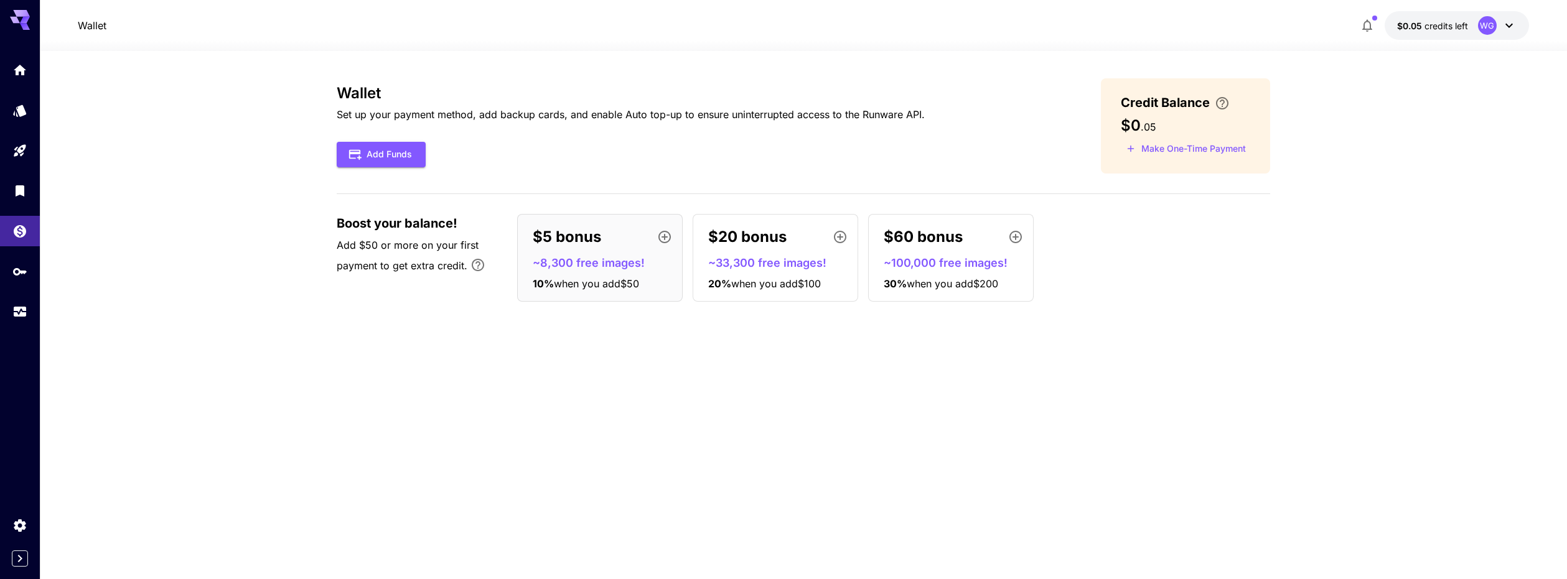
click at [566, 259] on p "~8,300 free images!" at bounding box center [605, 262] width 144 height 17
